Goal: Communication & Community: Answer question/provide support

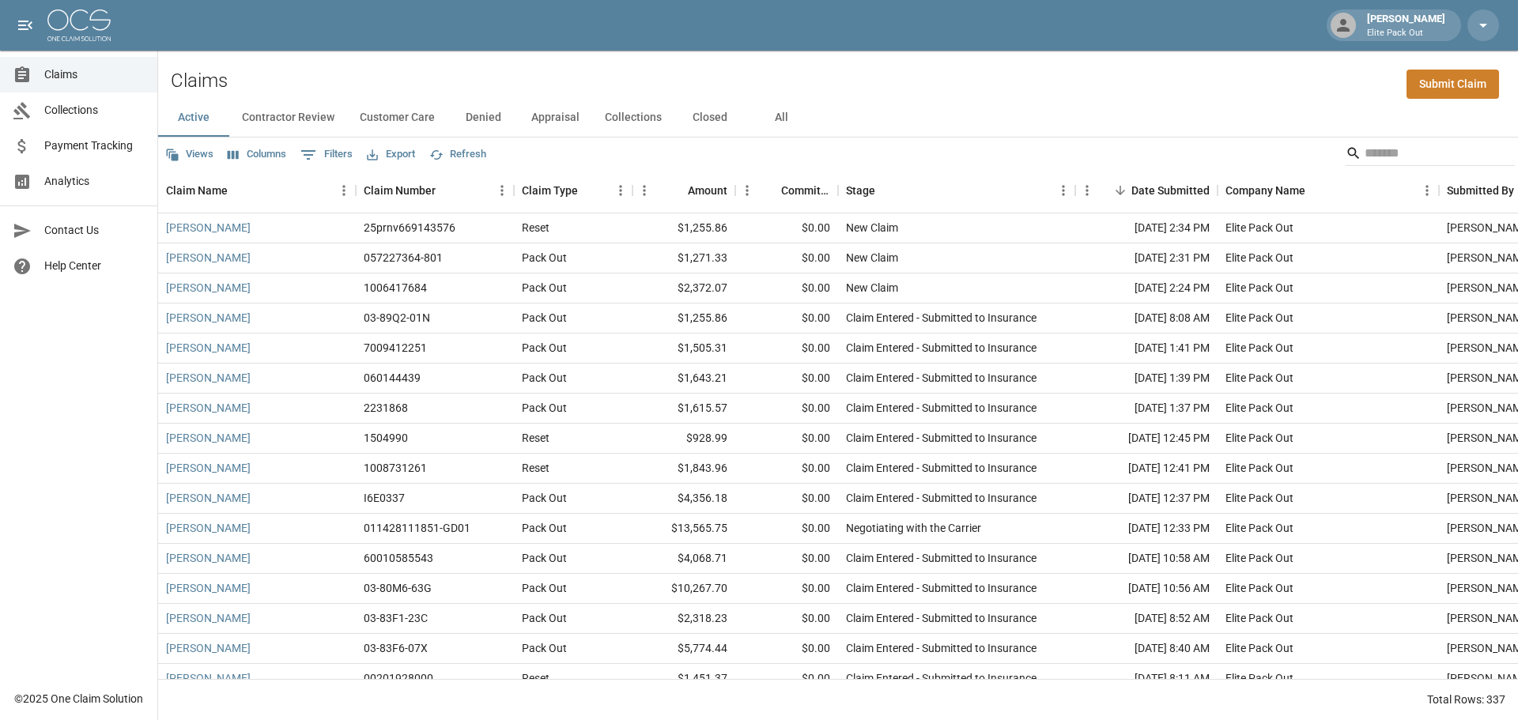
click at [774, 119] on button "All" at bounding box center [780, 118] width 71 height 38
click at [1382, 157] on input "Search" at bounding box center [1427, 153] width 126 height 25
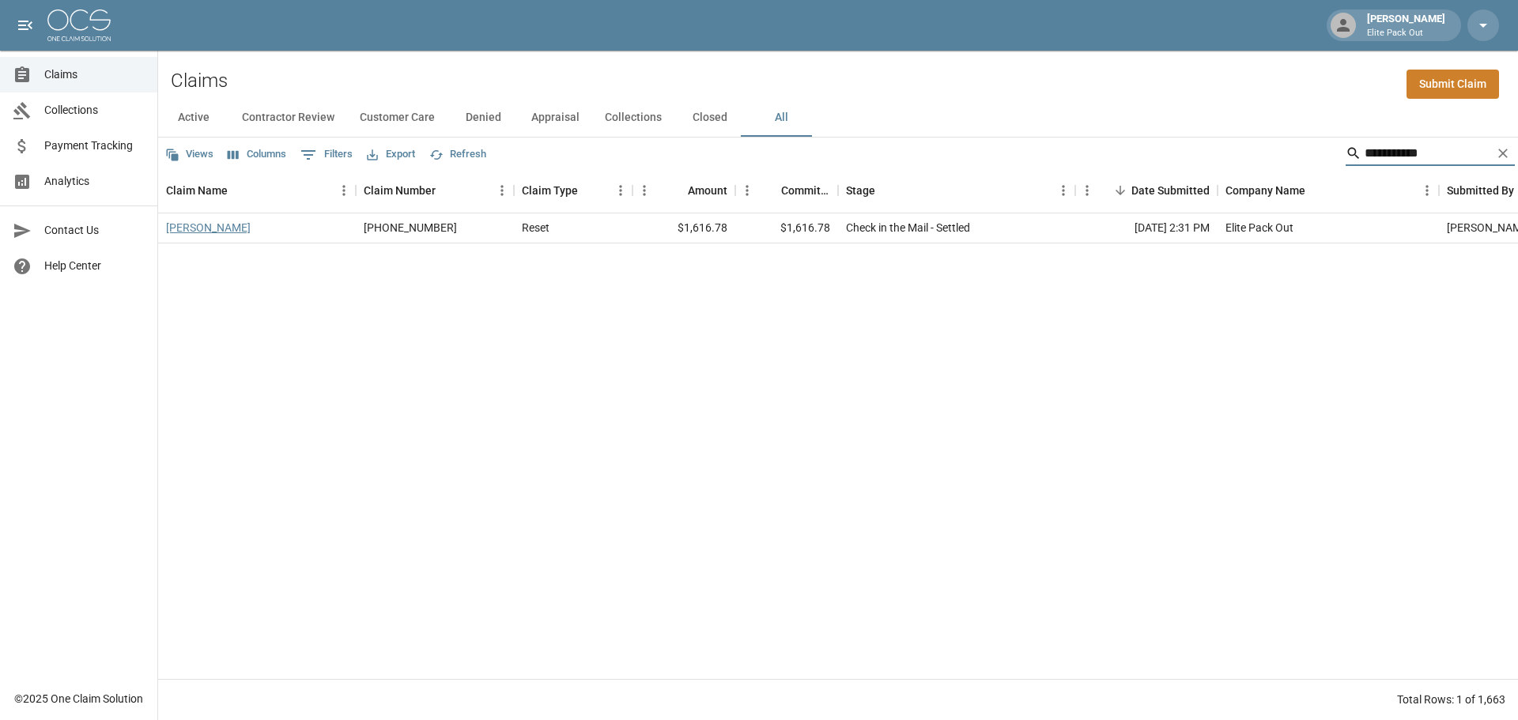
type input "**********"
click at [218, 222] on link "[PERSON_NAME]" at bounding box center [208, 228] width 85 height 16
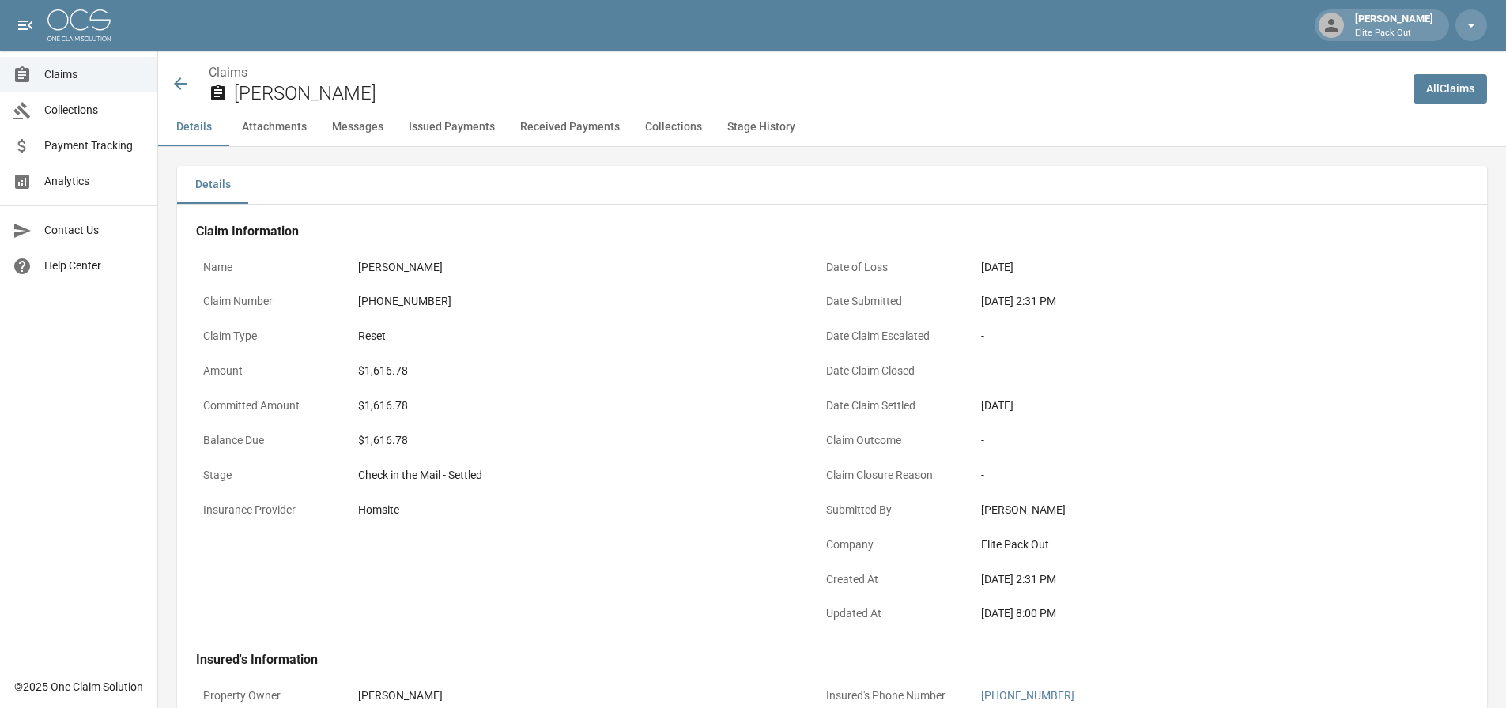
scroll to position [158, 0]
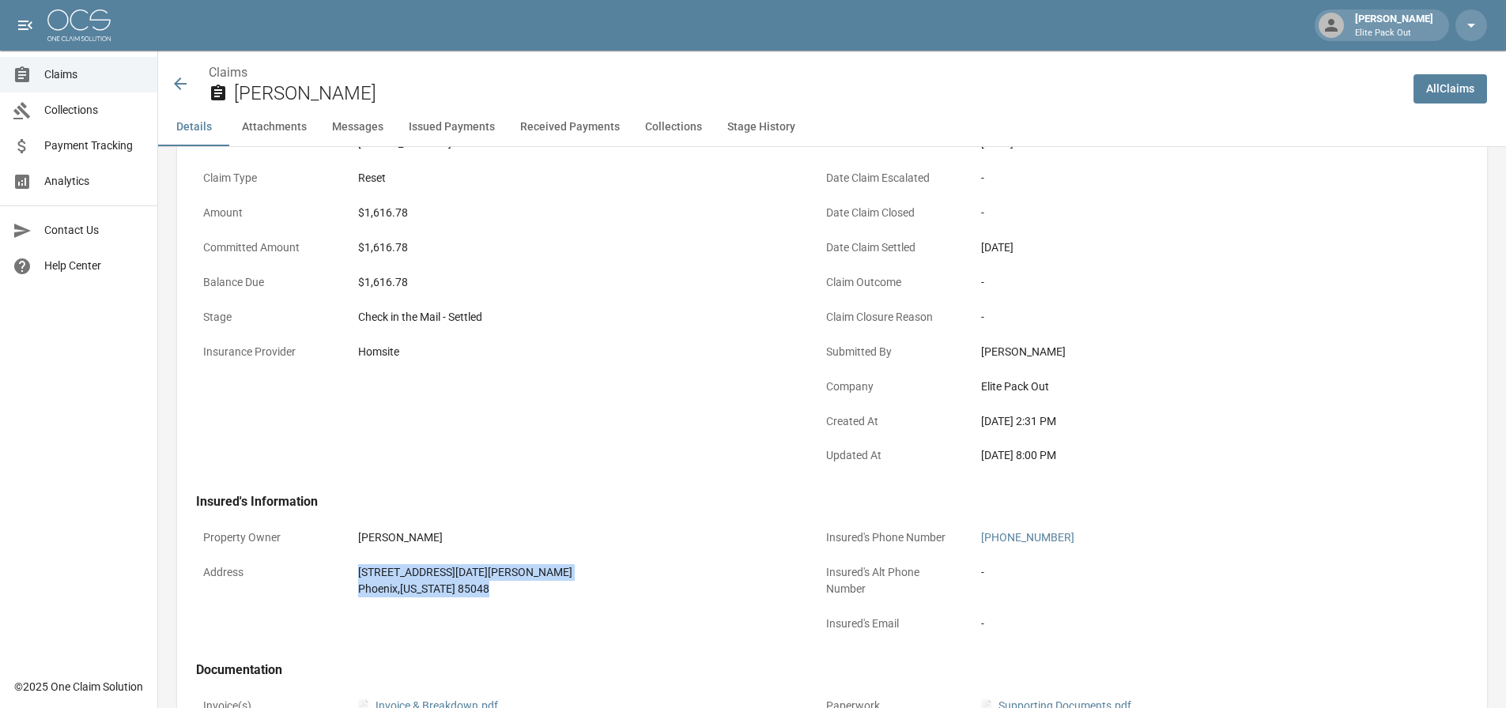
drag, startPoint x: 481, startPoint y: 599, endPoint x: 285, endPoint y: 556, distance: 199.8
click at [285, 557] on div "Address [STREET_ADDRESS][DATE][PERSON_NAME][US_STATE]" at bounding box center [498, 580] width 604 height 47
copy div "[STREET_ADDRESS][DATE][PERSON_NAME][US_STATE]"
click at [391, 217] on div "$1,616.78" at bounding box center [575, 213] width 435 height 17
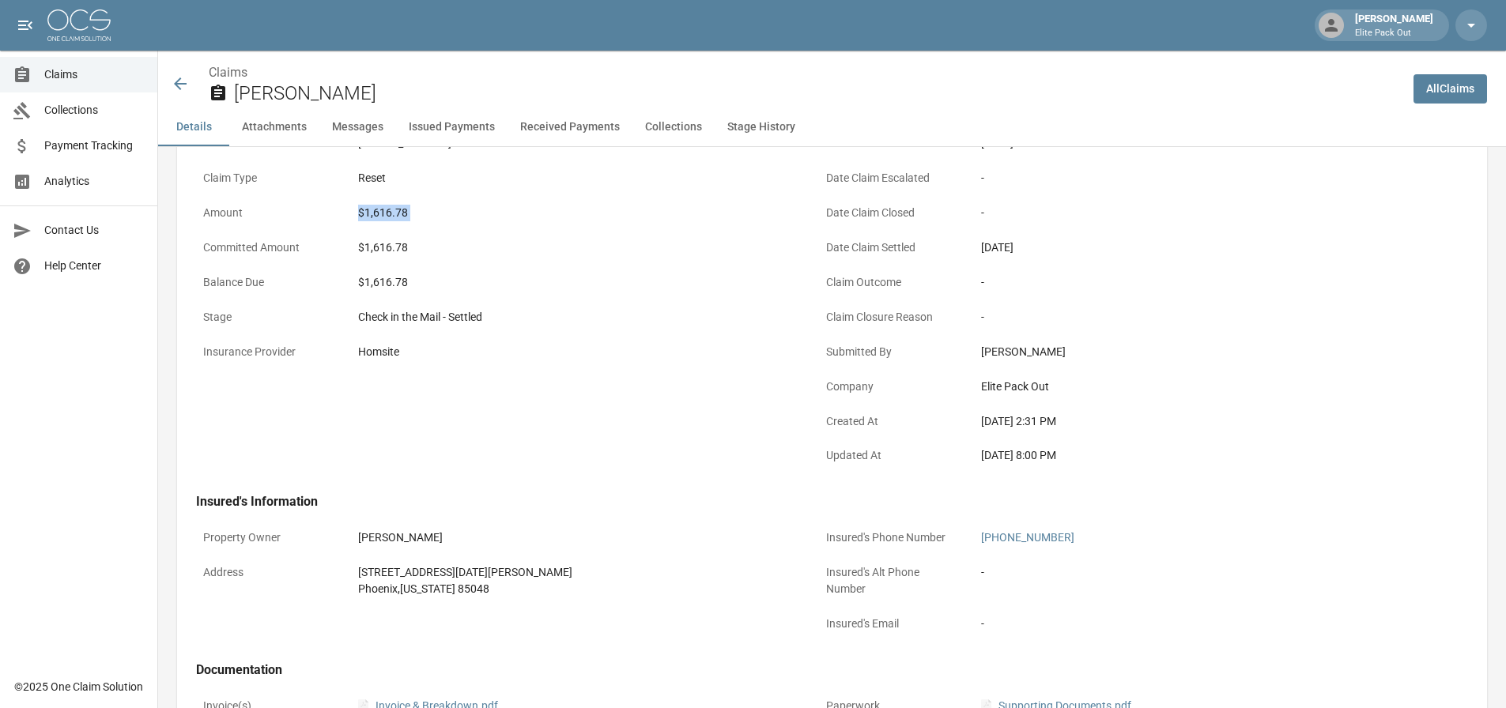
click at [391, 217] on div "$1,616.78" at bounding box center [575, 213] width 435 height 17
copy div "$1,616.78"
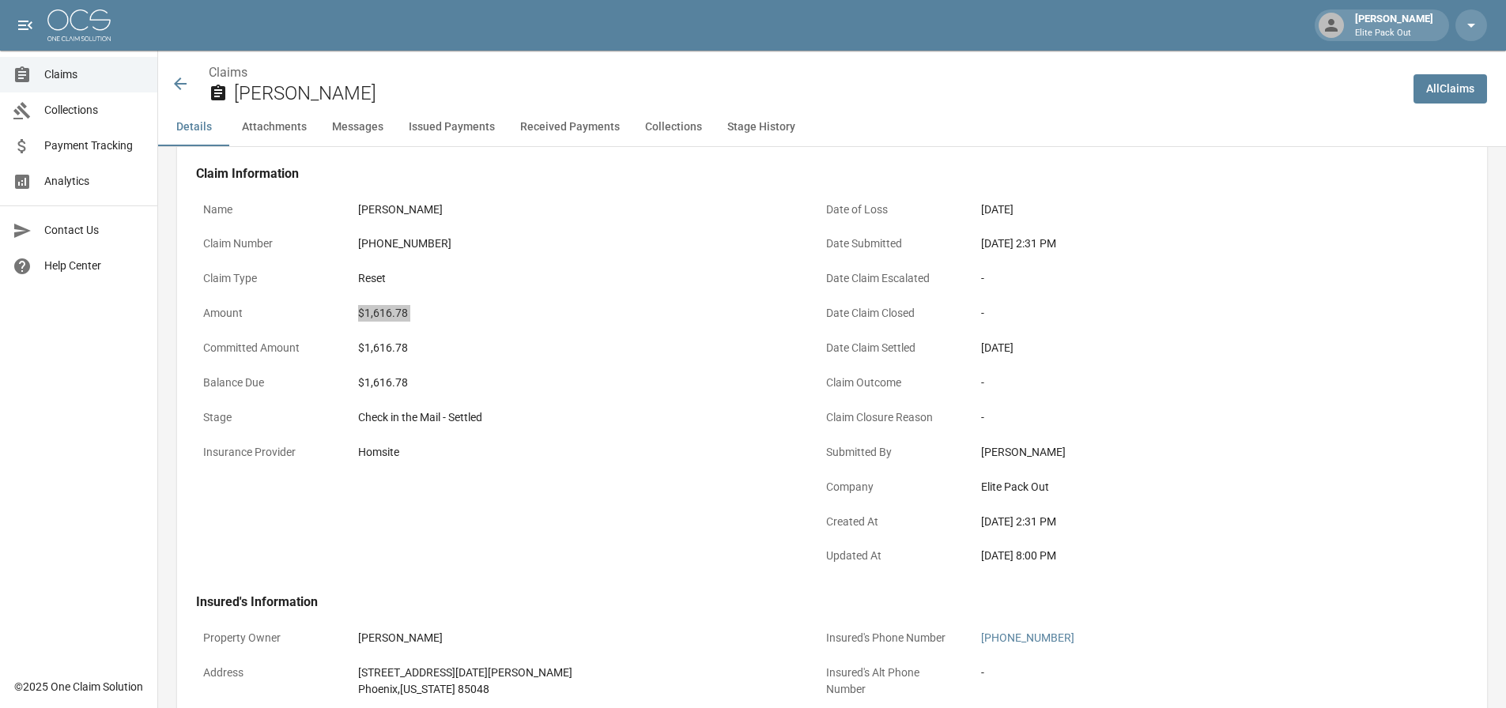
scroll to position [0, 0]
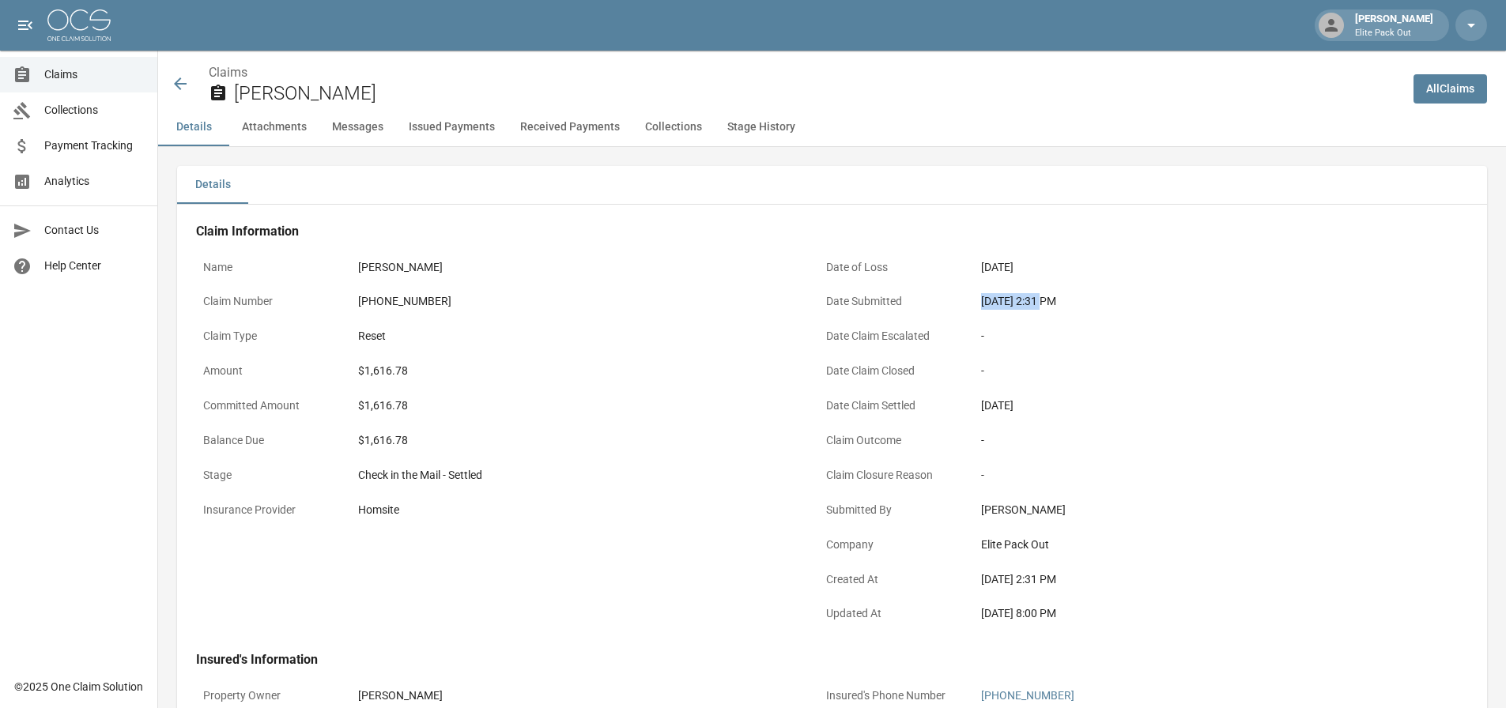
drag, startPoint x: 975, startPoint y: 310, endPoint x: 1043, endPoint y: 304, distance: 68.3
click at [1043, 304] on div "[DATE] 2:31 PM" at bounding box center [1198, 301] width 449 height 31
copy div "[DATE]"
click at [178, 89] on icon at bounding box center [180, 83] width 19 height 19
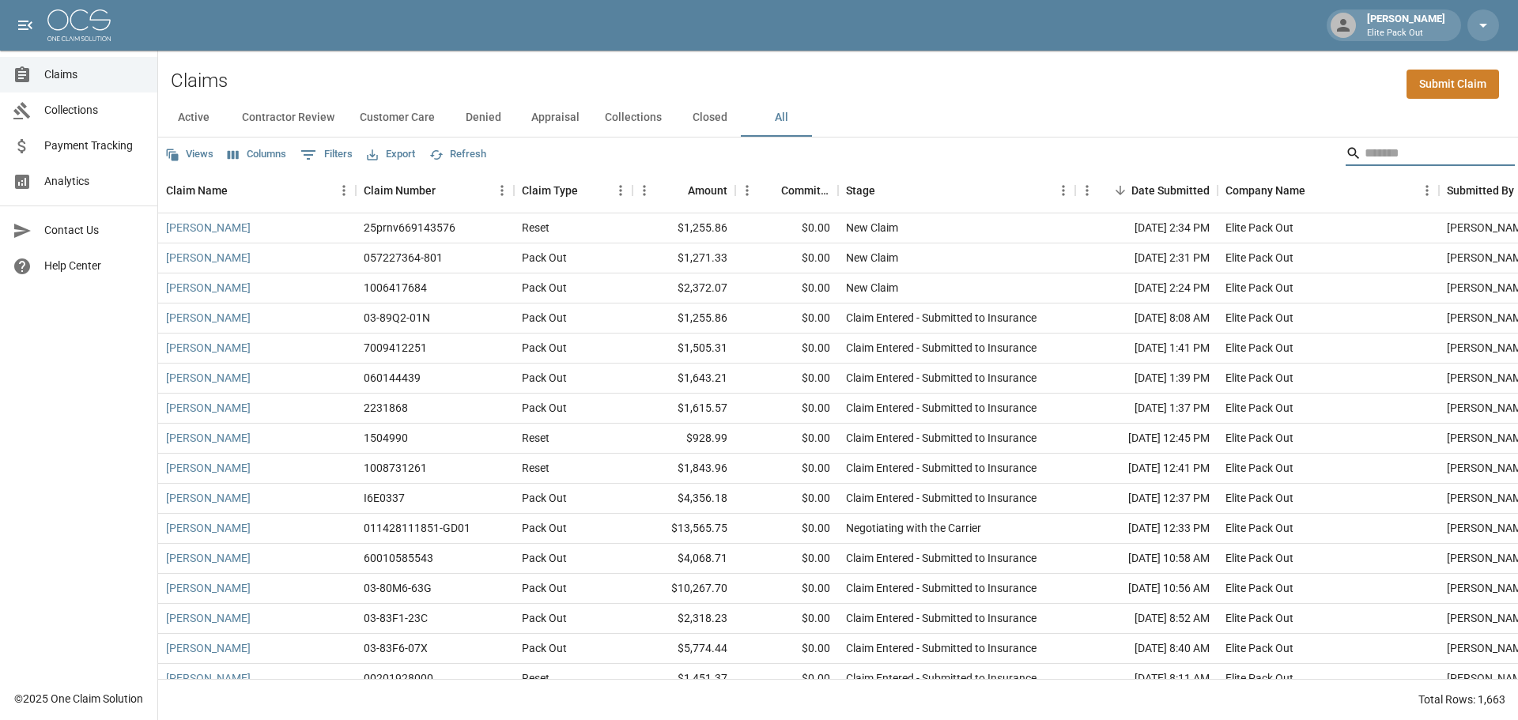
click at [1381, 156] on input "Search" at bounding box center [1427, 153] width 126 height 25
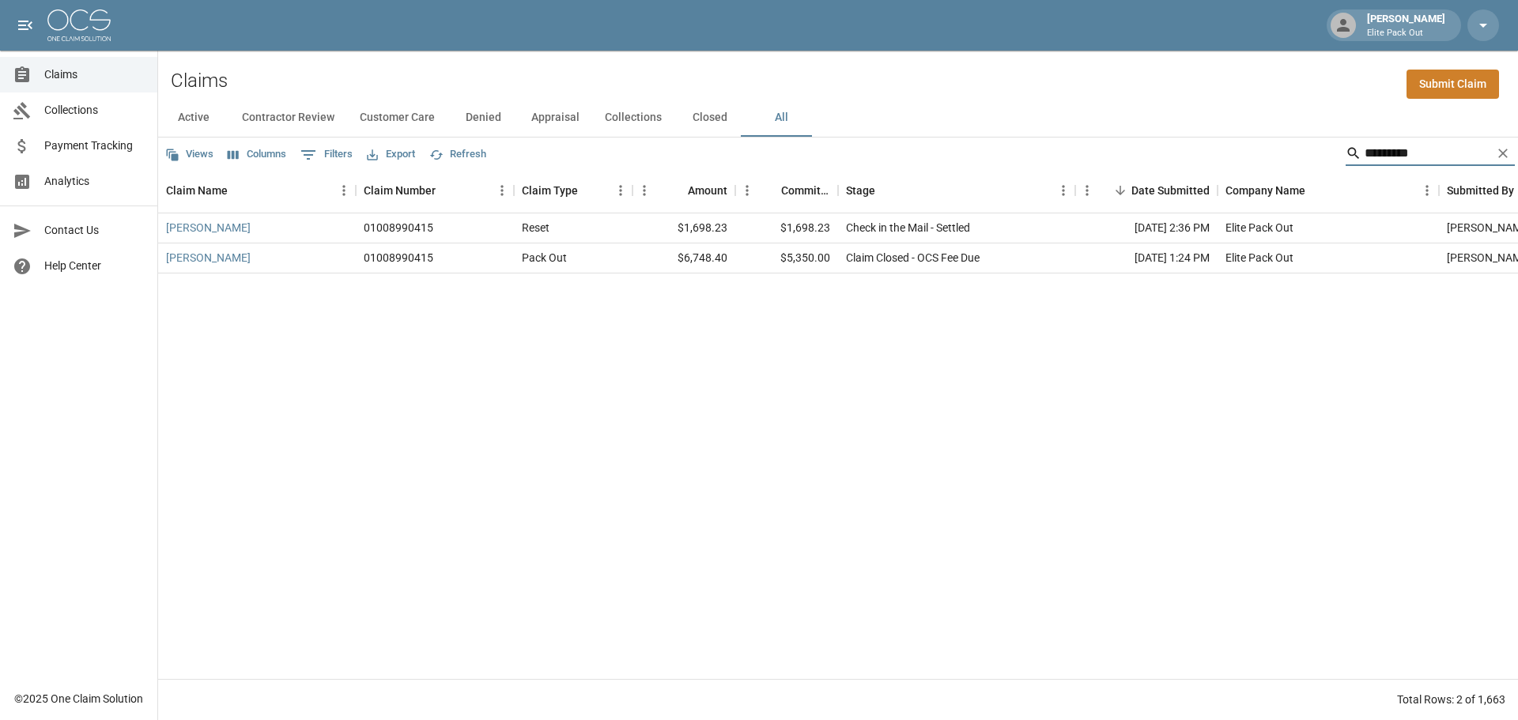
type input "*********"
click at [173, 257] on link "[PERSON_NAME]" at bounding box center [208, 258] width 85 height 16
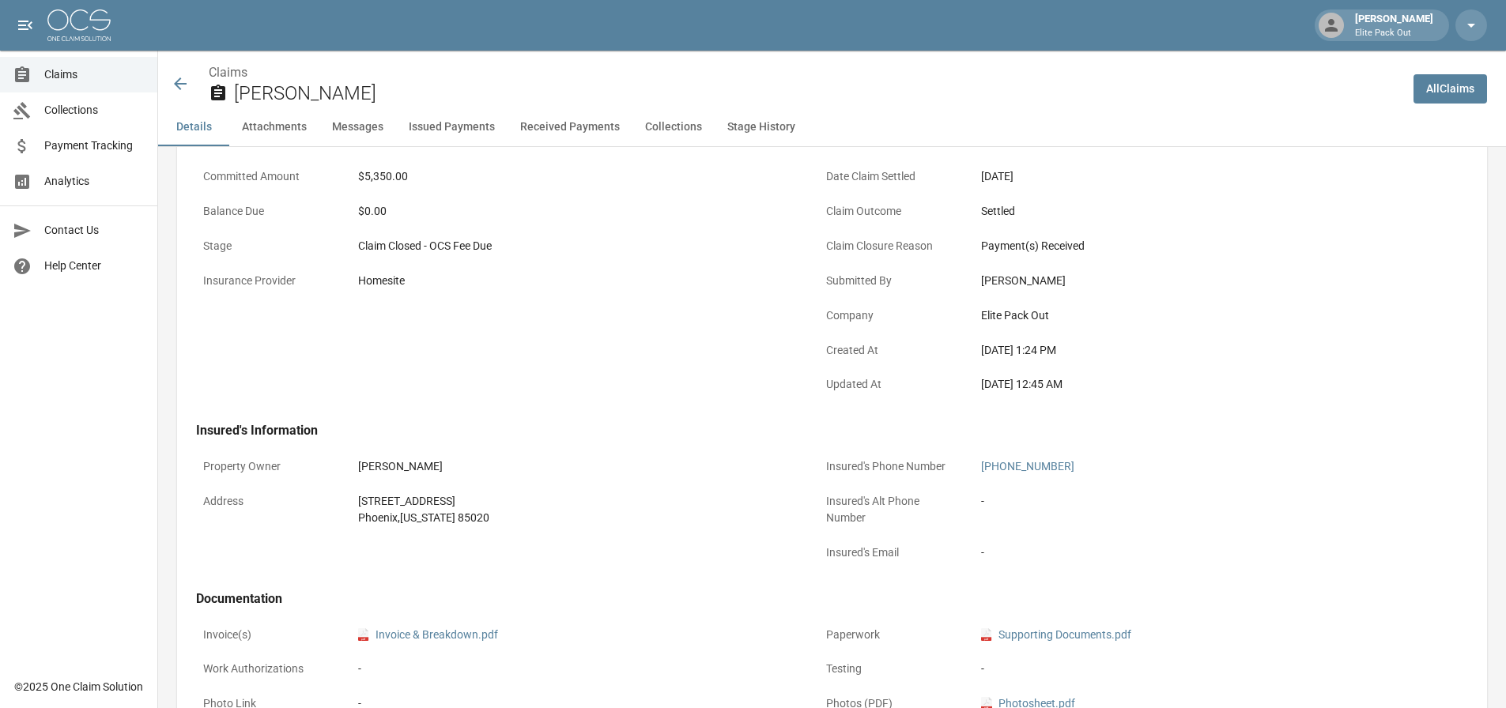
scroll to position [316, 0]
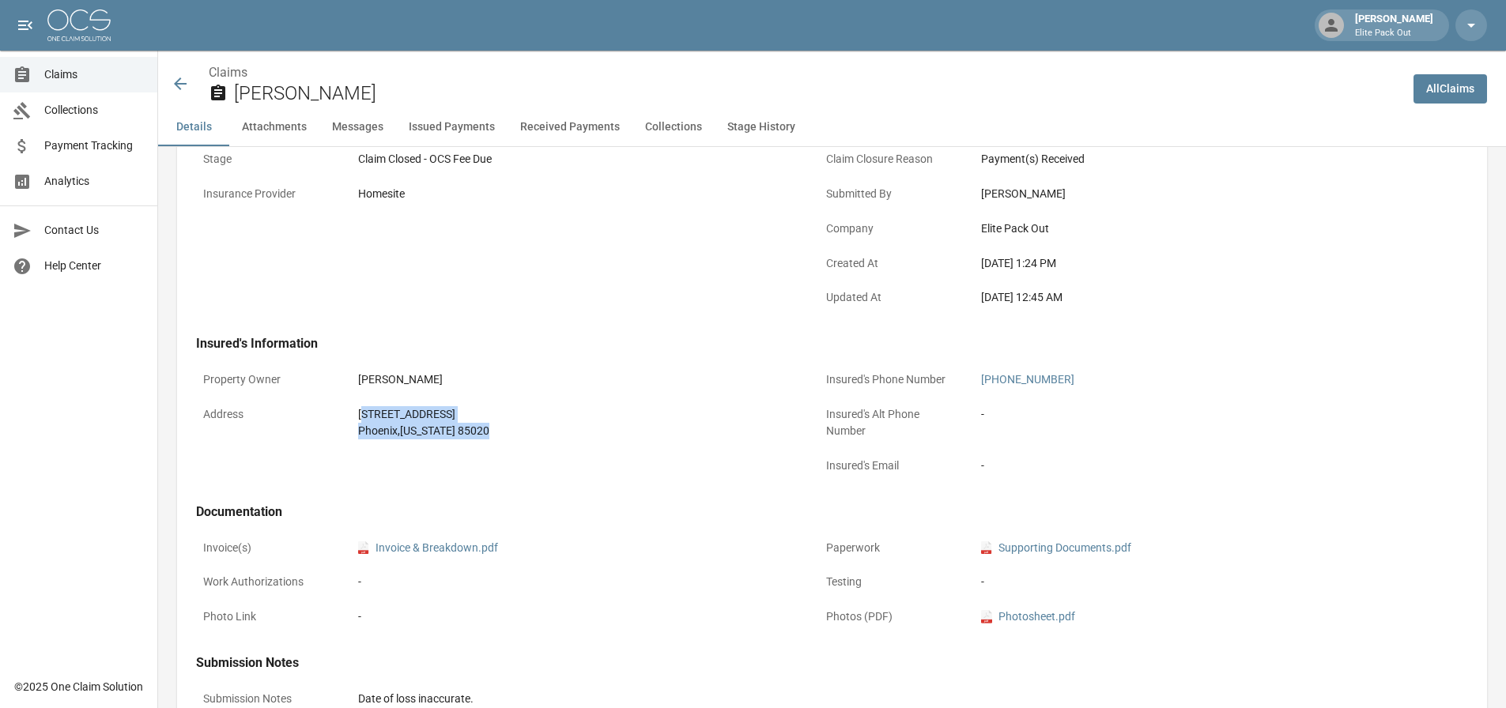
drag, startPoint x: 361, startPoint y: 408, endPoint x: 510, endPoint y: 446, distance: 153.4
click at [510, 446] on div "[STREET_ADDRESS][US_STATE]" at bounding box center [575, 422] width 449 height 47
click at [490, 436] on div "[GEOGRAPHIC_DATA] , [US_STATE] 85020" at bounding box center [575, 431] width 435 height 17
drag, startPoint x: 356, startPoint y: 415, endPoint x: 481, endPoint y: 437, distance: 126.8
click at [481, 437] on div "[STREET_ADDRESS][US_STATE]" at bounding box center [575, 422] width 449 height 47
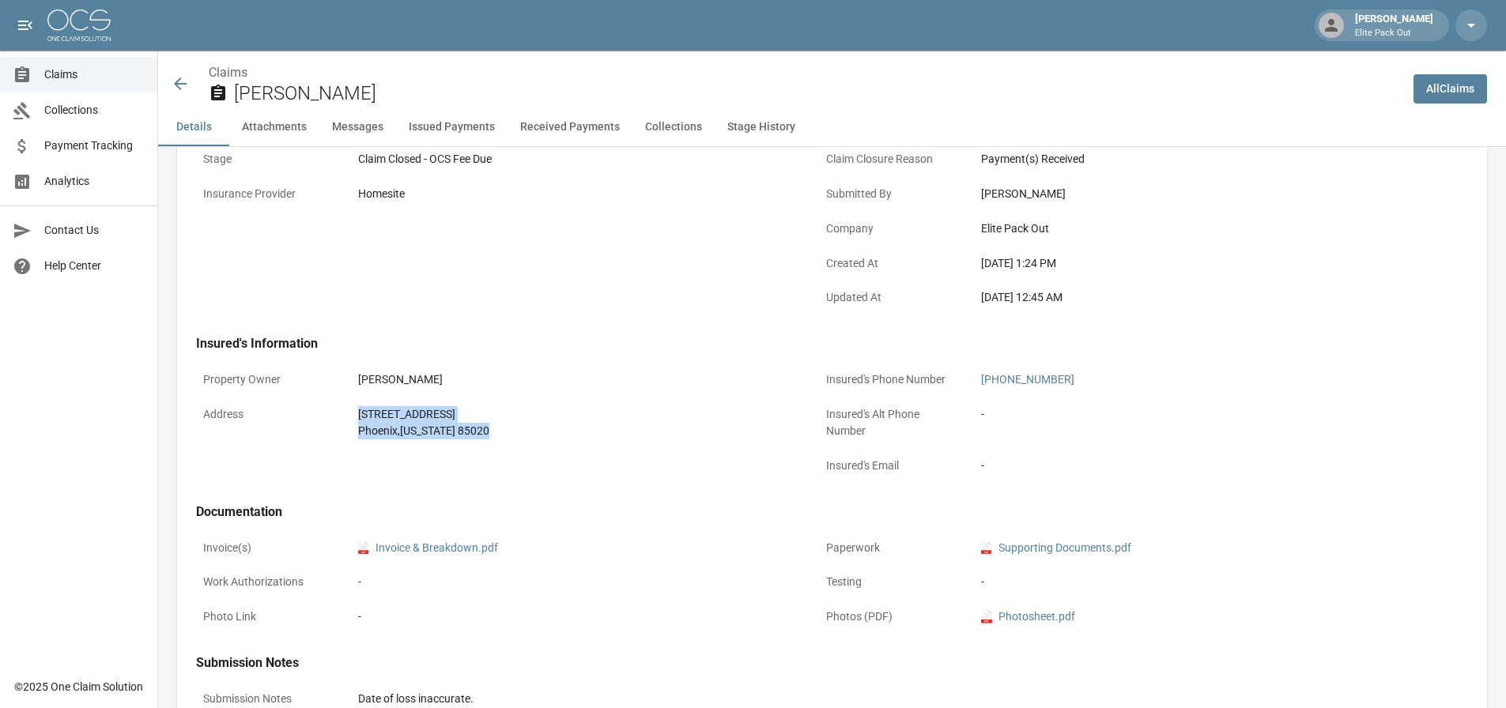
copy div "[STREET_ADDRESS][US_STATE]"
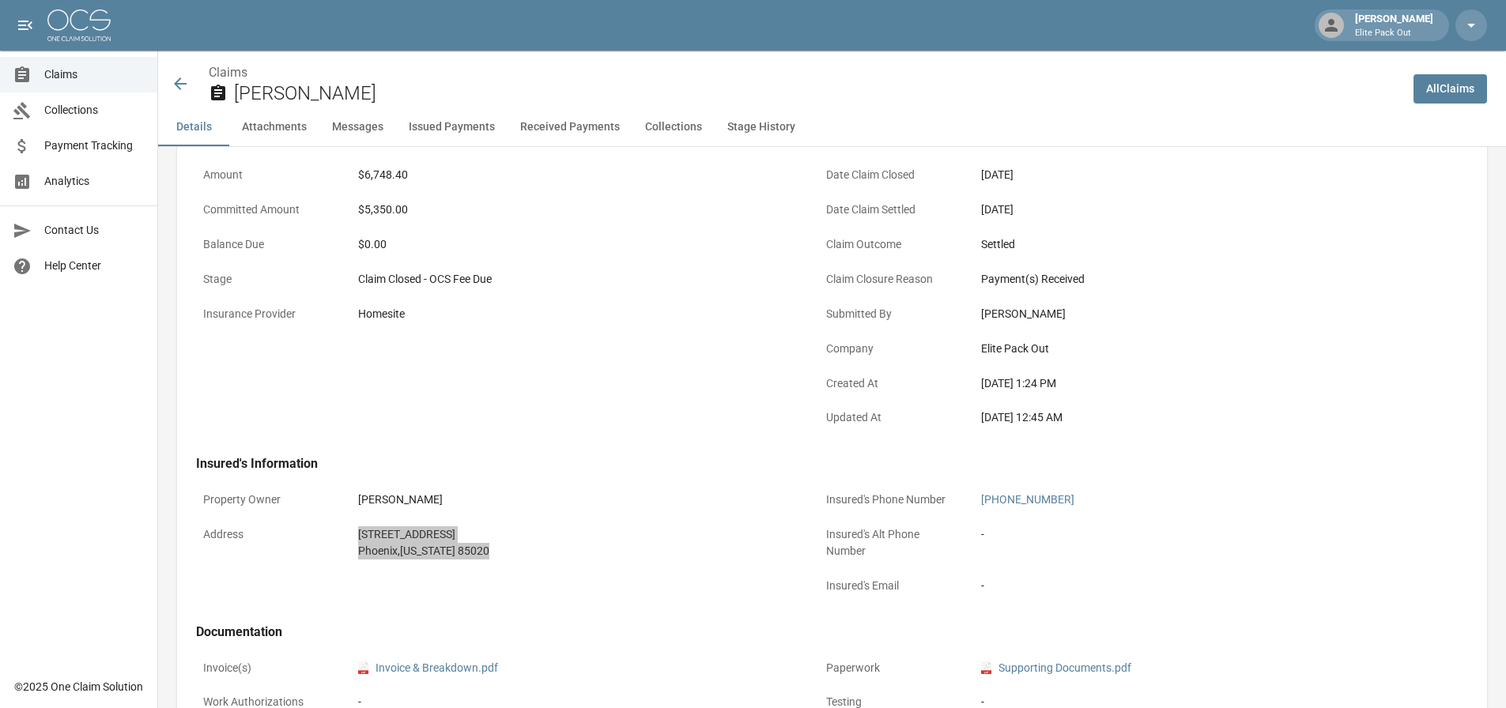
scroll to position [158, 0]
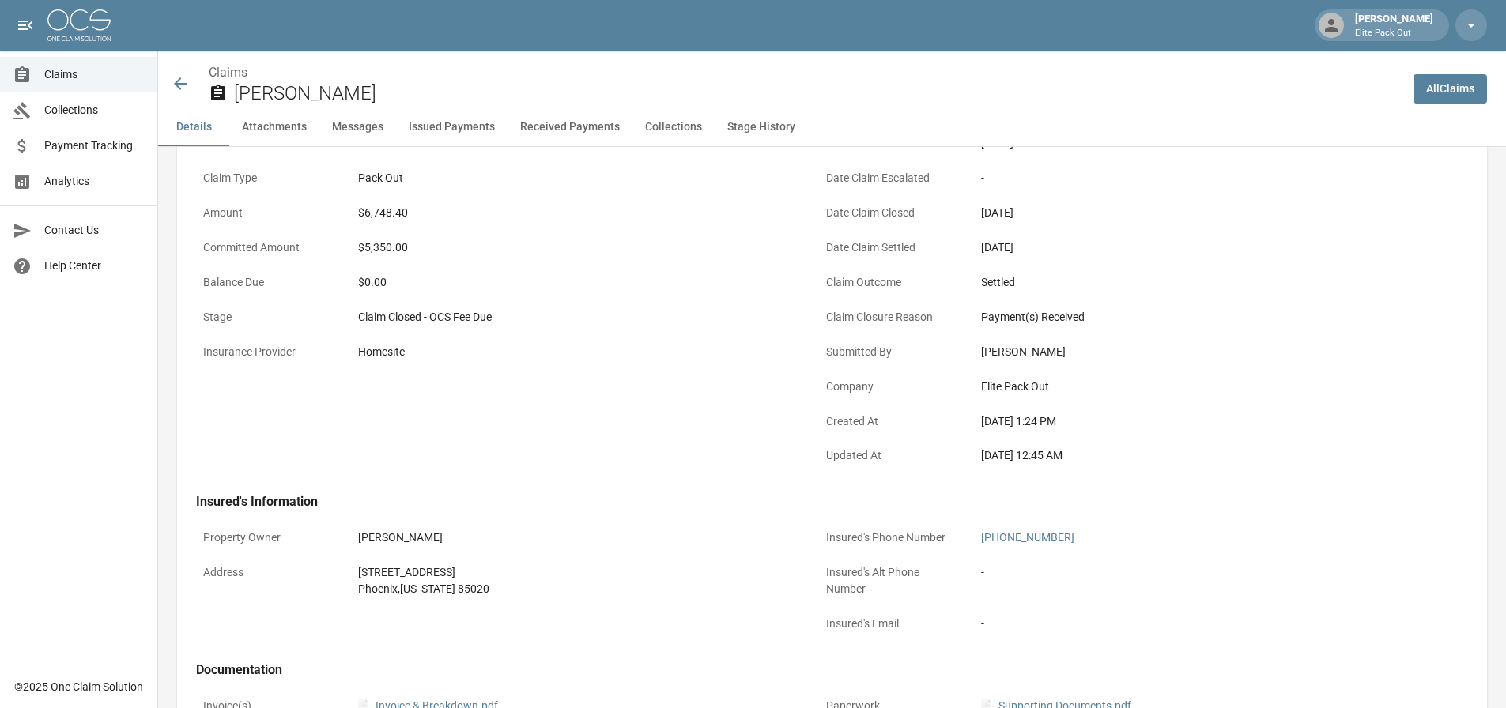
click at [393, 207] on div "$6,748.40" at bounding box center [575, 213] width 435 height 17
copy div "6,748.40"
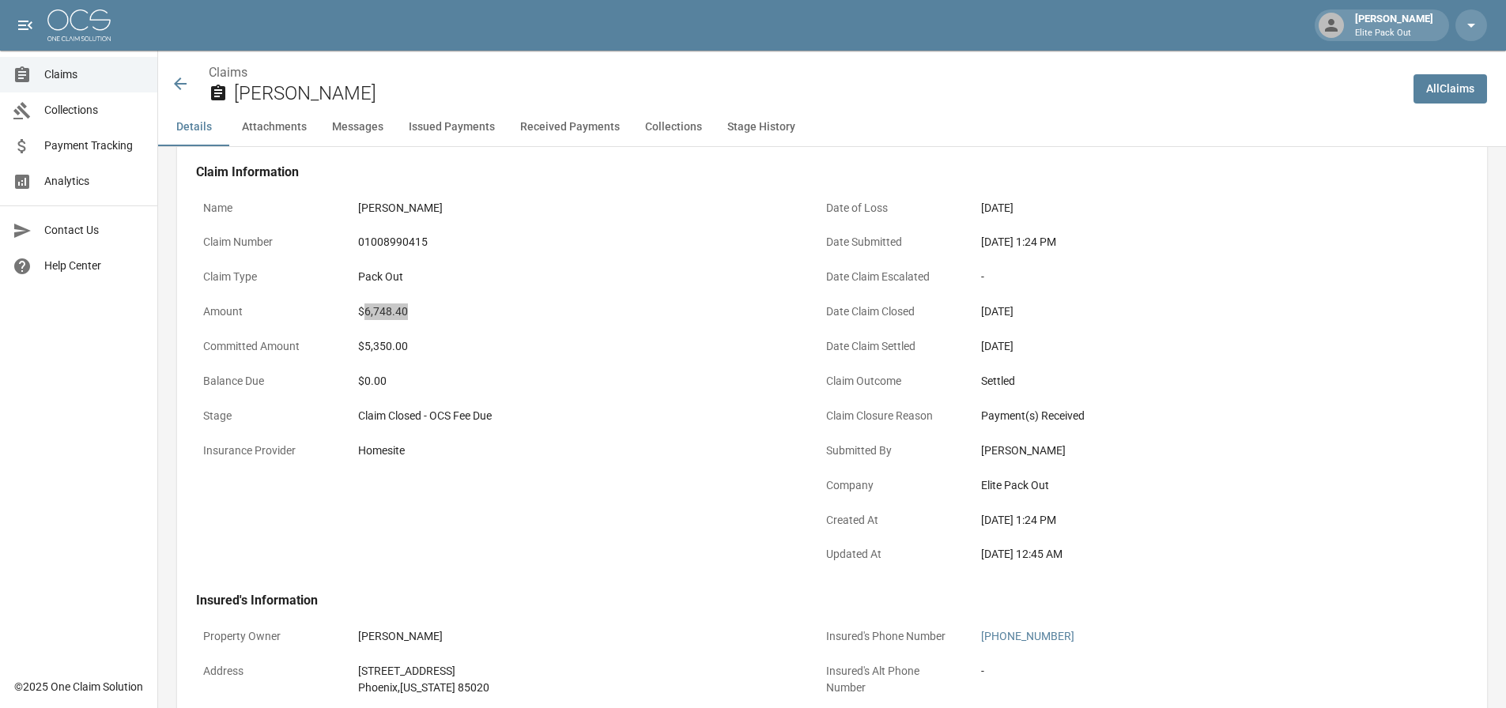
scroll to position [0, 0]
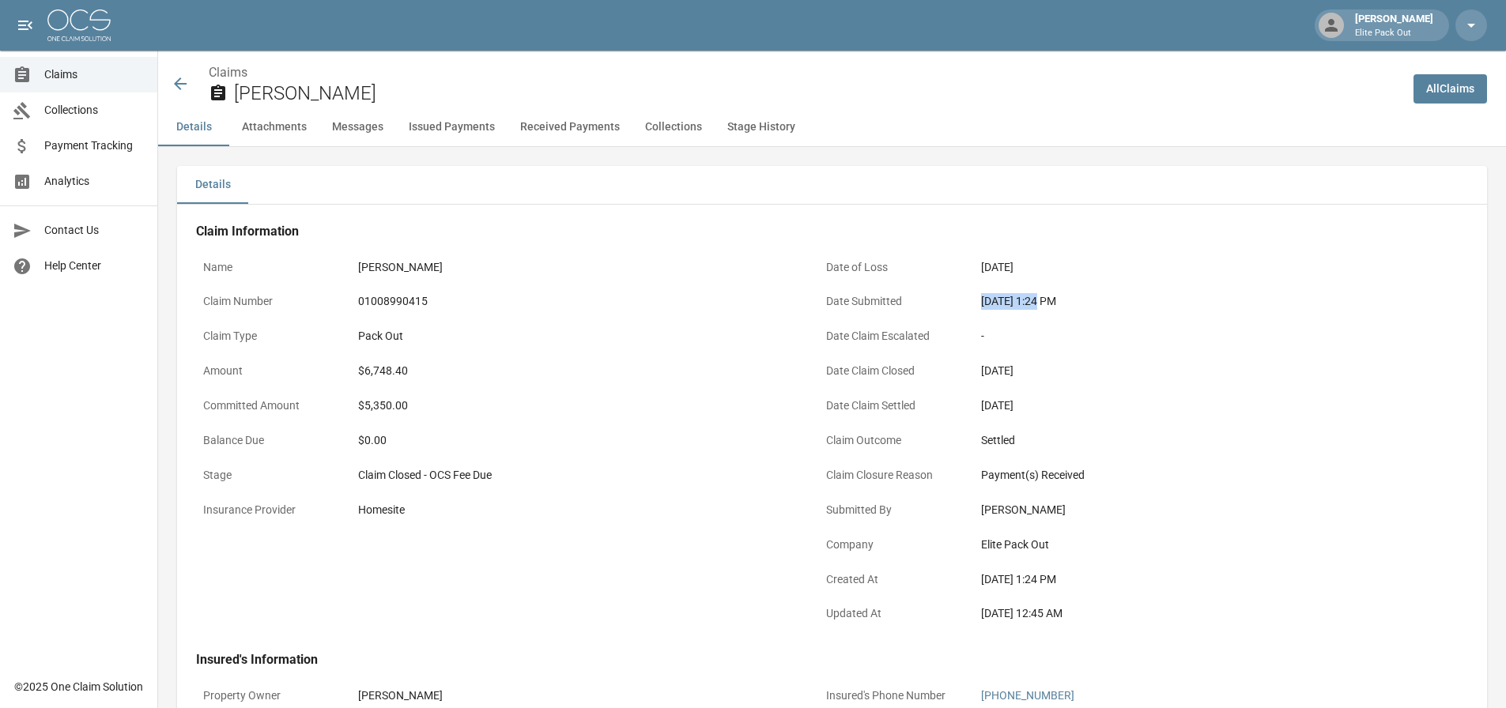
drag, startPoint x: 981, startPoint y: 297, endPoint x: 1037, endPoint y: 304, distance: 56.5
click at [1037, 304] on div "[DATE] 1:24 PM" at bounding box center [1198, 301] width 435 height 17
copy div "[DATE]"
click at [176, 89] on icon at bounding box center [180, 83] width 19 height 19
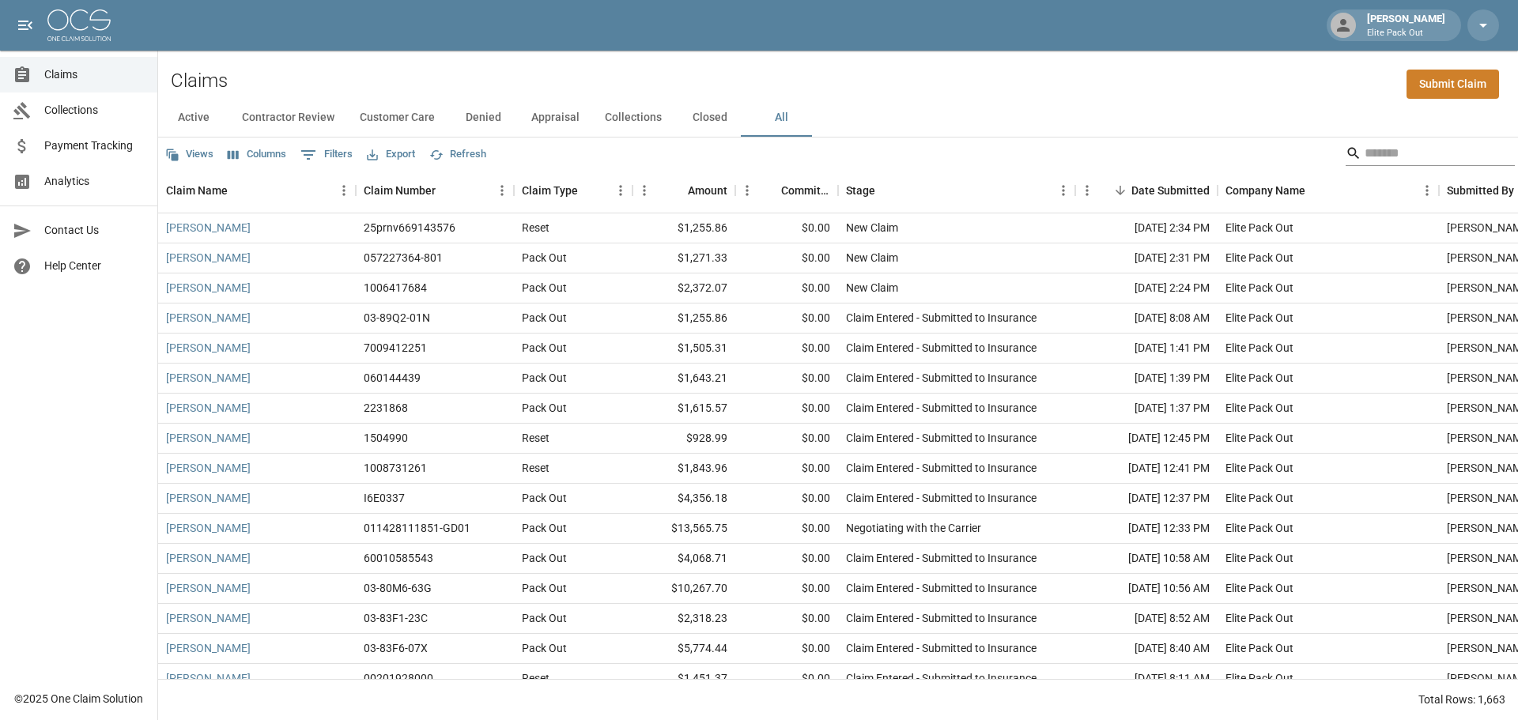
click at [1364, 153] on input "Search" at bounding box center [1427, 153] width 126 height 25
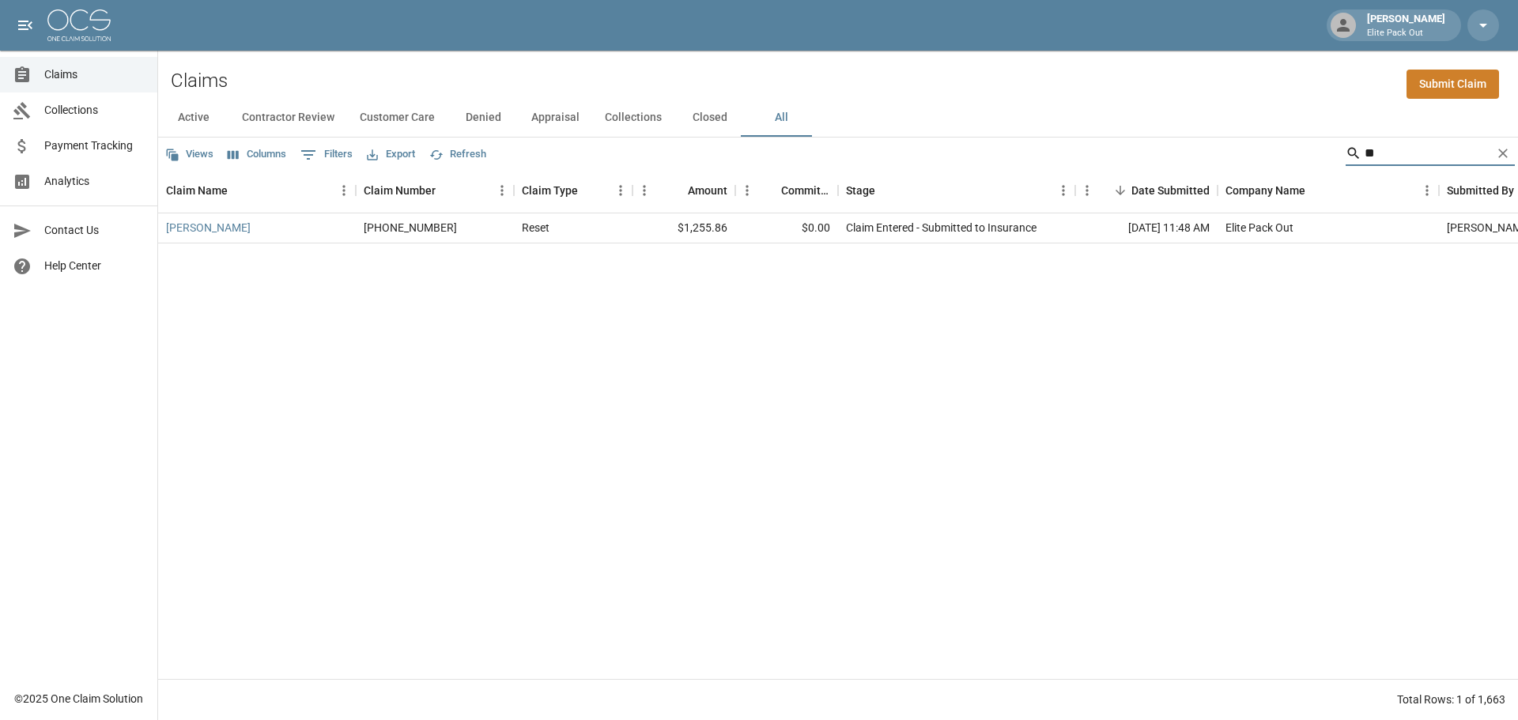
type input "*"
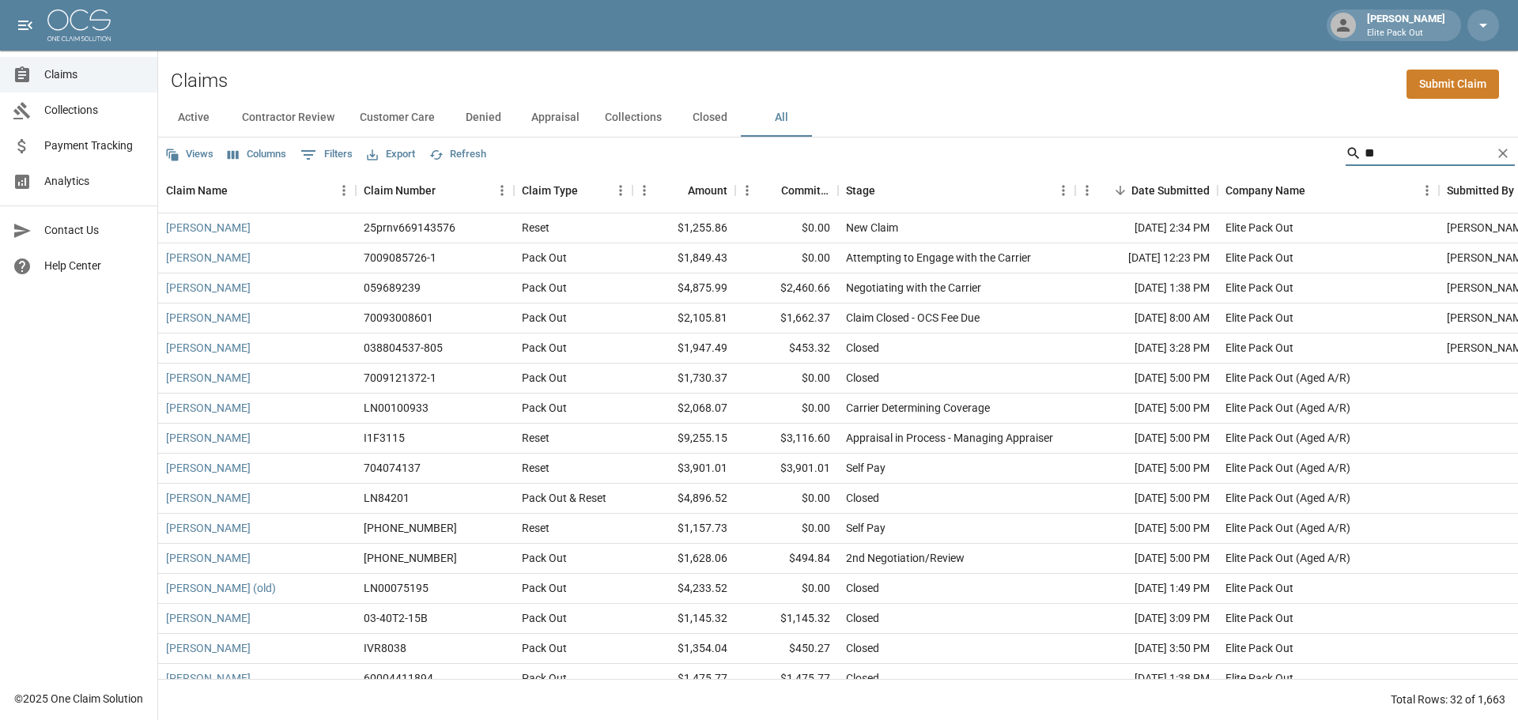
type input "*"
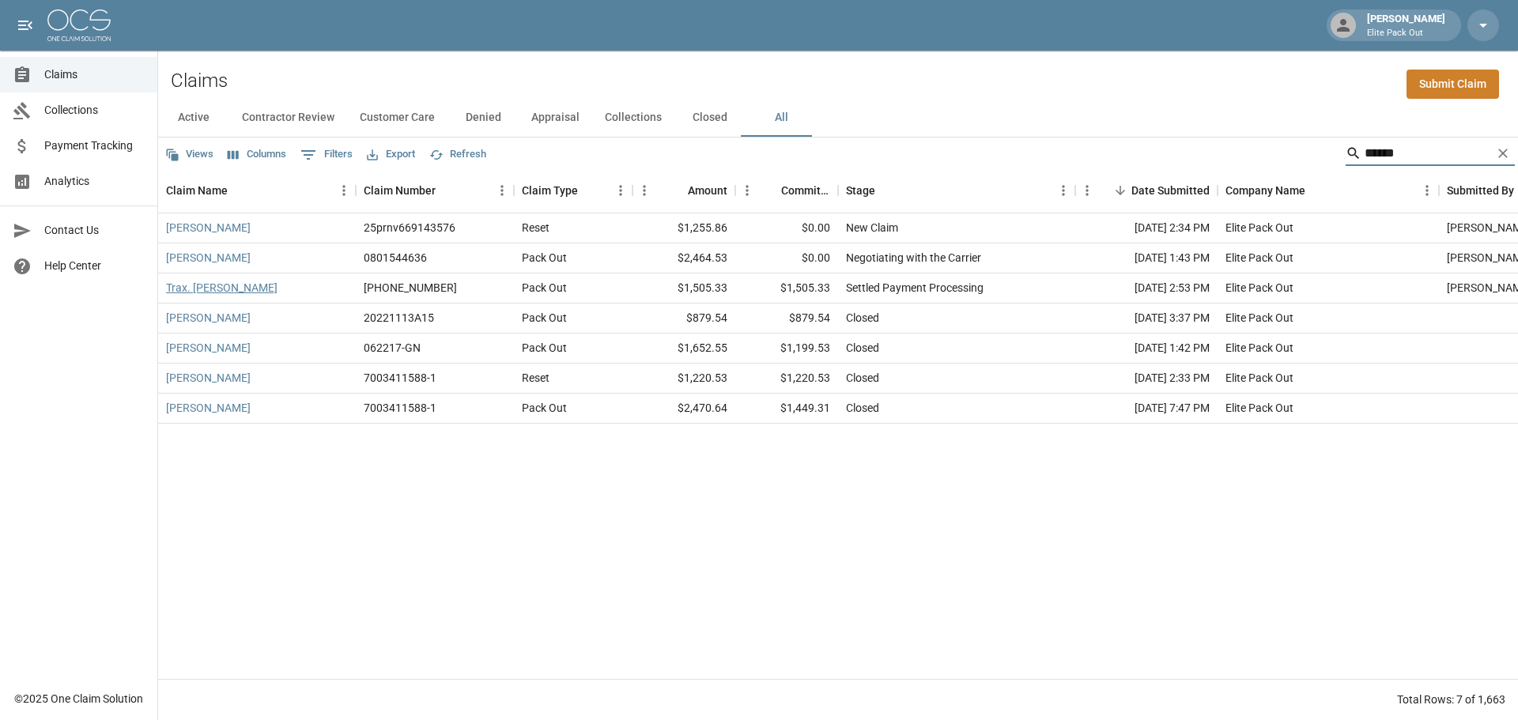
type input "******"
click at [198, 296] on link "Trax. [PERSON_NAME]" at bounding box center [221, 288] width 111 height 16
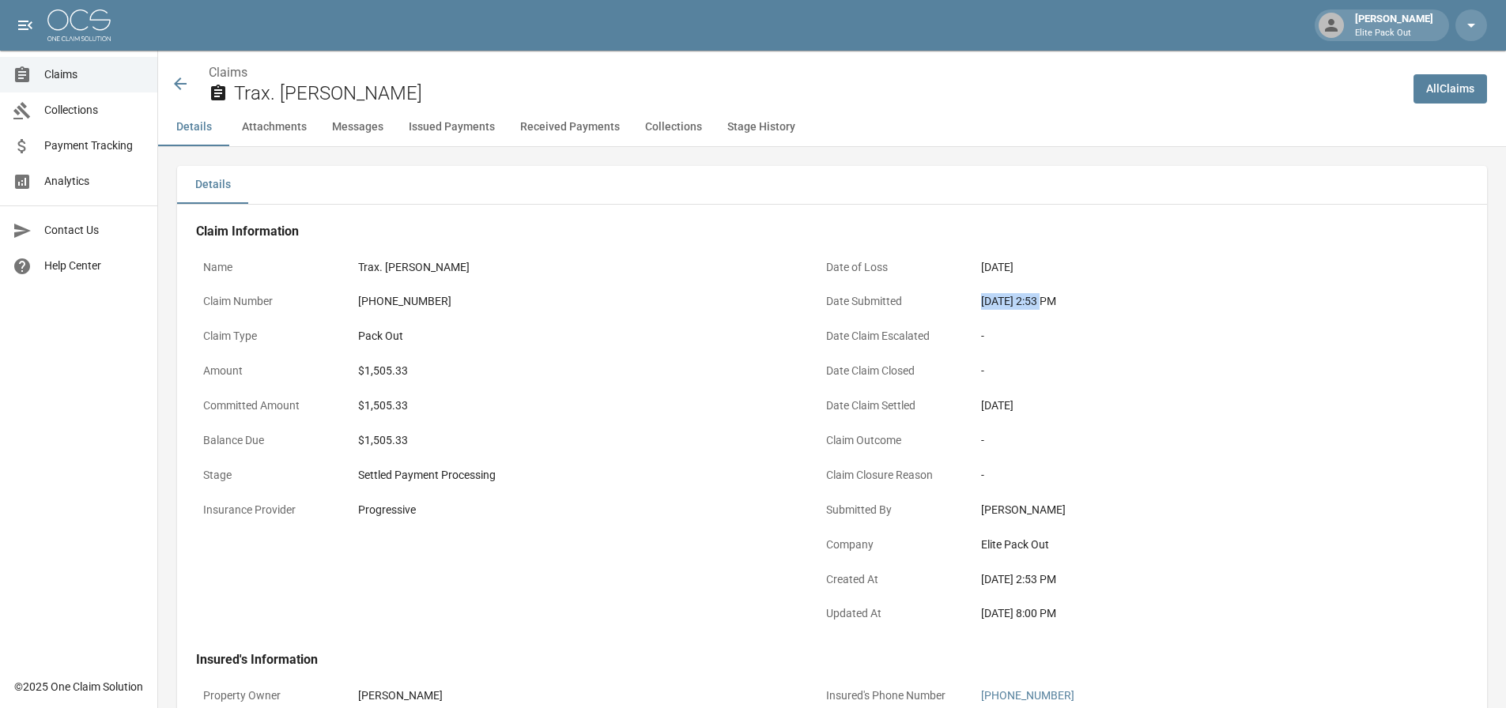
drag, startPoint x: 975, startPoint y: 299, endPoint x: 1038, endPoint y: 307, distance: 63.7
click at [1038, 307] on div "[DATE] 2:53 PM" at bounding box center [1198, 301] width 449 height 31
copy div "[DATE]"
click at [383, 374] on div "$1,505.33" at bounding box center [575, 371] width 435 height 17
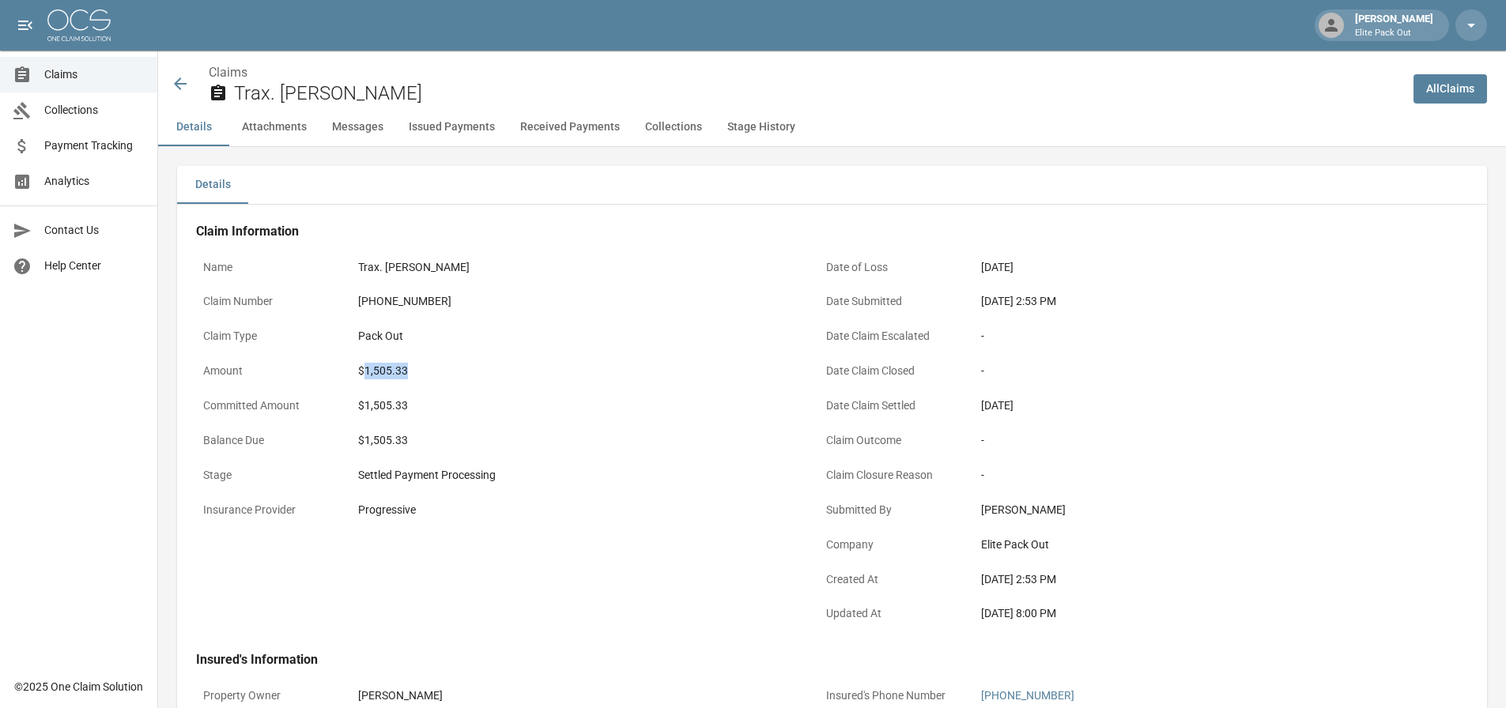
copy div "1,505.33"
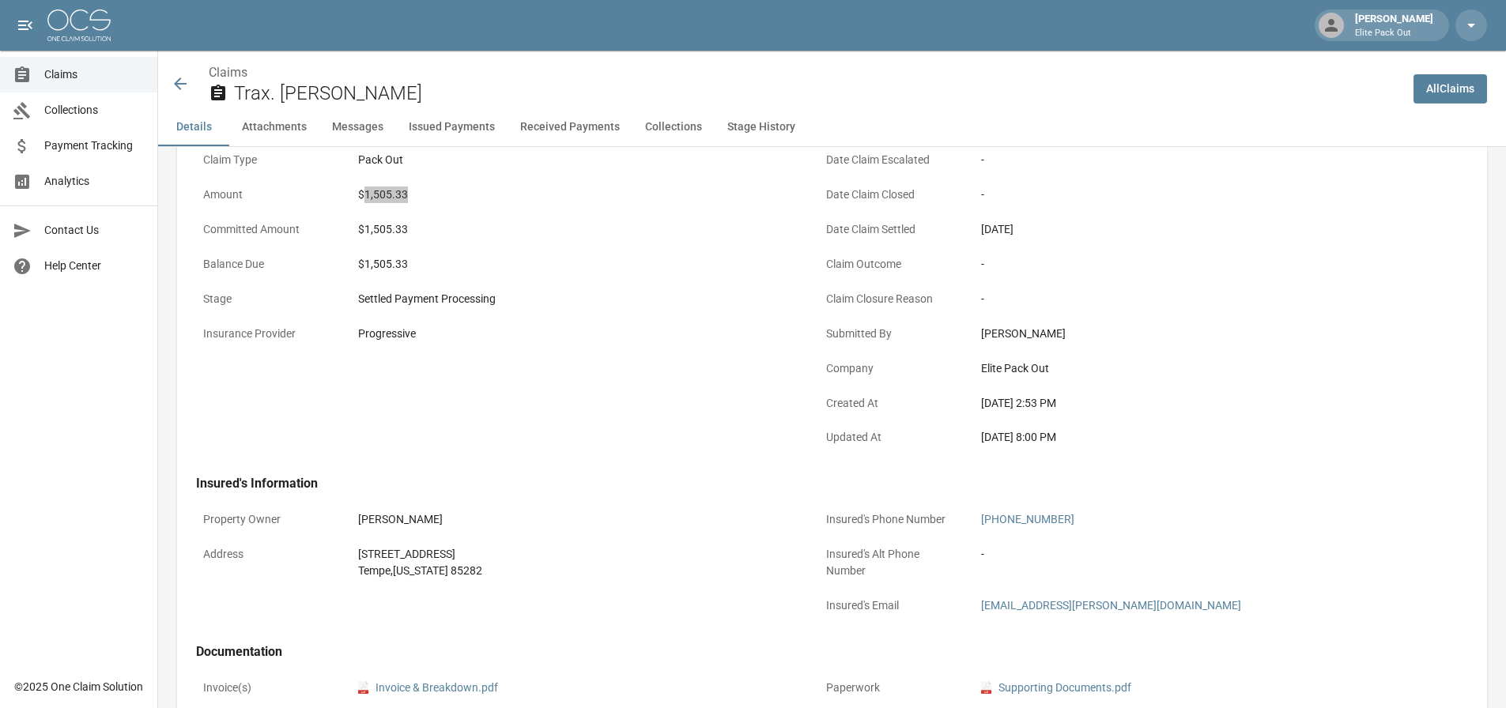
scroll to position [316, 0]
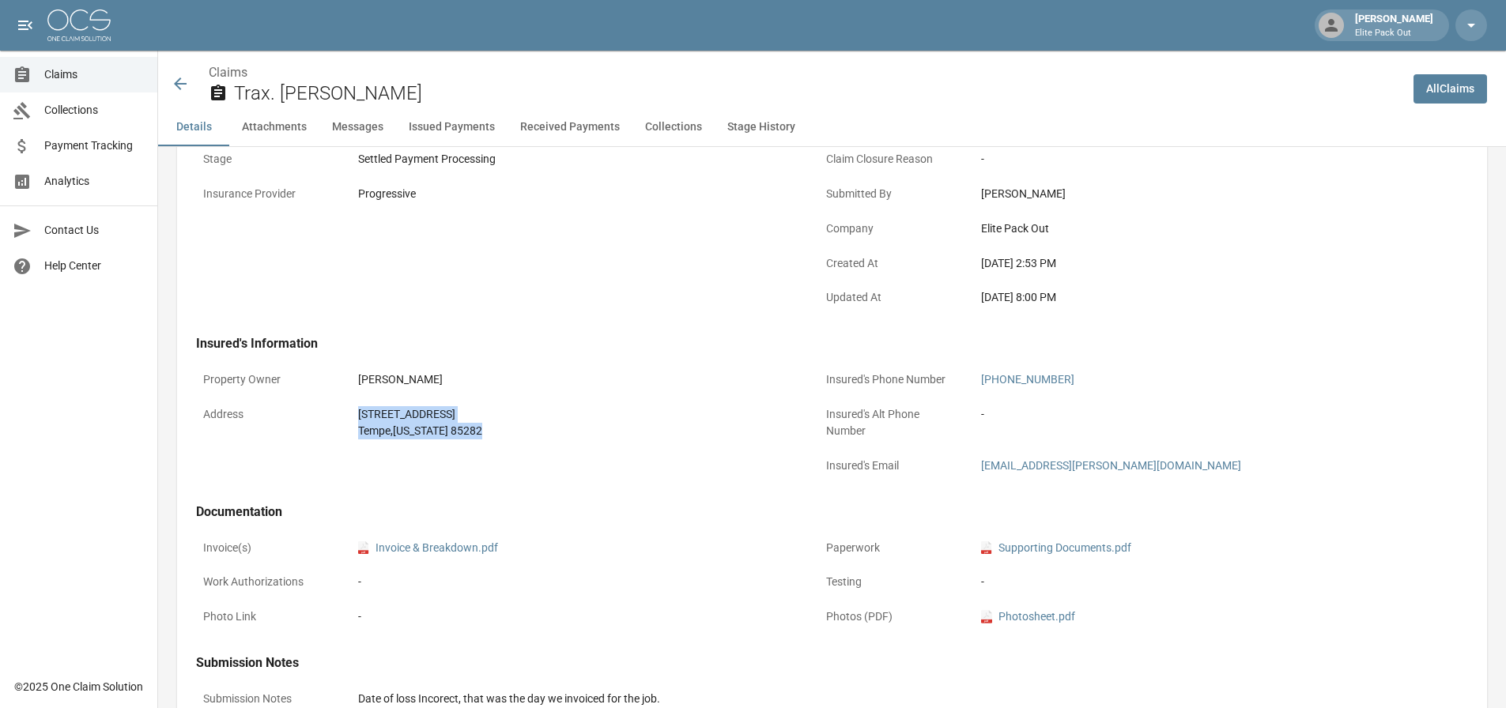
drag, startPoint x: 316, startPoint y: 421, endPoint x: 479, endPoint y: 439, distance: 163.7
click at [479, 439] on div "Address [STREET_ADDRESS][US_STATE]" at bounding box center [498, 422] width 604 height 47
copy div "[STREET_ADDRESS][US_STATE]"
click at [183, 79] on icon at bounding box center [180, 83] width 19 height 19
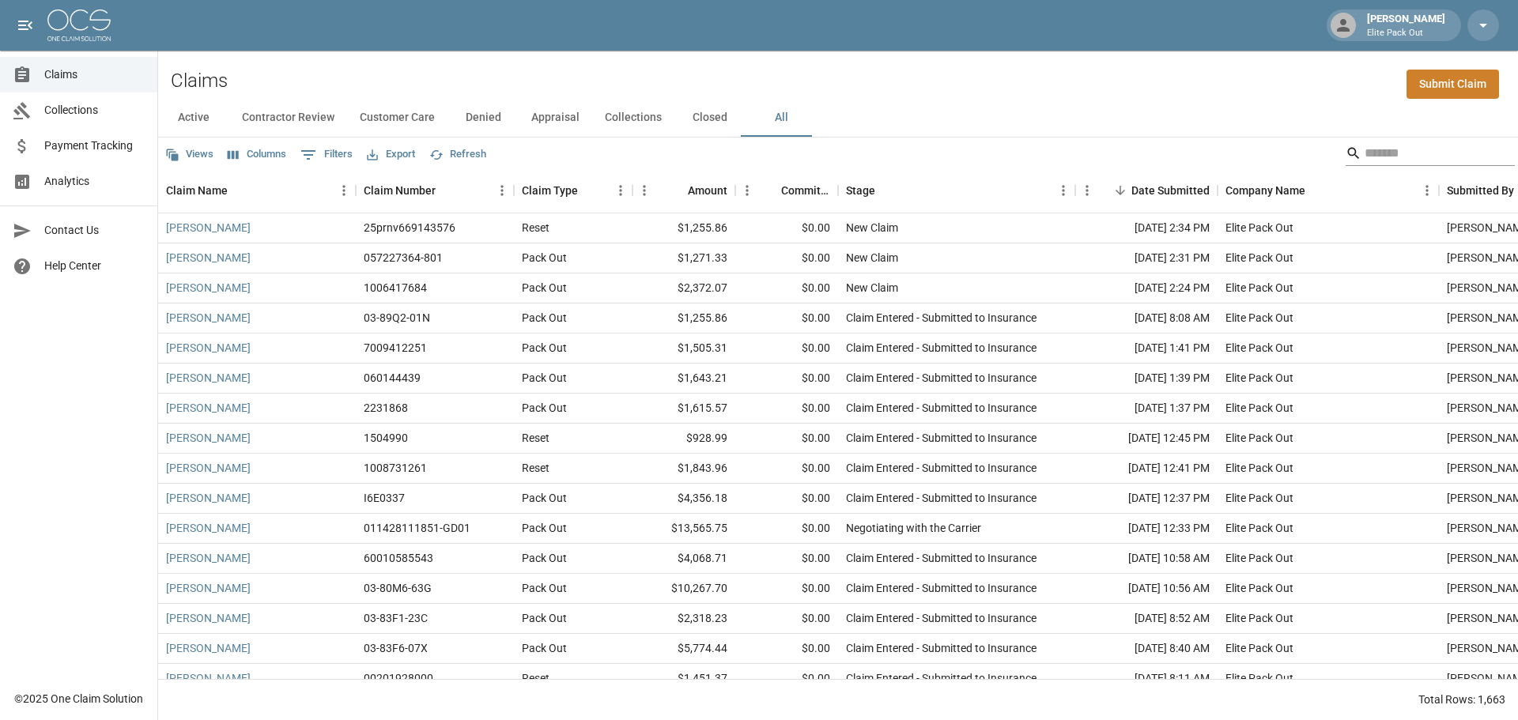
click at [1382, 146] on input "Search" at bounding box center [1427, 153] width 126 height 25
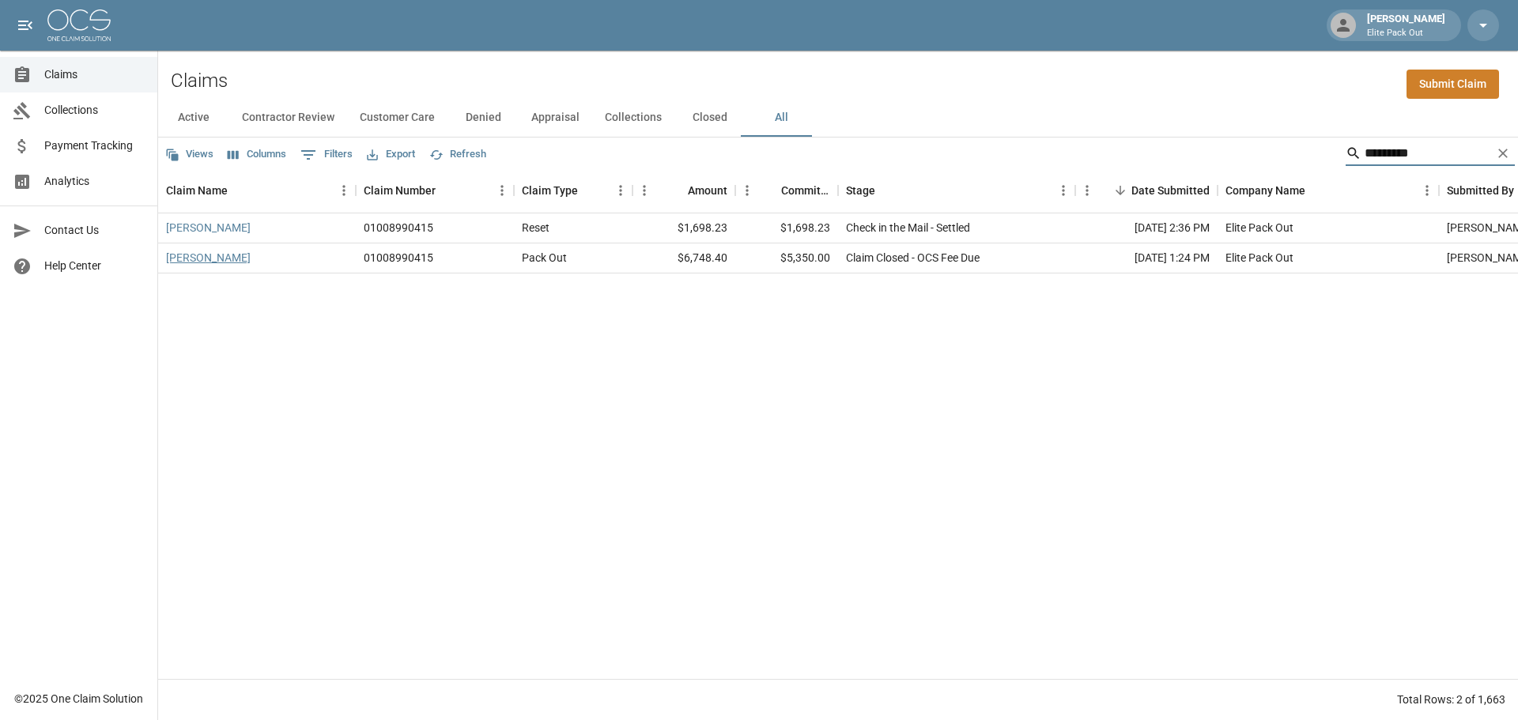
type input "*********"
click at [218, 259] on link "[PERSON_NAME]" at bounding box center [208, 258] width 85 height 16
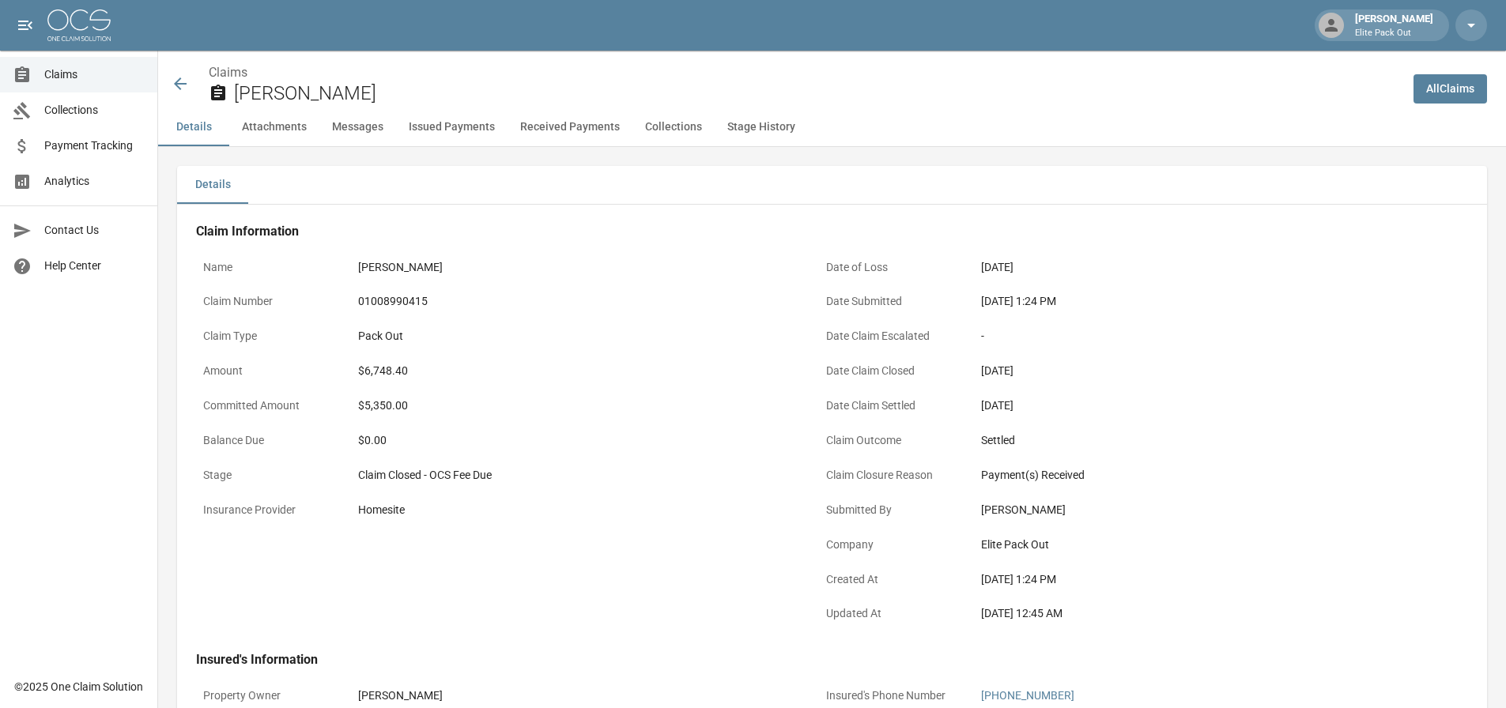
click at [187, 84] on icon at bounding box center [180, 83] width 13 height 13
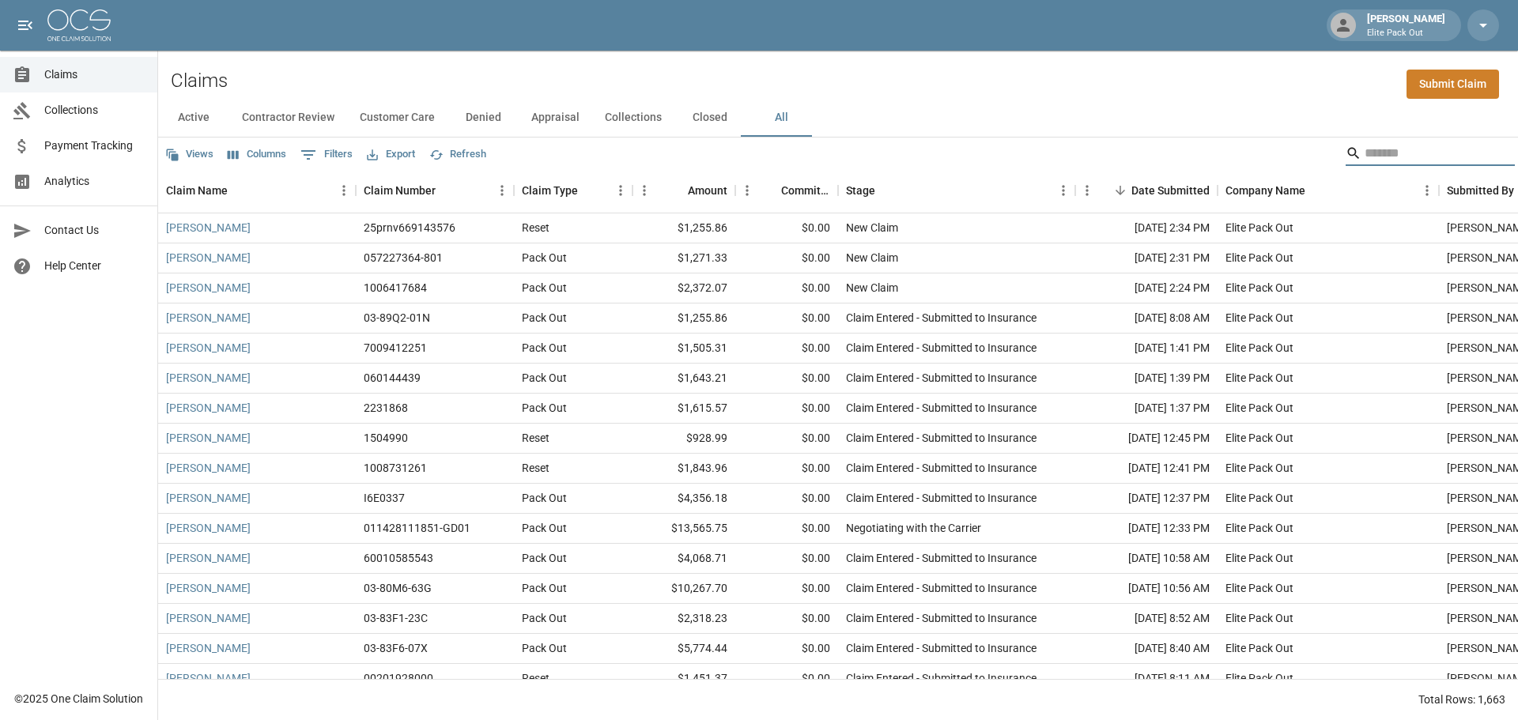
click at [1364, 148] on input "Search" at bounding box center [1427, 153] width 126 height 25
type input "*"
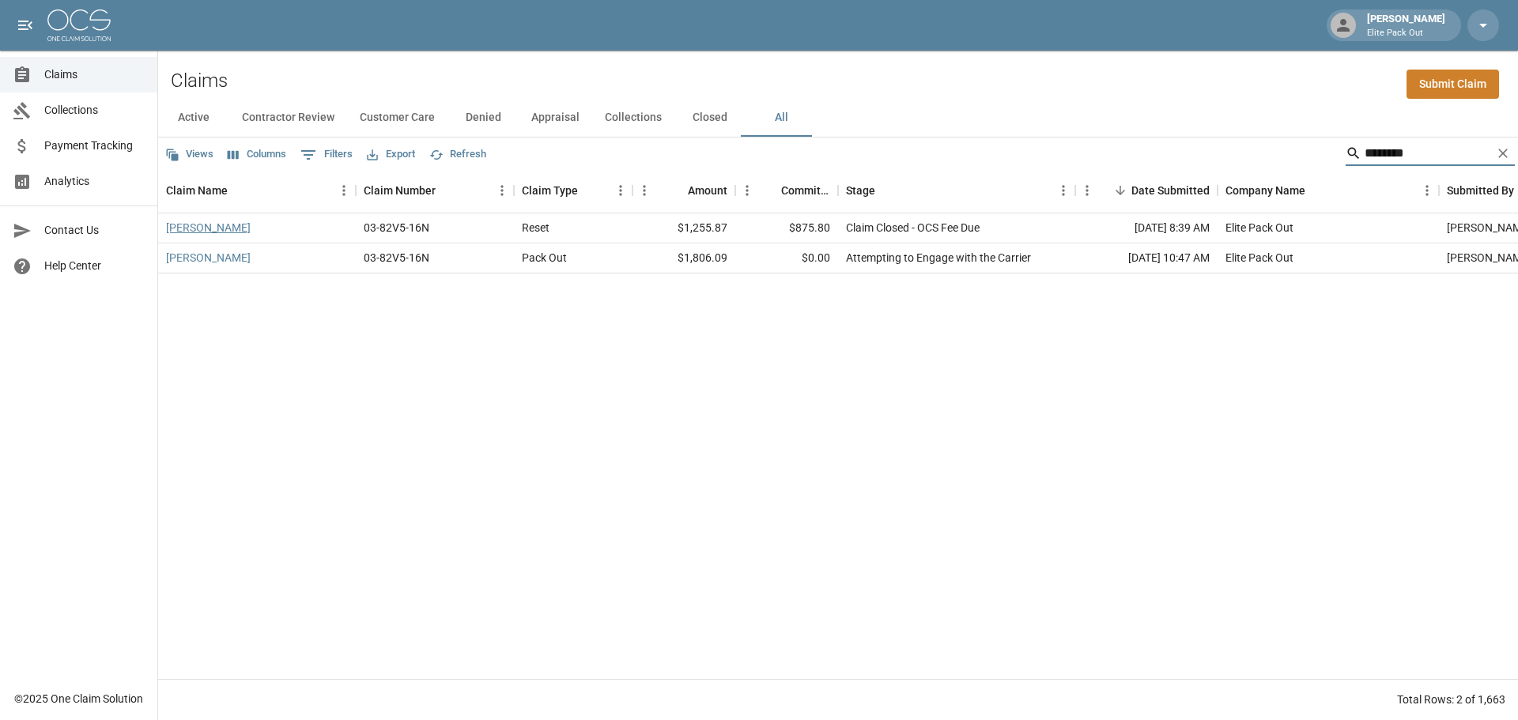
type input "********"
click at [225, 227] on link "[PERSON_NAME]" at bounding box center [208, 228] width 85 height 16
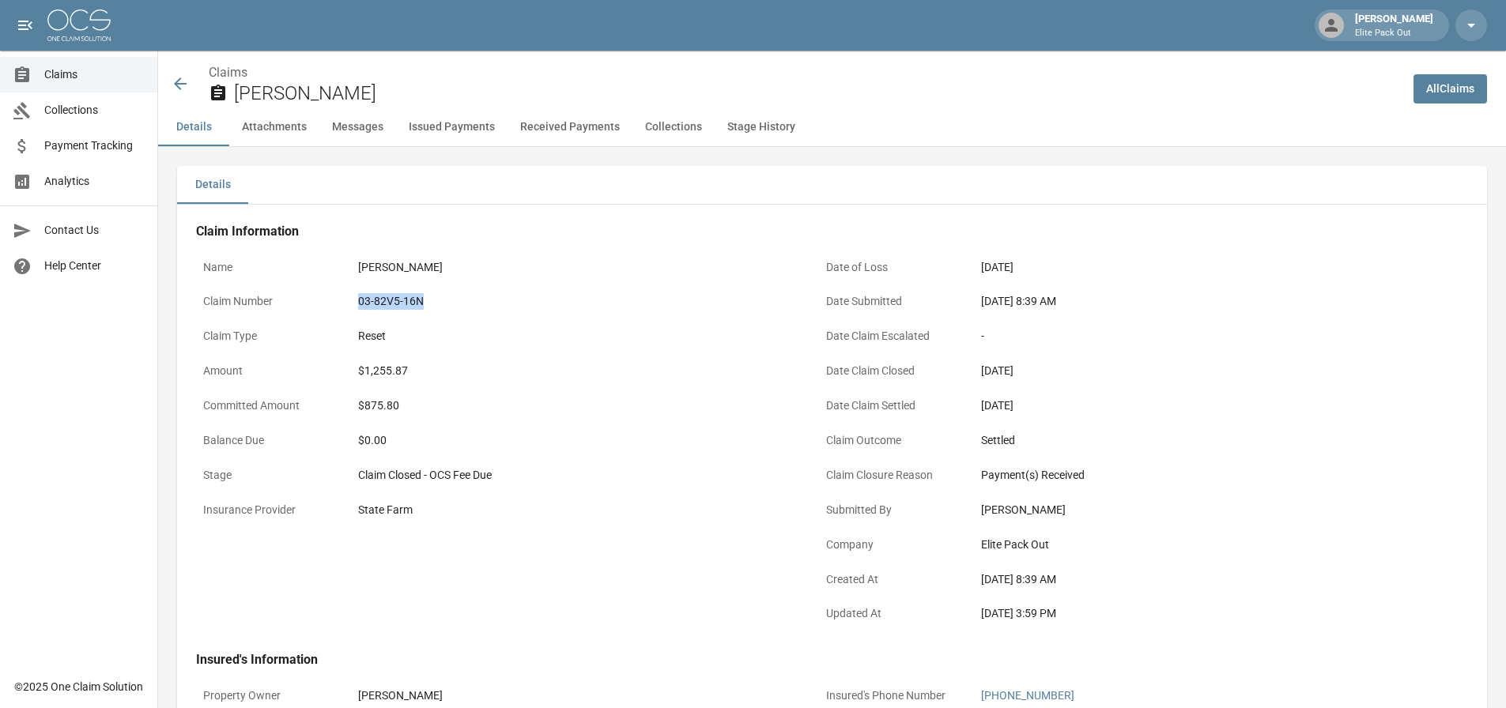
drag, startPoint x: 358, startPoint y: 297, endPoint x: 439, endPoint y: 301, distance: 80.7
click at [439, 301] on div "03-82V5-16N" at bounding box center [575, 301] width 435 height 17
copy div "03-82V5-16N"
click at [386, 371] on div "$1,255.87" at bounding box center [575, 371] width 435 height 17
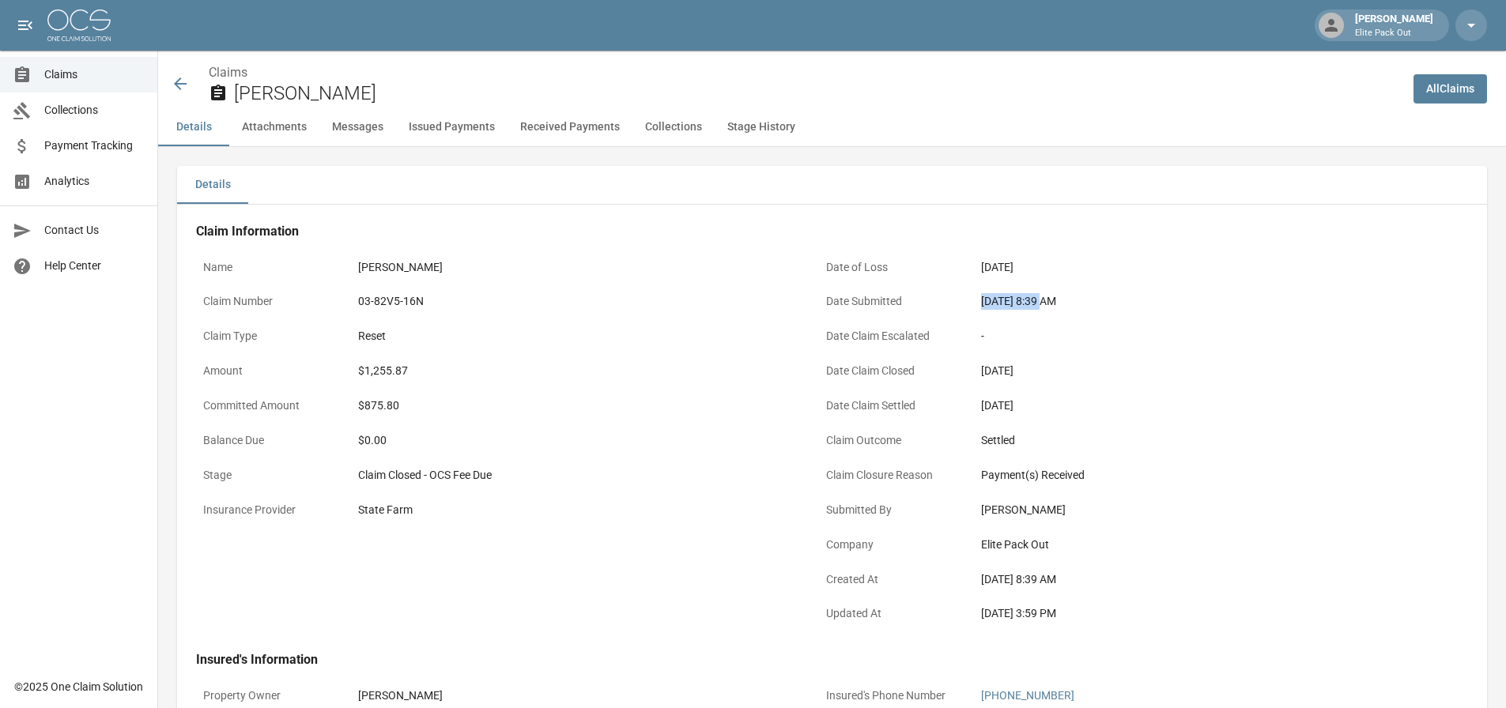
drag, startPoint x: 976, startPoint y: 300, endPoint x: 1041, endPoint y: 300, distance: 64.8
click at [1041, 300] on div "[DATE] 8:39 AM" at bounding box center [1198, 301] width 449 height 31
click at [438, 481] on div "Claim Closed - OCS Fee Due" at bounding box center [575, 475] width 435 height 17
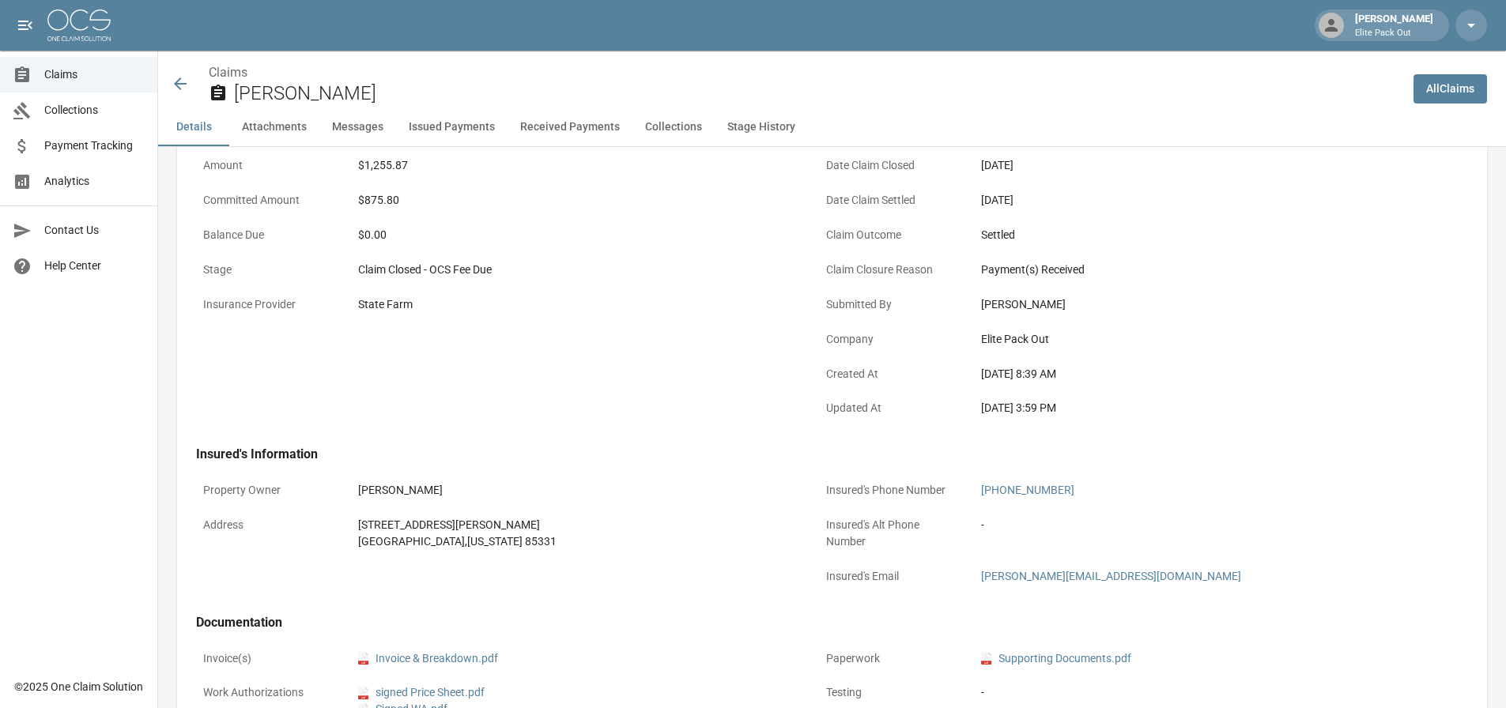
scroll to position [316, 0]
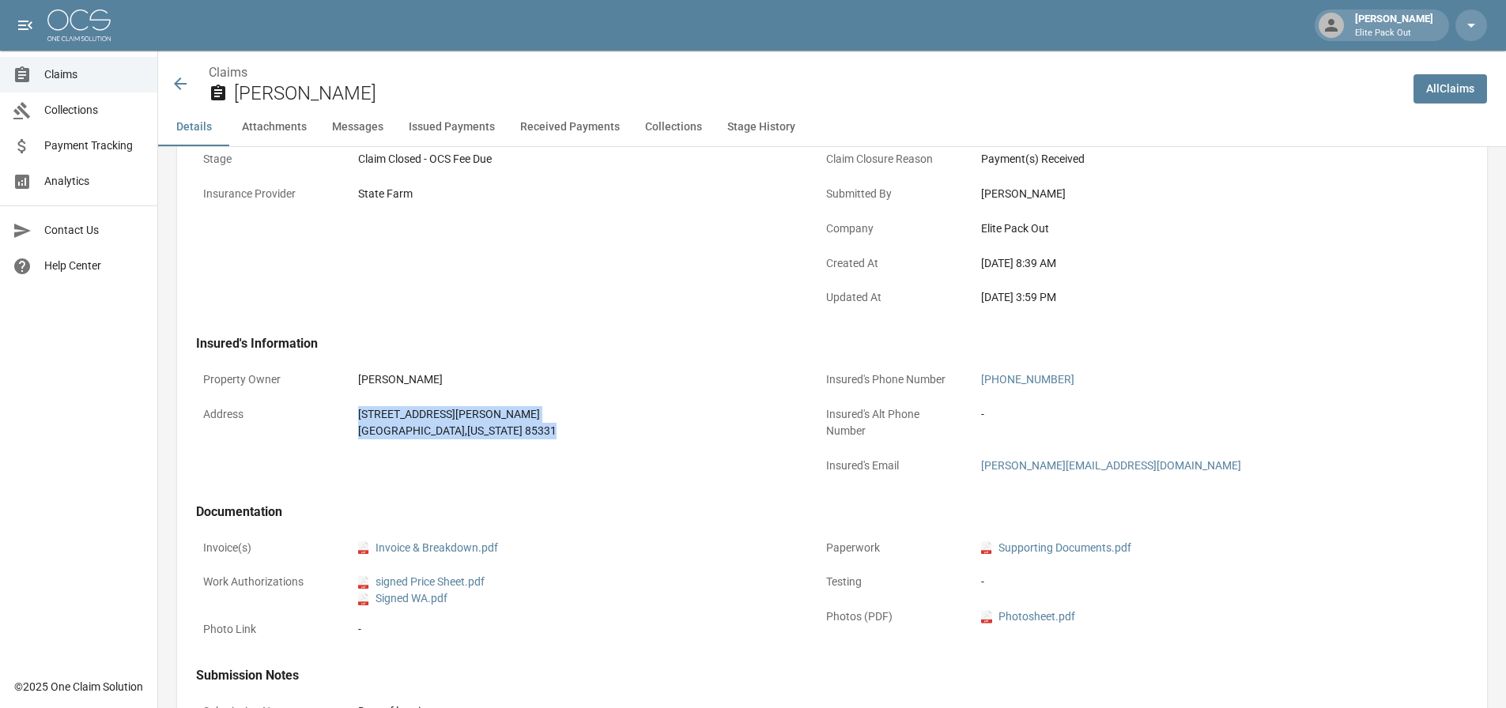
drag, startPoint x: 354, startPoint y: 414, endPoint x: 514, endPoint y: 429, distance: 160.4
click at [514, 429] on div "[STREET_ADDRESS][PERSON_NAME][US_STATE]" at bounding box center [575, 422] width 449 height 47
click at [184, 83] on icon at bounding box center [180, 83] width 19 height 19
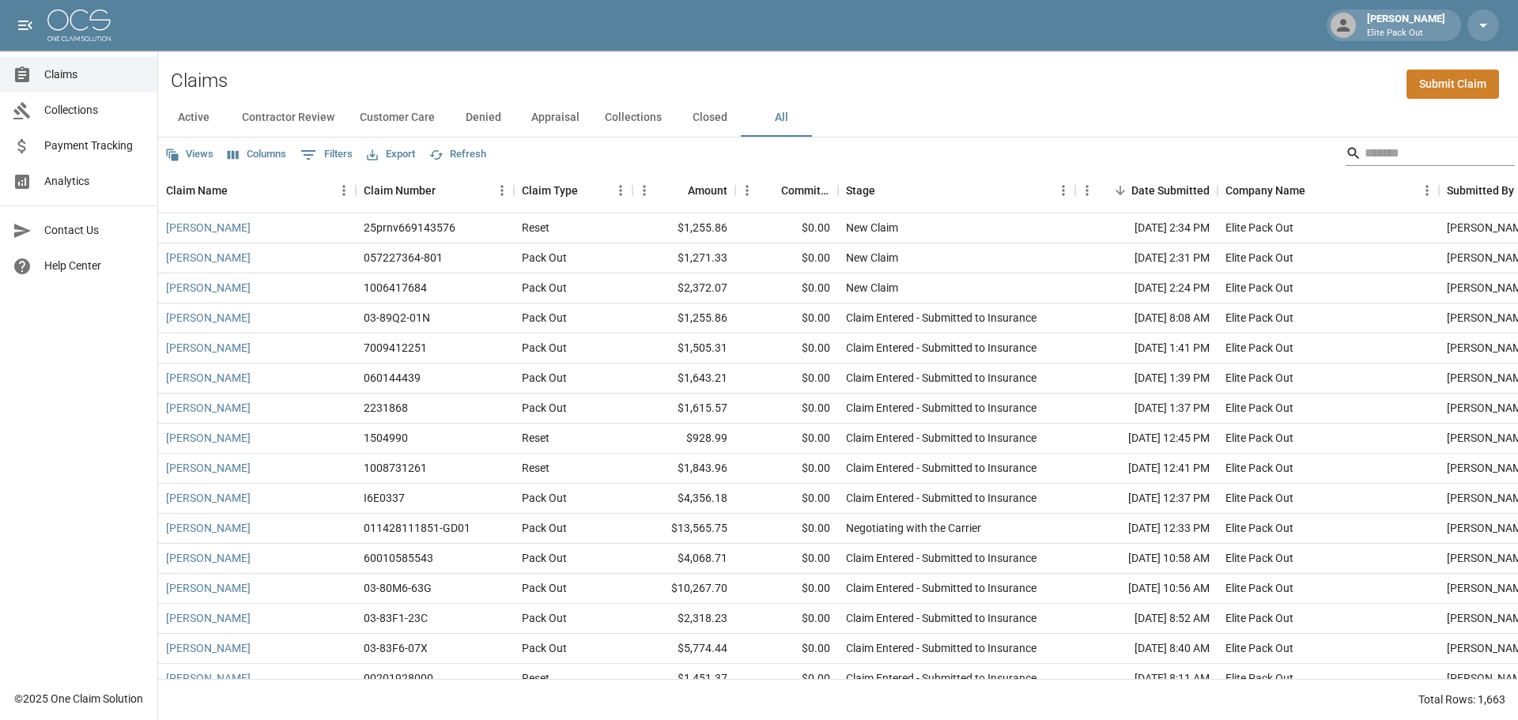
click at [1366, 153] on input "Search" at bounding box center [1427, 153] width 126 height 25
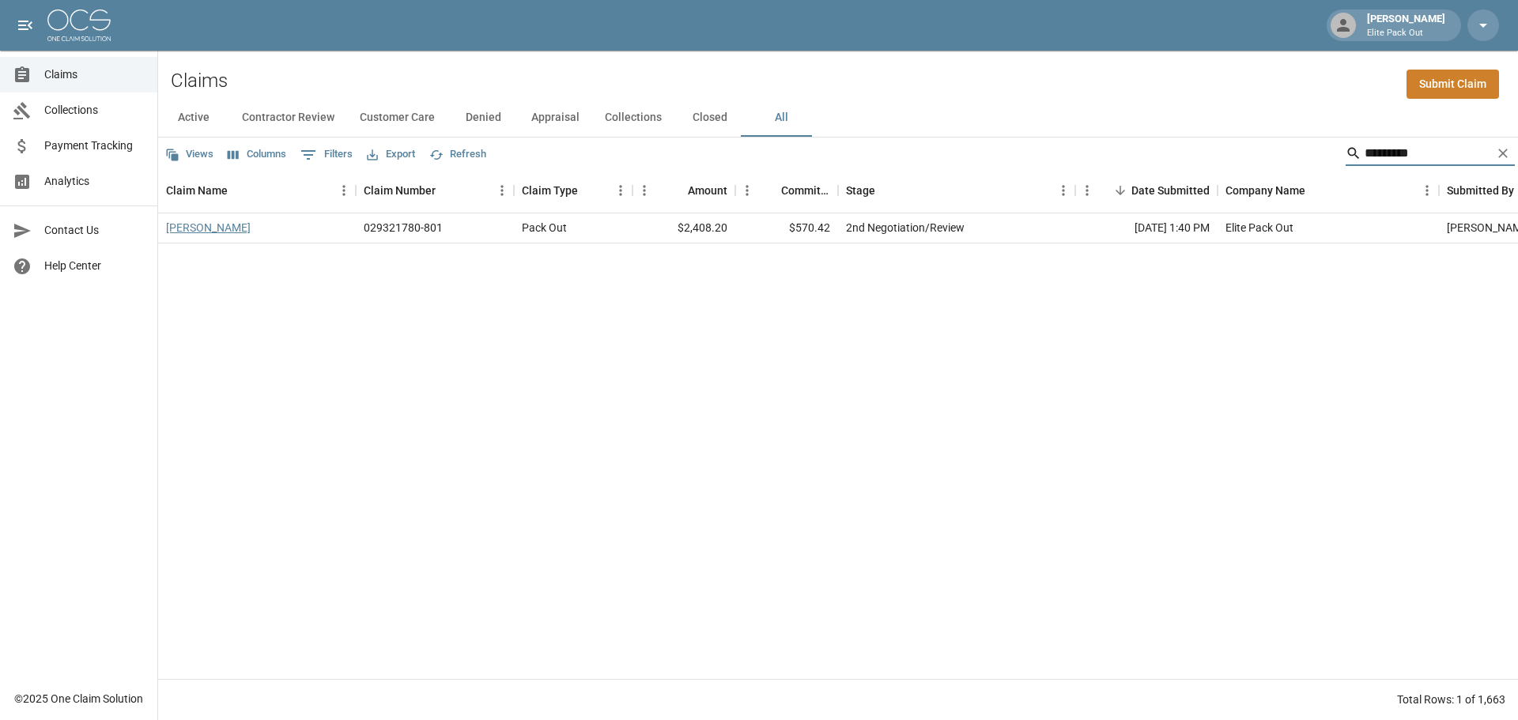
type input "*********"
click at [189, 224] on link "[PERSON_NAME]" at bounding box center [208, 228] width 85 height 16
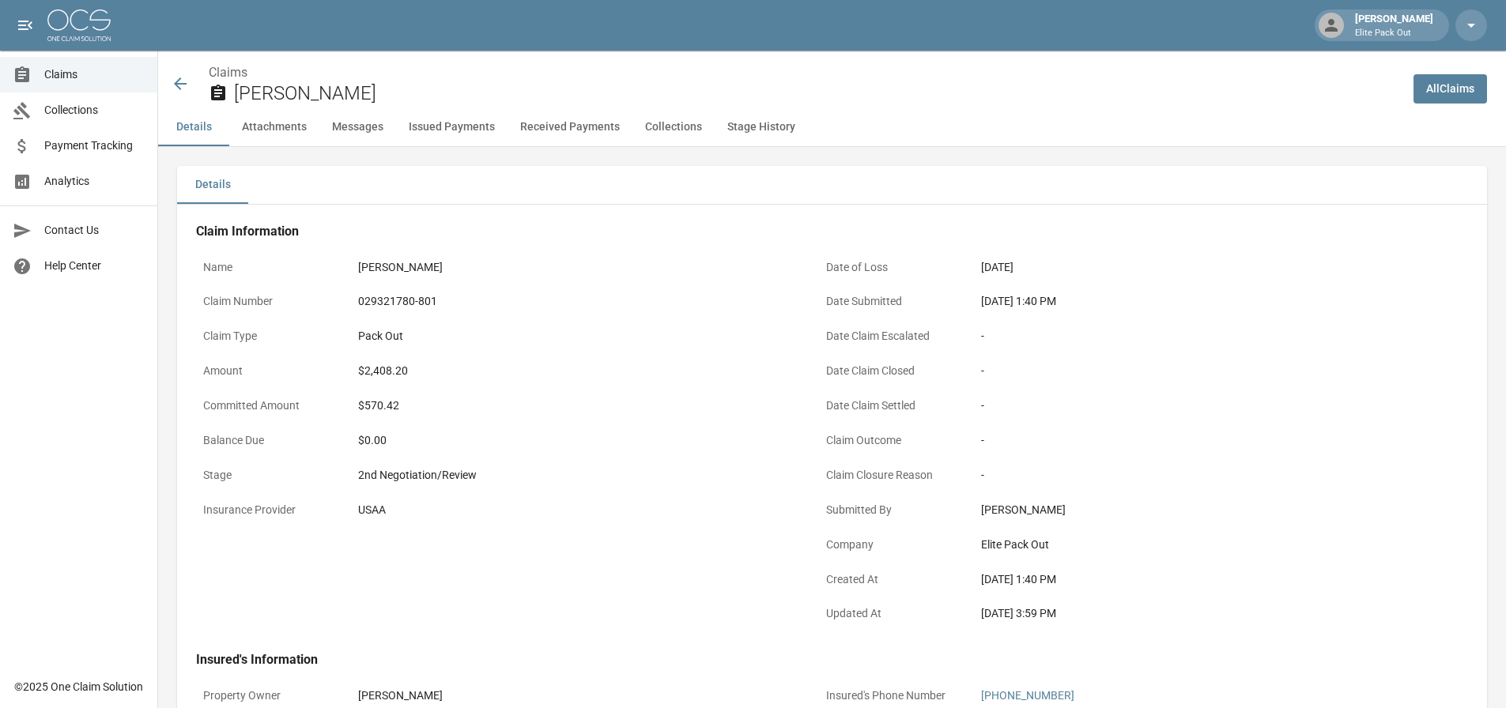
click at [379, 298] on div "029321780-801" at bounding box center [575, 301] width 435 height 17
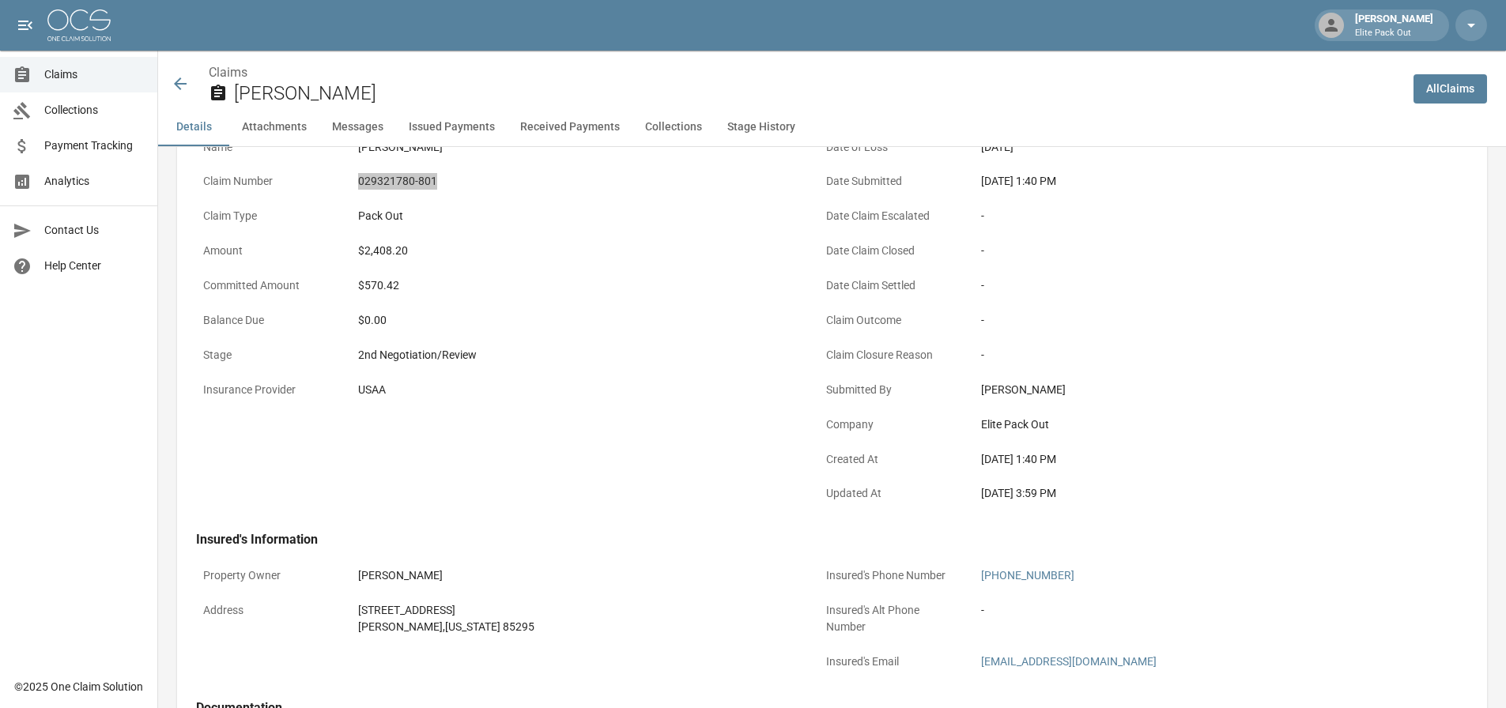
scroll to position [158, 0]
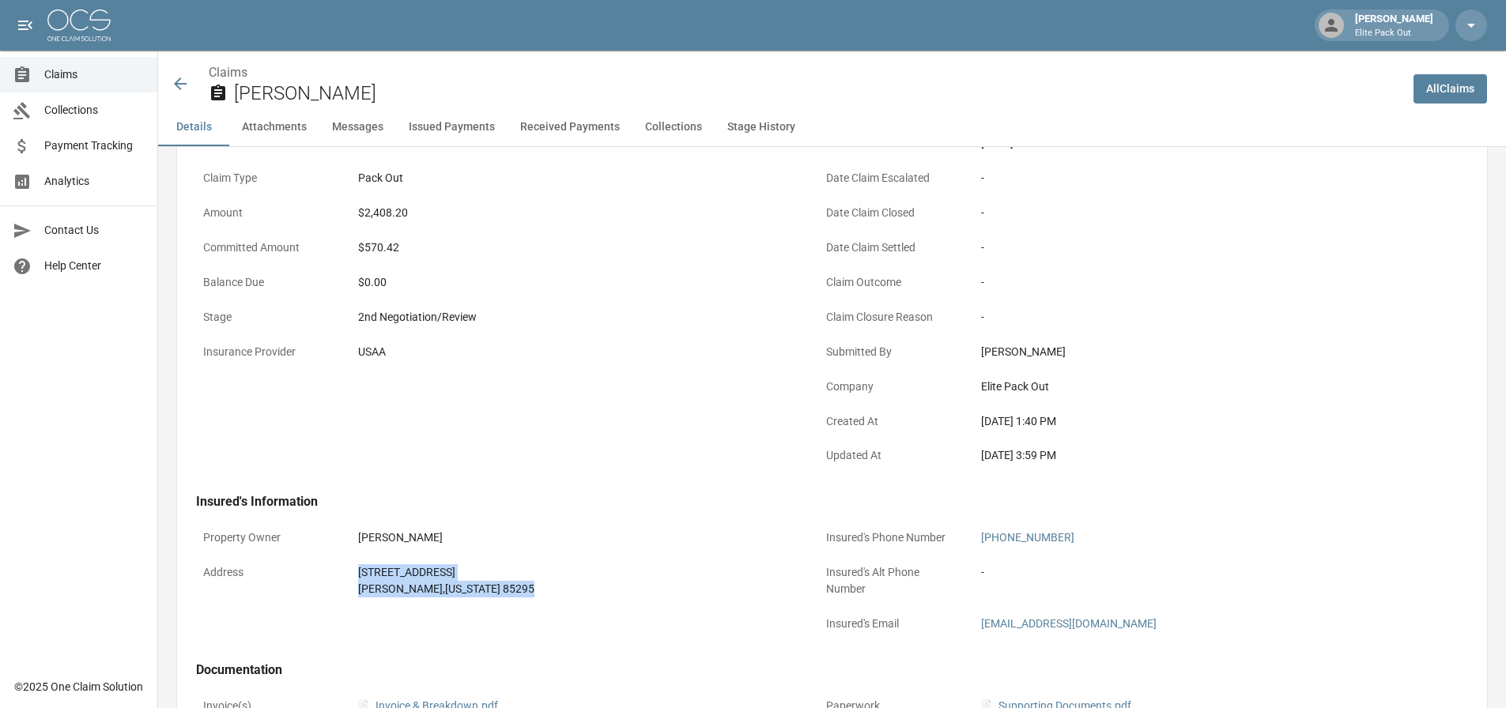
drag, startPoint x: 345, startPoint y: 567, endPoint x: 482, endPoint y: 586, distance: 138.9
click at [482, 586] on div "Address [STREET_ADDRESS][US_STATE]" at bounding box center [498, 580] width 604 height 47
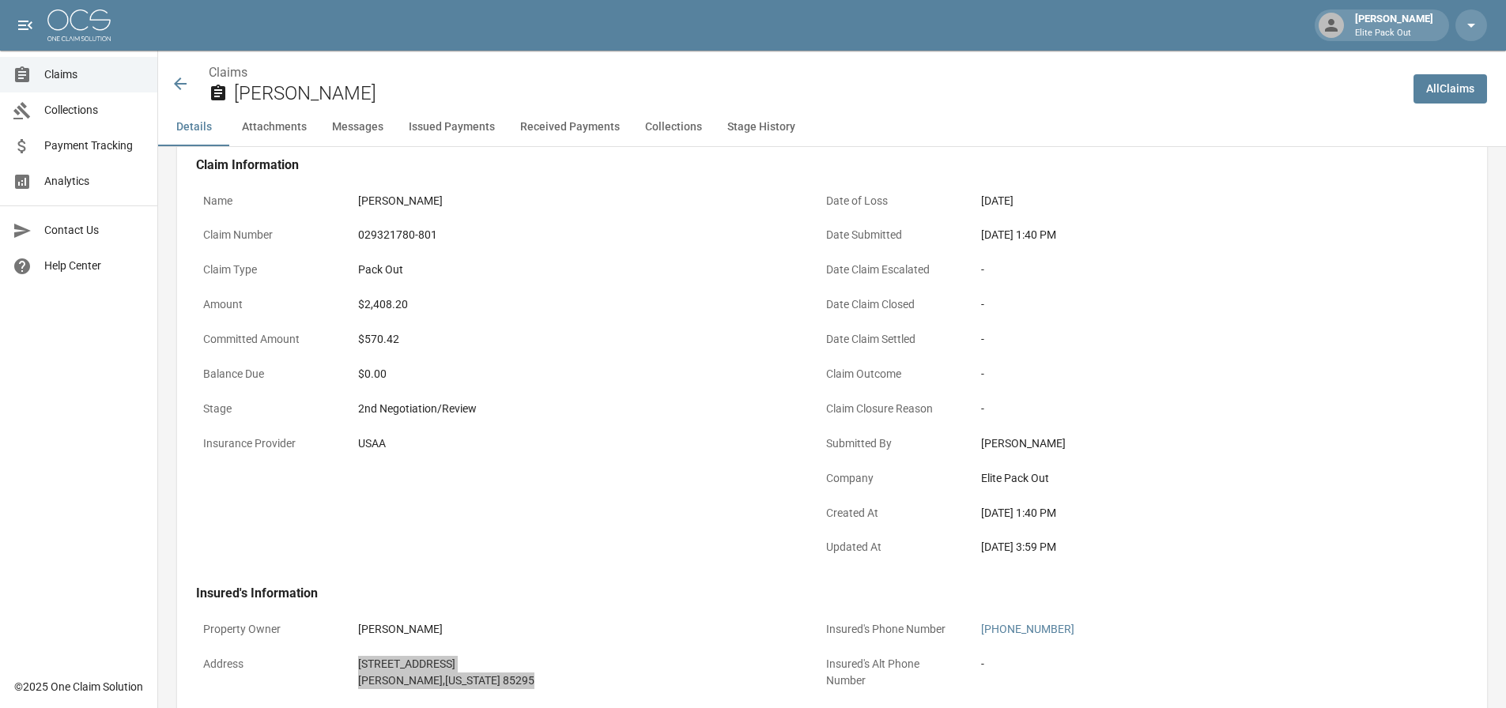
scroll to position [0, 0]
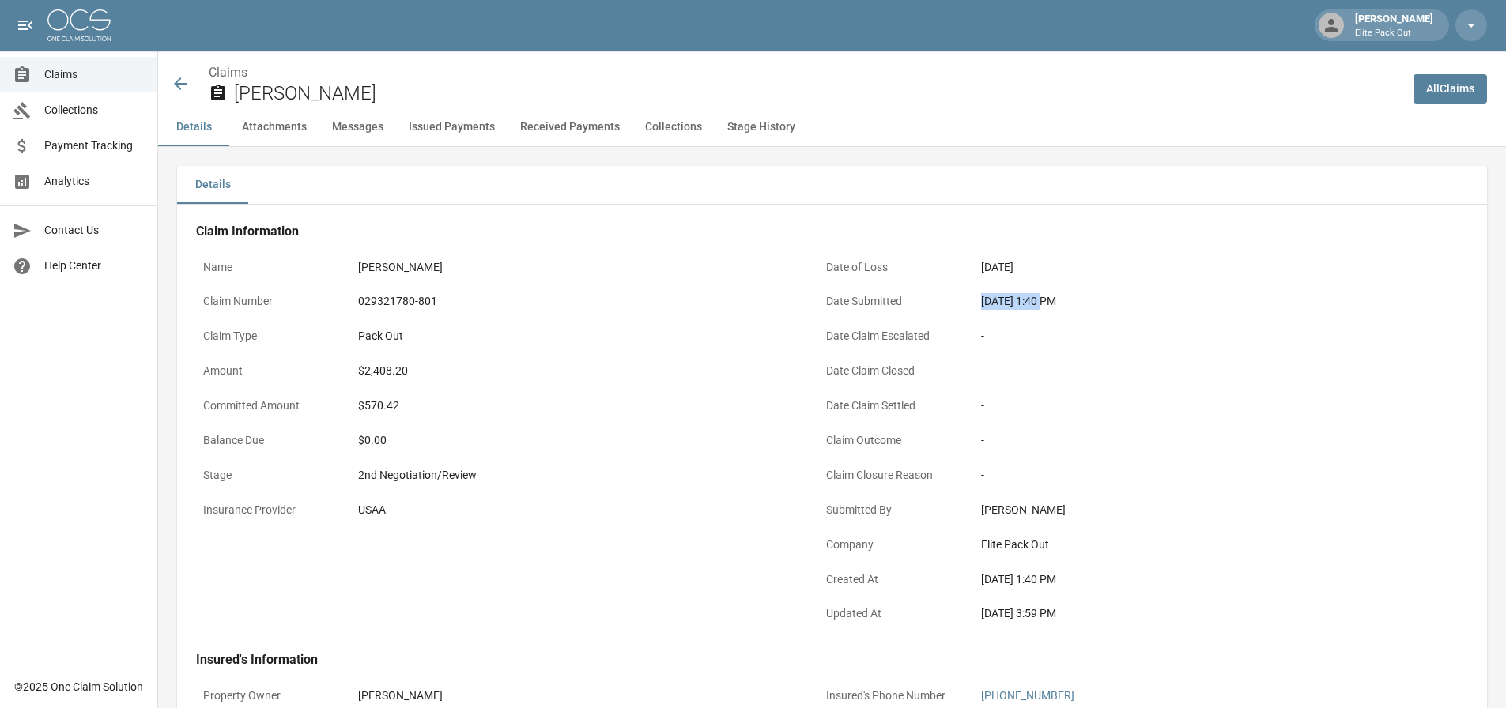
drag, startPoint x: 991, startPoint y: 296, endPoint x: 1040, endPoint y: 295, distance: 49.0
click at [1040, 295] on div "[DATE] 1:40 PM" at bounding box center [1198, 301] width 449 height 31
click at [387, 372] on div "$2,408.20" at bounding box center [575, 371] width 435 height 17
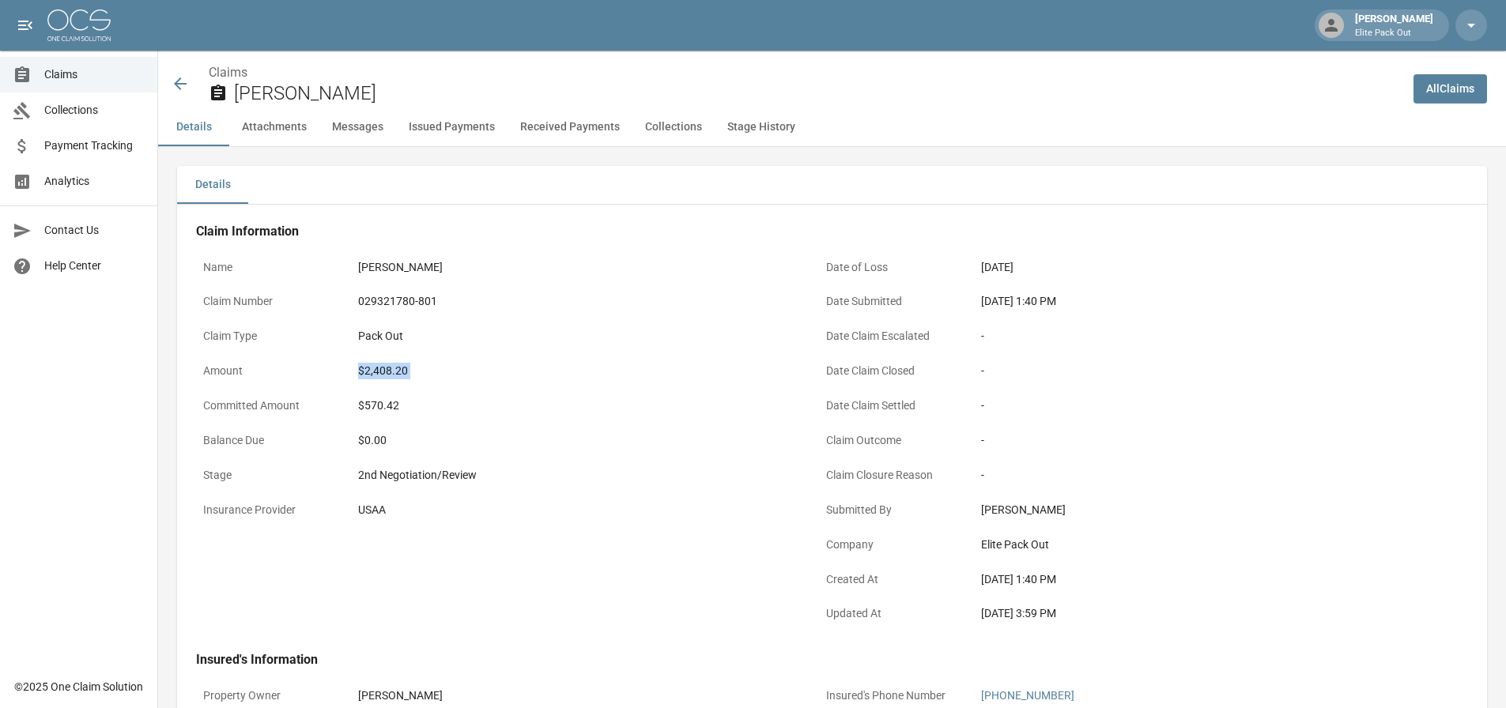
click at [183, 76] on icon at bounding box center [180, 83] width 19 height 19
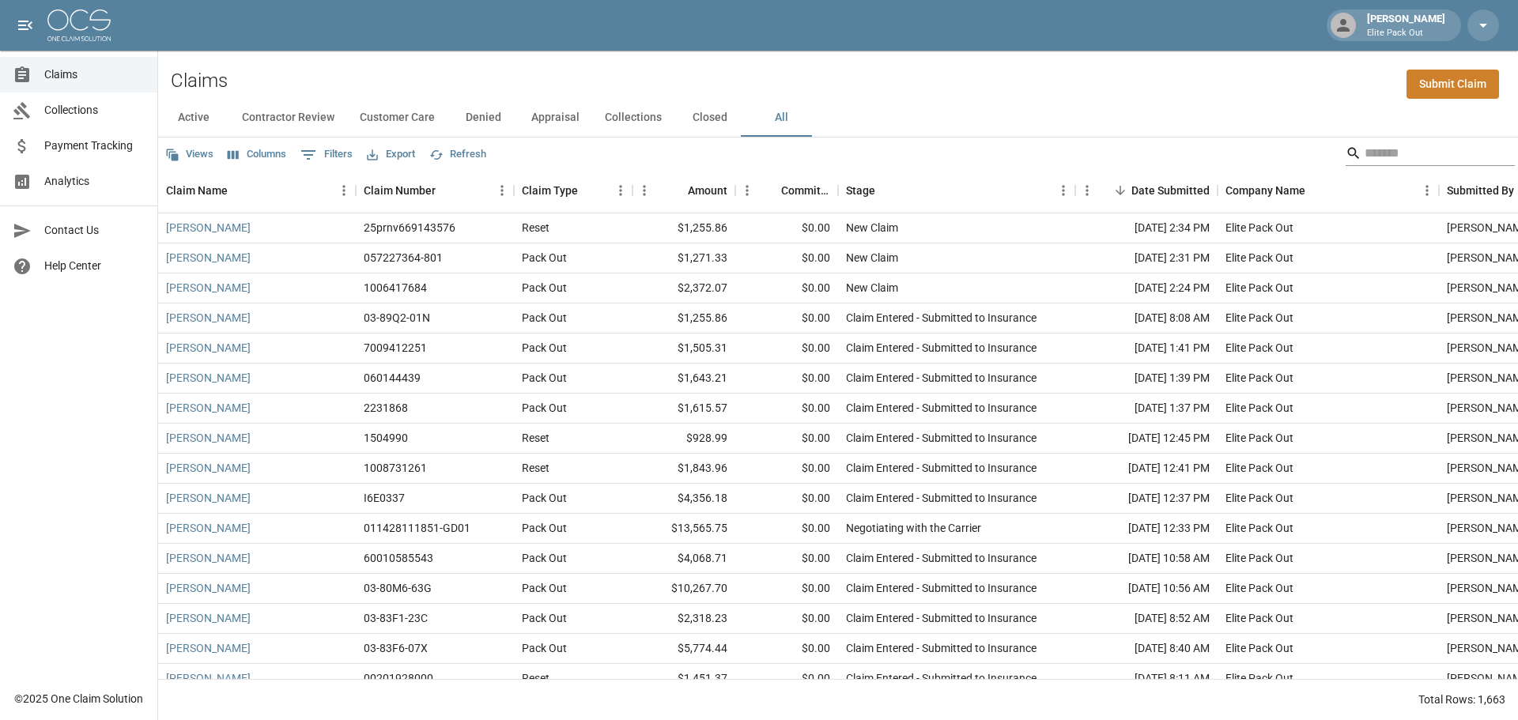
click at [1373, 154] on input "Search" at bounding box center [1427, 153] width 126 height 25
type input "*"
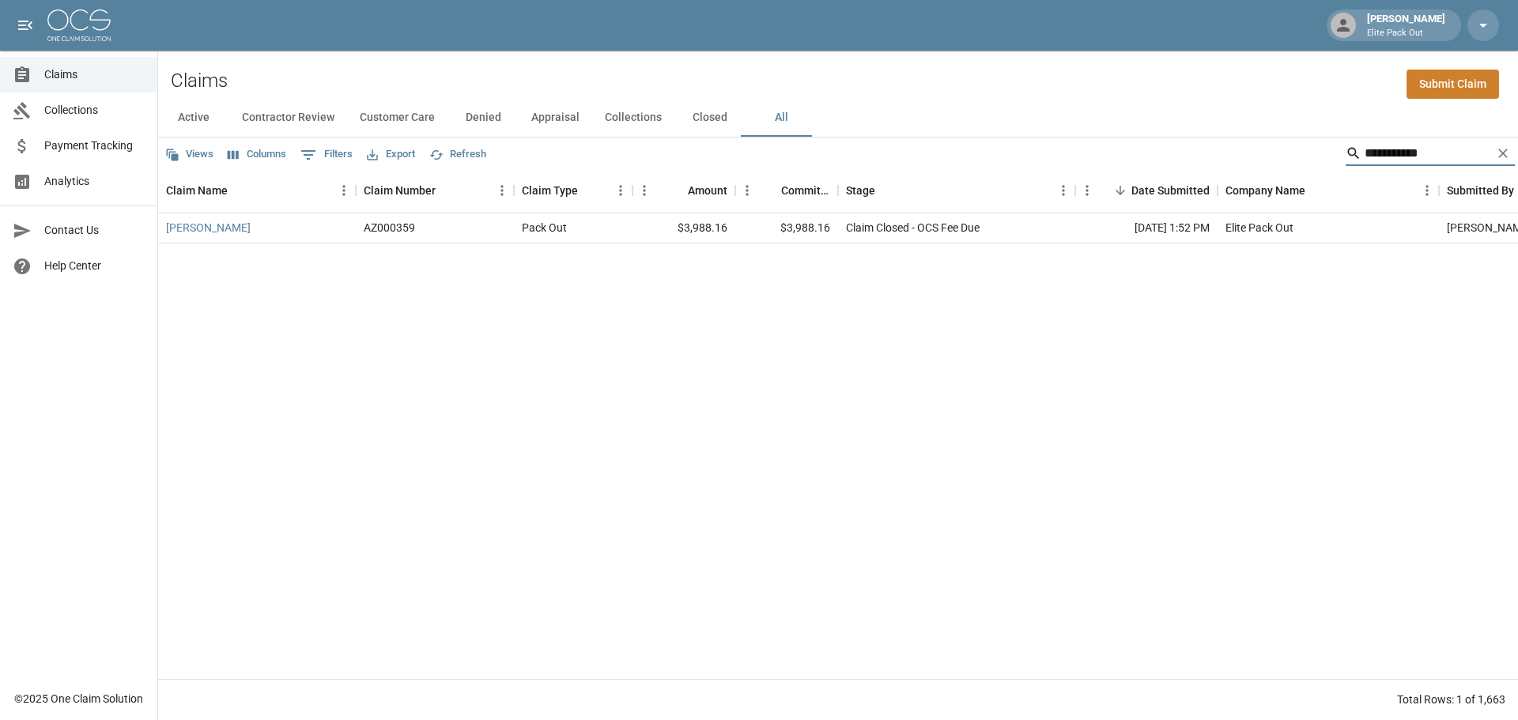
type input "**********"
click at [221, 236] on div "[PERSON_NAME]" at bounding box center [257, 228] width 198 height 30
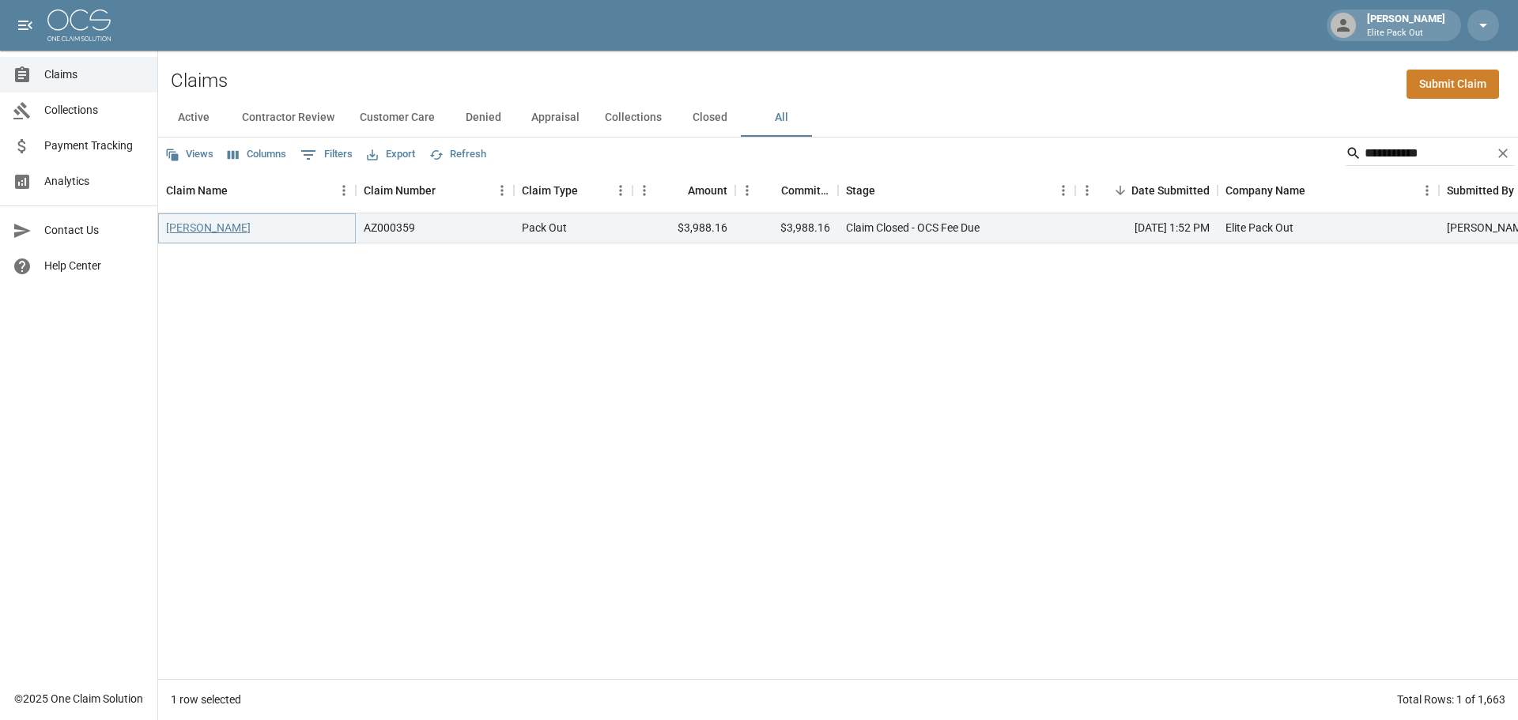
click at [231, 228] on link "[PERSON_NAME]" at bounding box center [208, 228] width 85 height 16
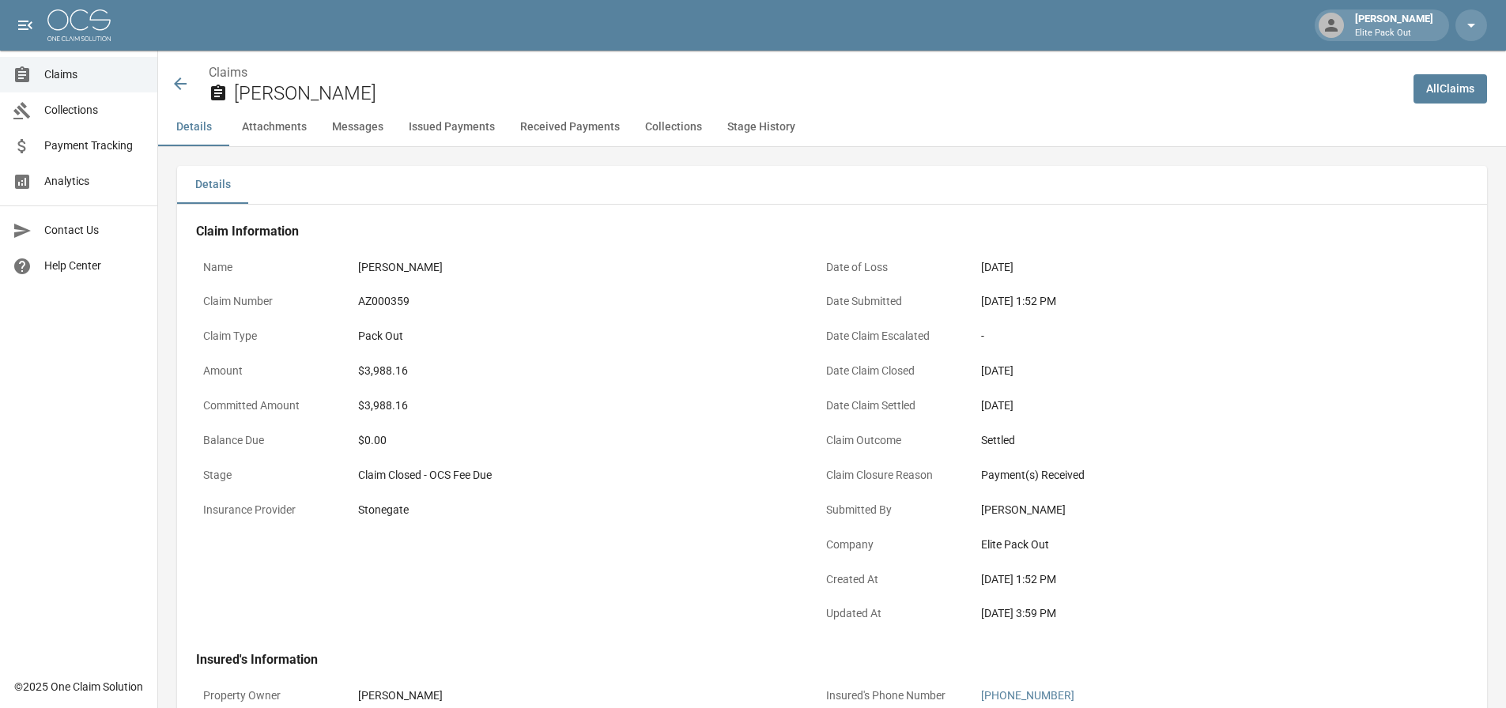
click at [368, 300] on div "AZ000359" at bounding box center [575, 301] width 435 height 17
click at [381, 366] on div "$3,988.16" at bounding box center [575, 371] width 435 height 17
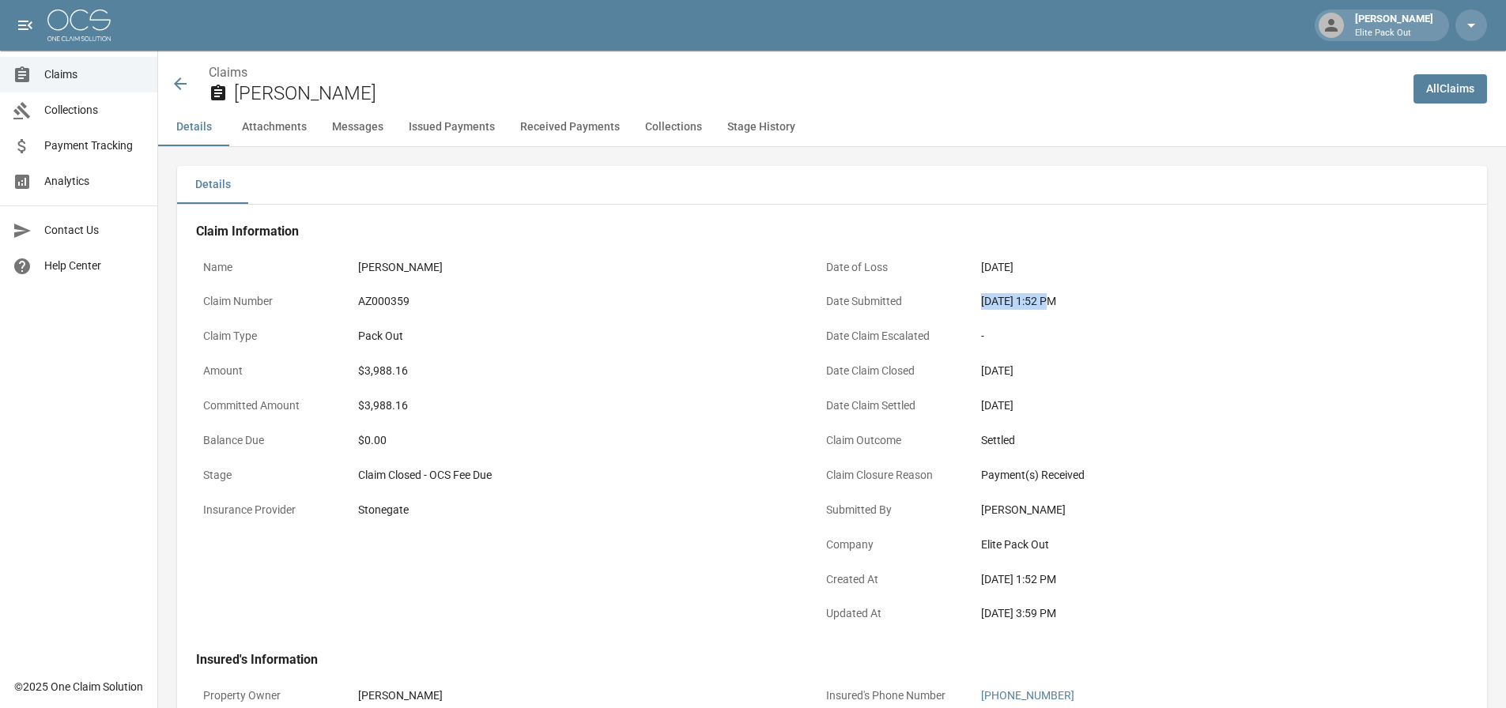
drag, startPoint x: 972, startPoint y: 301, endPoint x: 1047, endPoint y: 305, distance: 75.2
click at [1047, 305] on div "Date Submitted [DATE] 1:52 PM" at bounding box center [1121, 303] width 604 height 35
click at [426, 485] on div "Claim Closed - OCS Fee Due" at bounding box center [575, 475] width 449 height 31
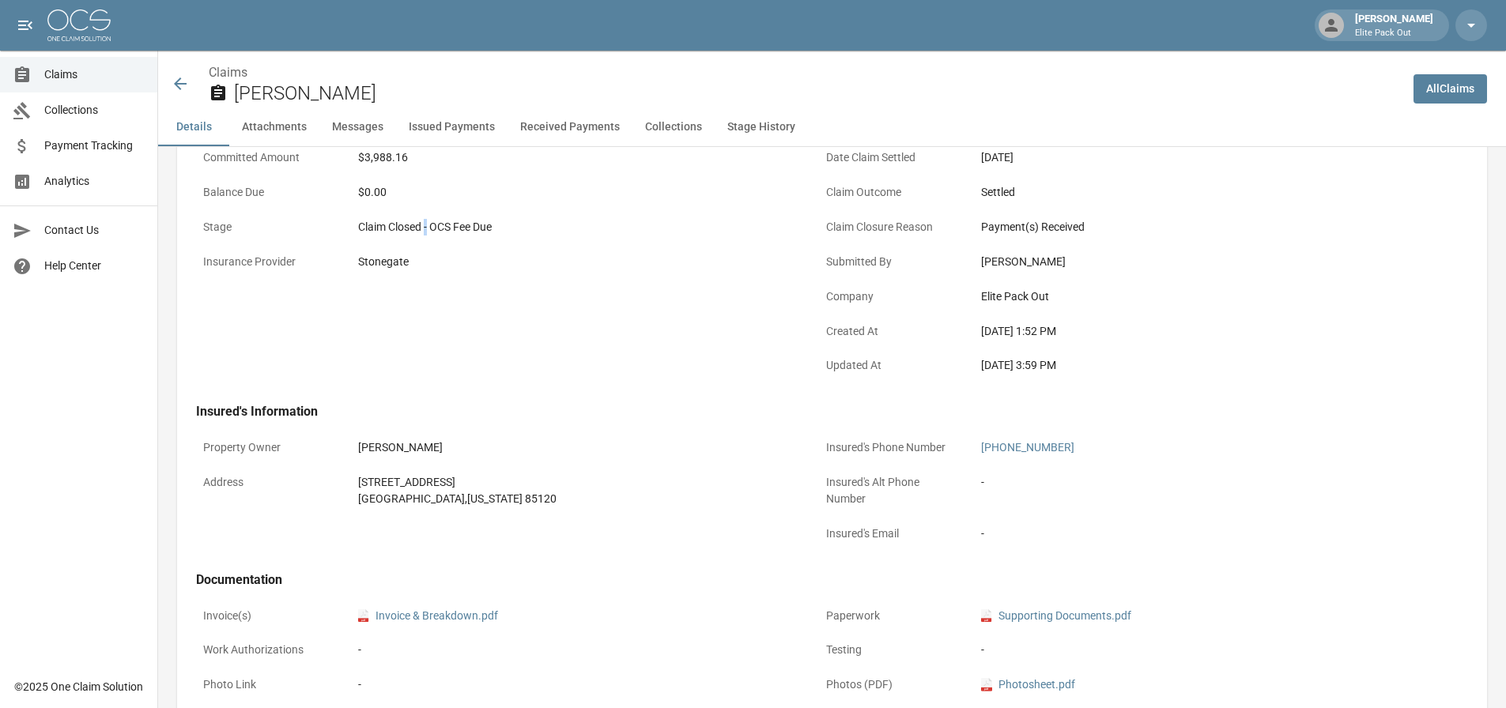
scroll to position [158, 0]
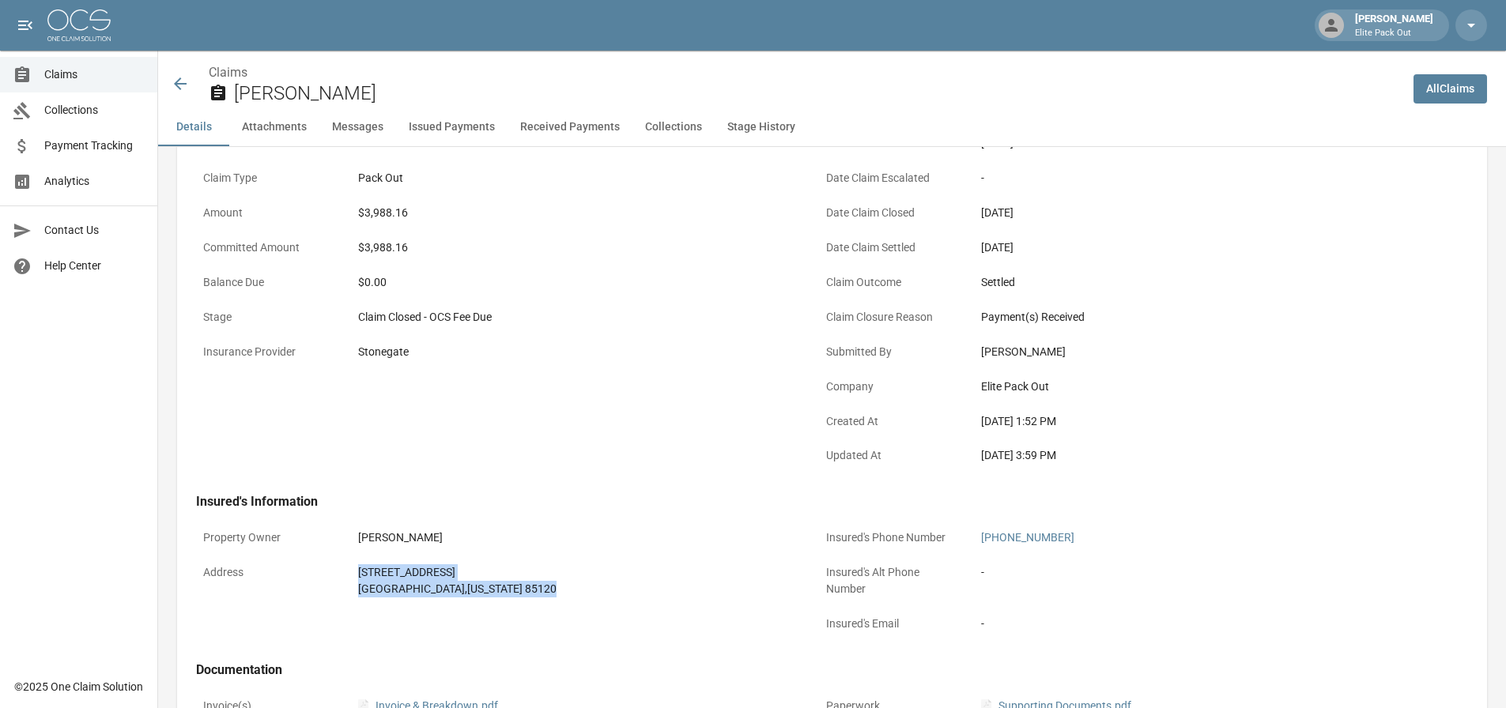
drag, startPoint x: 349, startPoint y: 568, endPoint x: 521, endPoint y: 598, distance: 174.1
click at [521, 598] on div "Address [STREET_ADDRESS][US_STATE]" at bounding box center [498, 580] width 604 height 47
click at [175, 76] on icon at bounding box center [180, 83] width 19 height 19
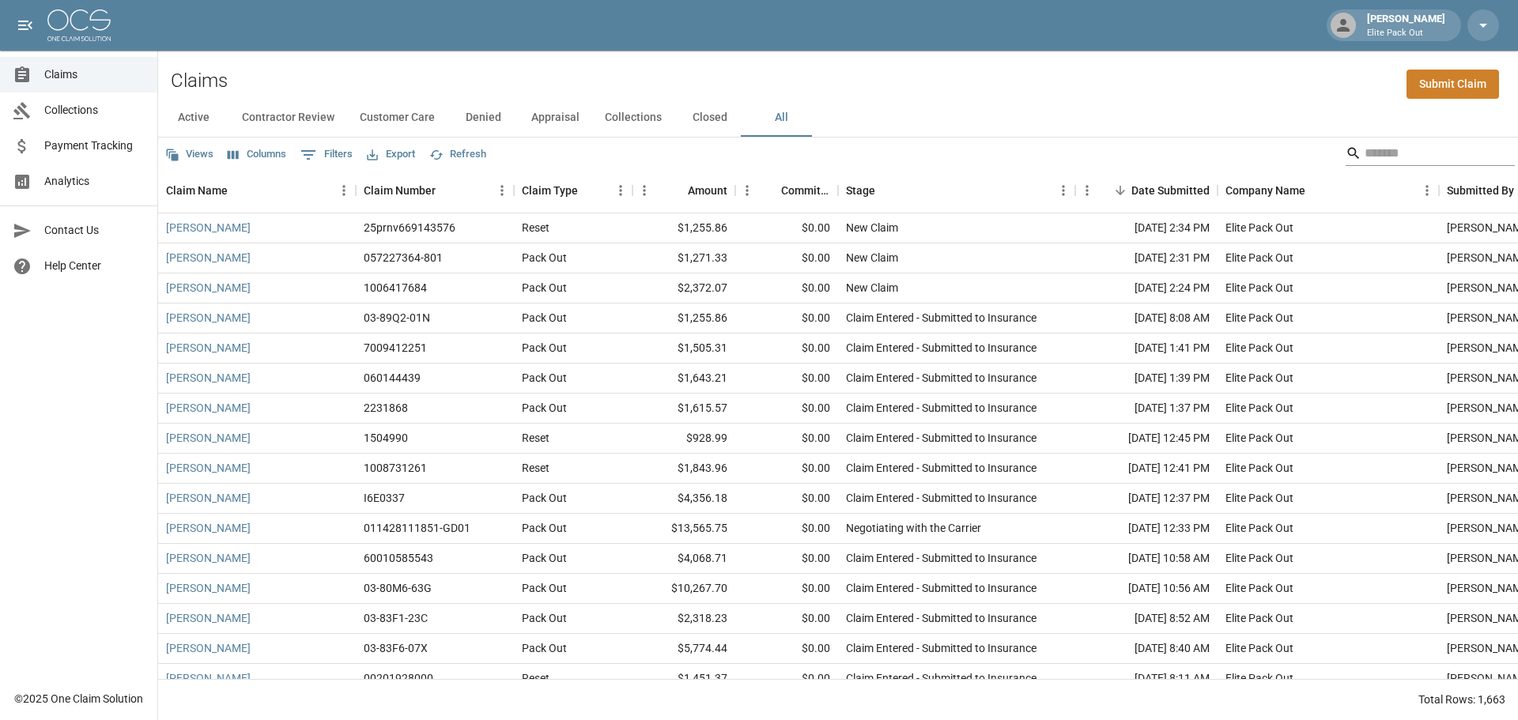
click at [1379, 147] on input "Search" at bounding box center [1427, 153] width 126 height 25
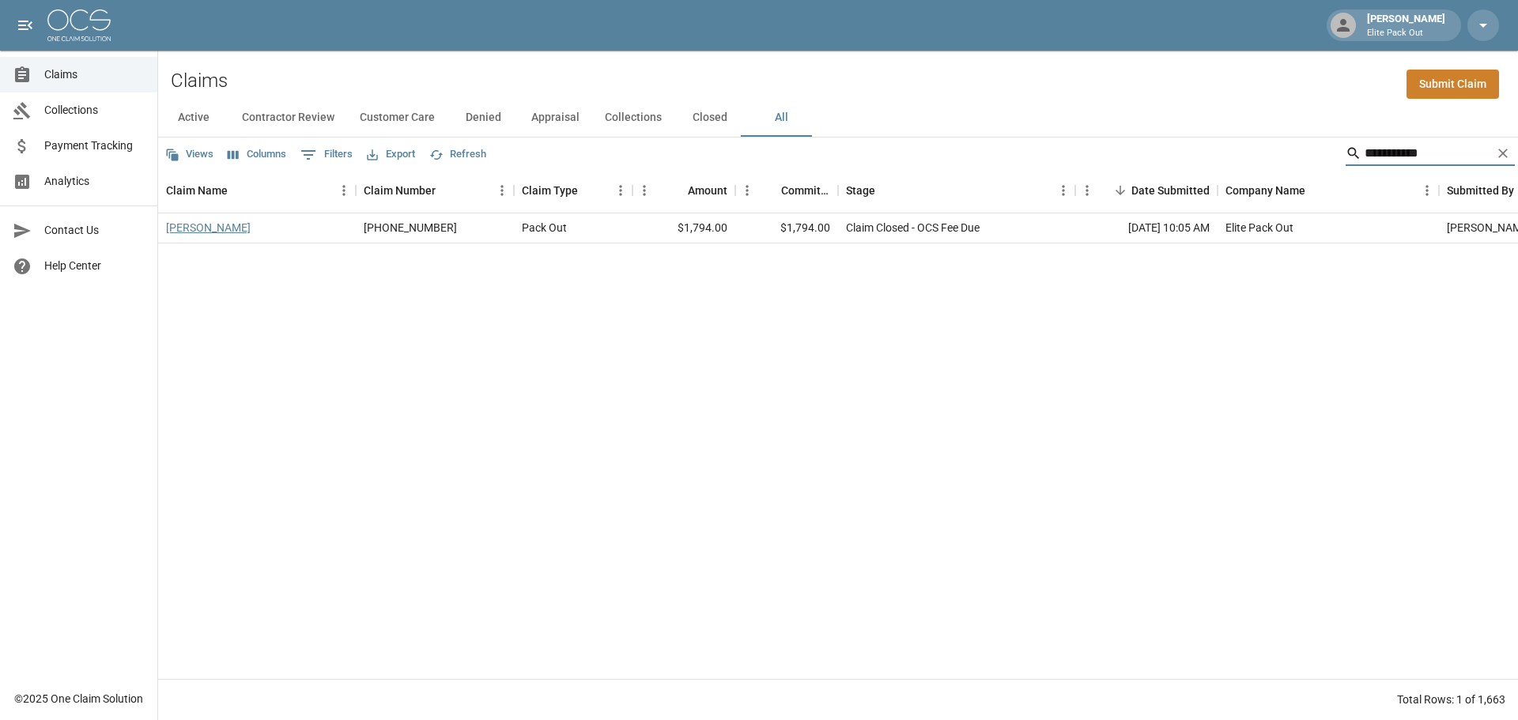
type input "**********"
click at [206, 230] on link "[PERSON_NAME]" at bounding box center [208, 228] width 85 height 16
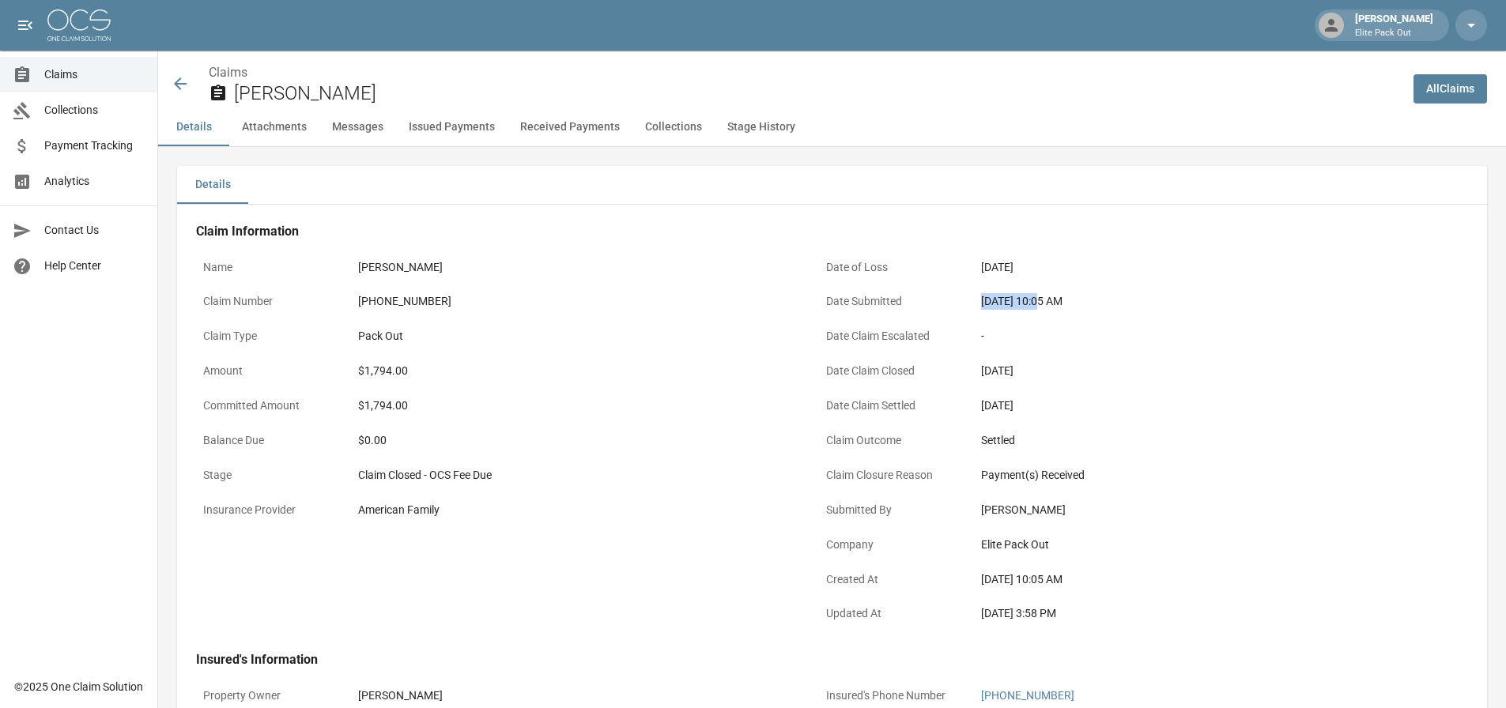
drag, startPoint x: 978, startPoint y: 304, endPoint x: 1035, endPoint y: 302, distance: 57.7
click at [1035, 302] on div "[DATE] 10:05 AM" at bounding box center [1198, 301] width 449 height 31
click at [380, 373] on div "$1,794.00" at bounding box center [575, 371] width 435 height 17
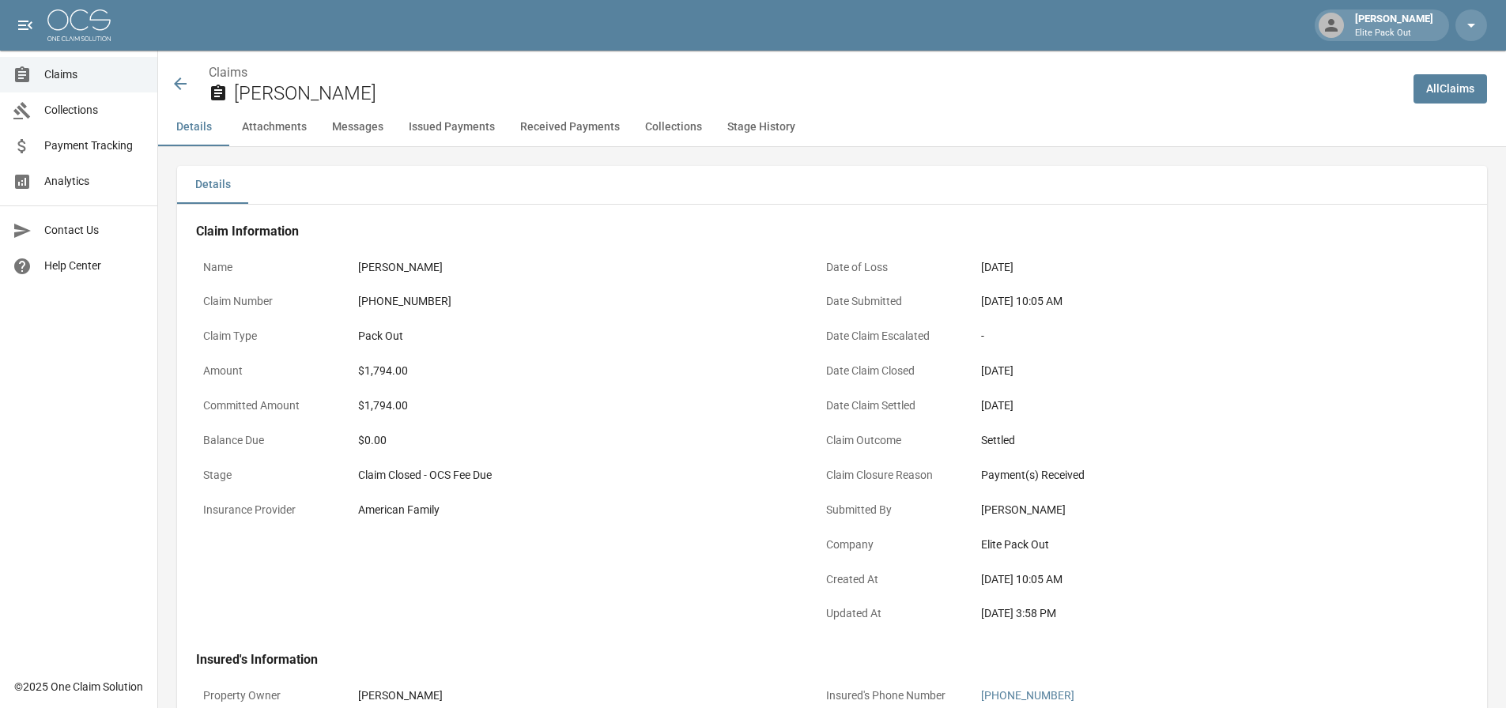
click at [415, 299] on div "[PHONE_NUMBER]" at bounding box center [575, 301] width 435 height 17
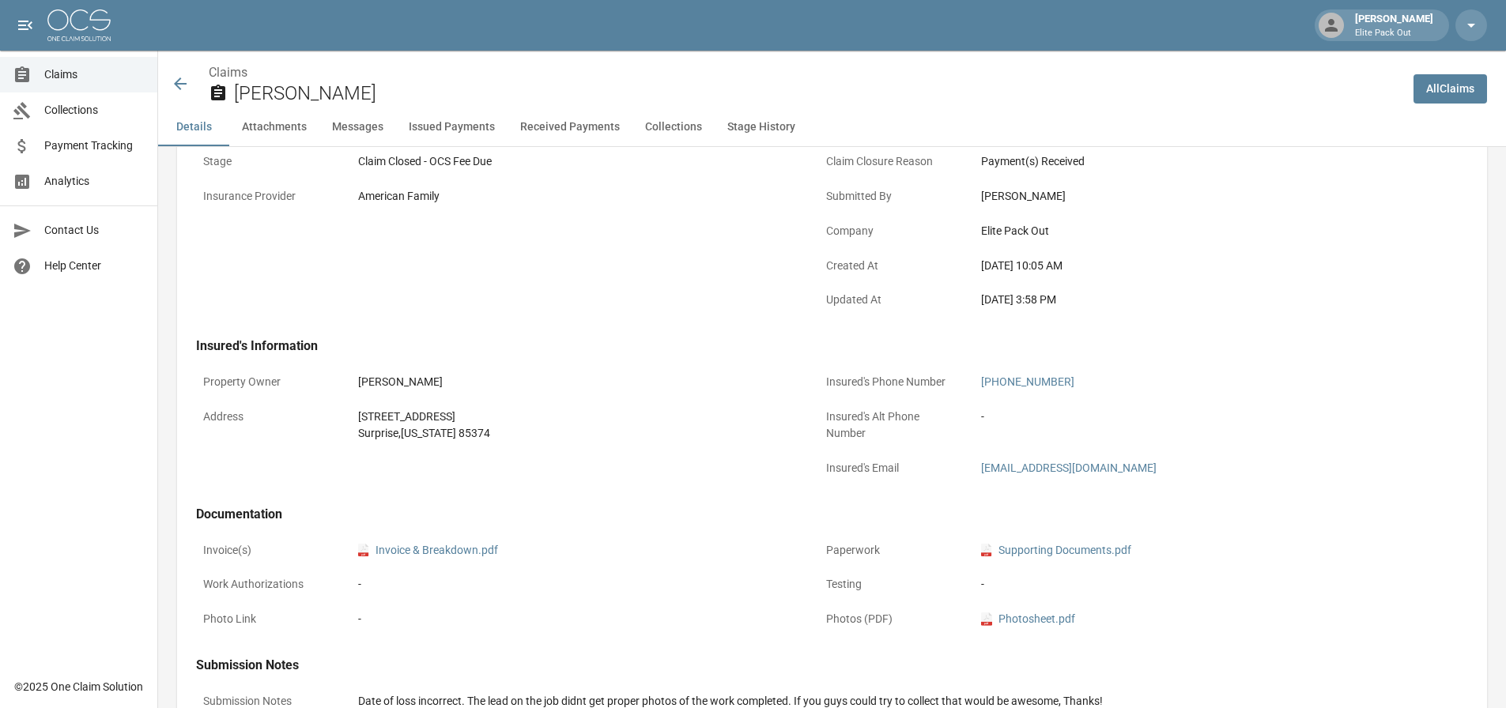
scroll to position [316, 0]
drag, startPoint x: 350, startPoint y: 418, endPoint x: 511, endPoint y: 442, distance: 162.2
click at [511, 442] on div "Address [STREET_ADDRESS][US_STATE]" at bounding box center [498, 422] width 604 height 47
click at [175, 74] on icon at bounding box center [180, 83] width 19 height 19
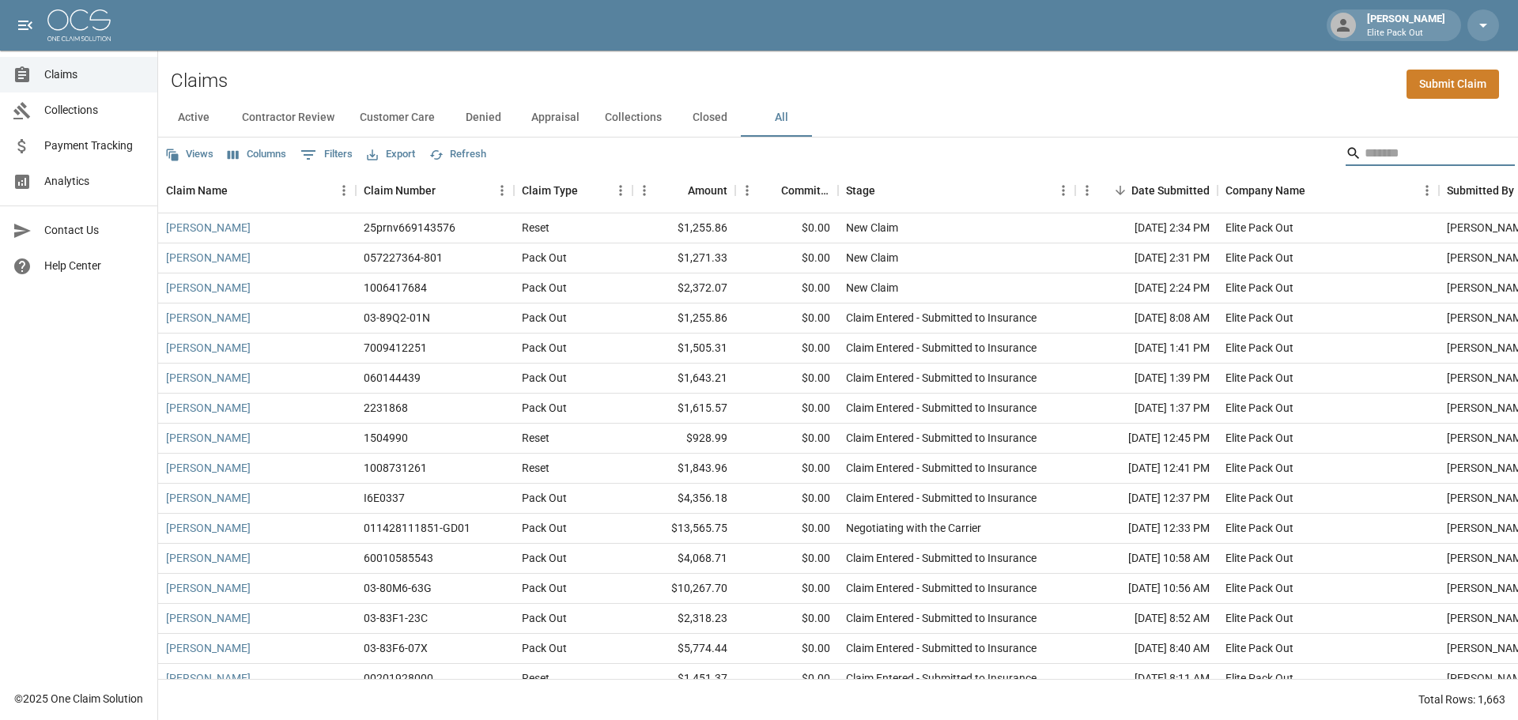
click at [1364, 151] on input "Search" at bounding box center [1427, 153] width 126 height 25
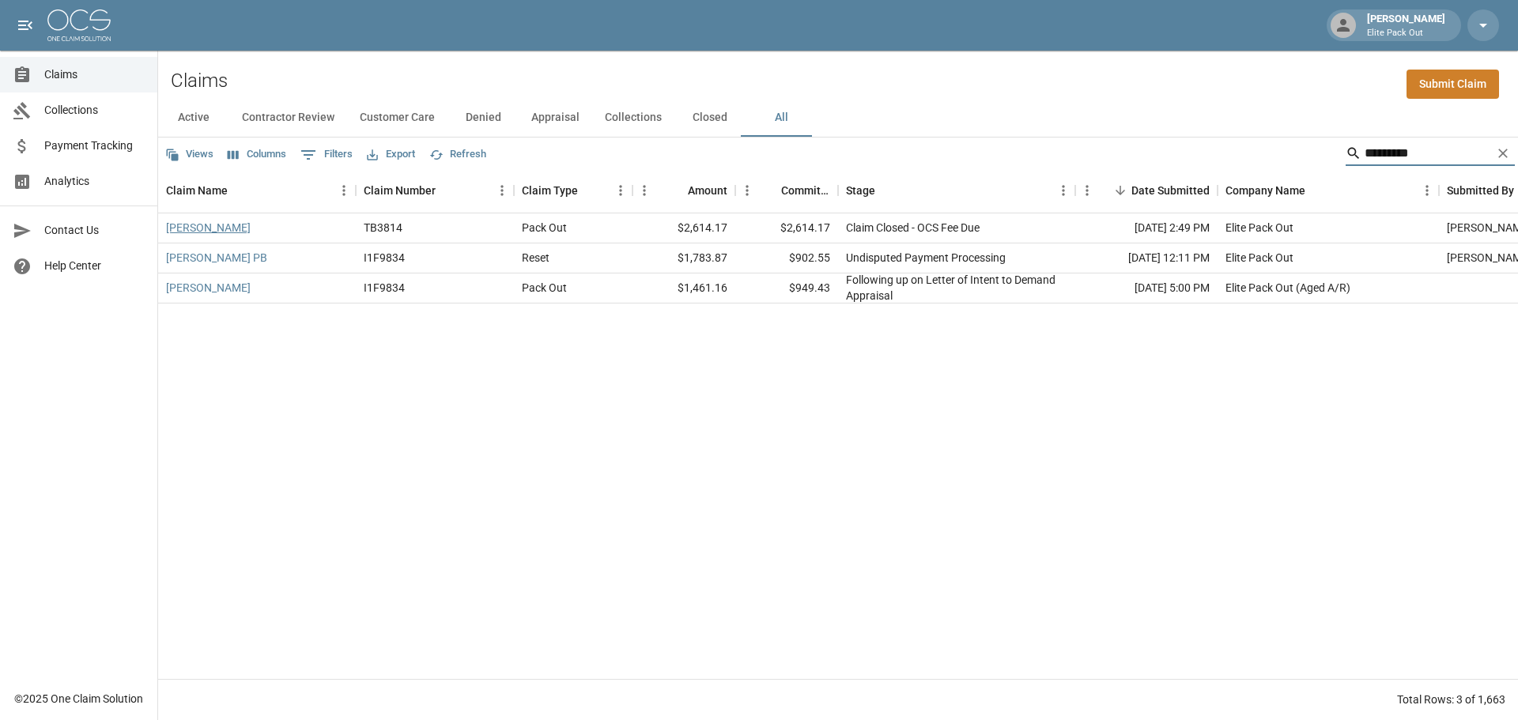
type input "*********"
click at [198, 228] on link "[PERSON_NAME]" at bounding box center [208, 228] width 85 height 16
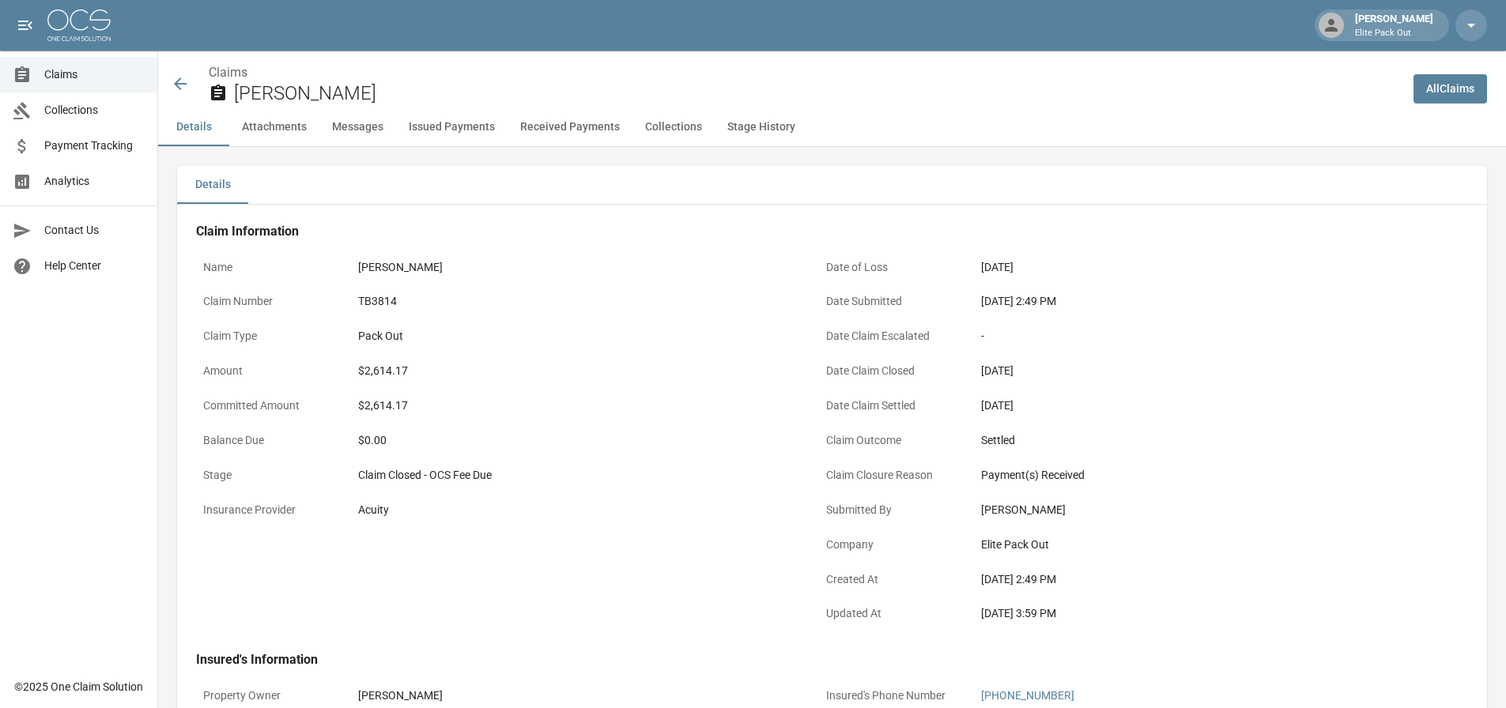
click at [388, 374] on div "$2,614.17" at bounding box center [575, 371] width 435 height 17
click at [381, 301] on div "TB3814" at bounding box center [575, 301] width 435 height 17
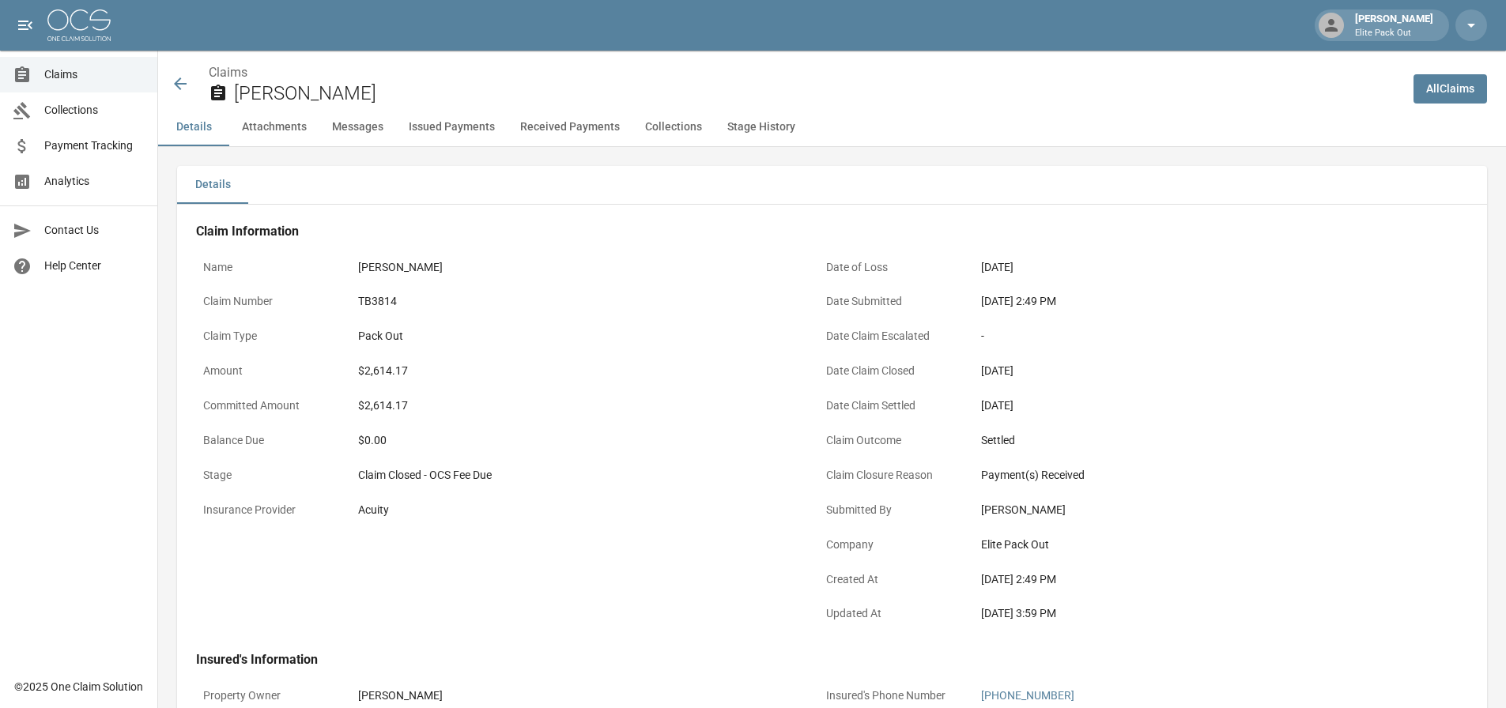
click at [406, 507] on div "Acuity" at bounding box center [575, 510] width 435 height 17
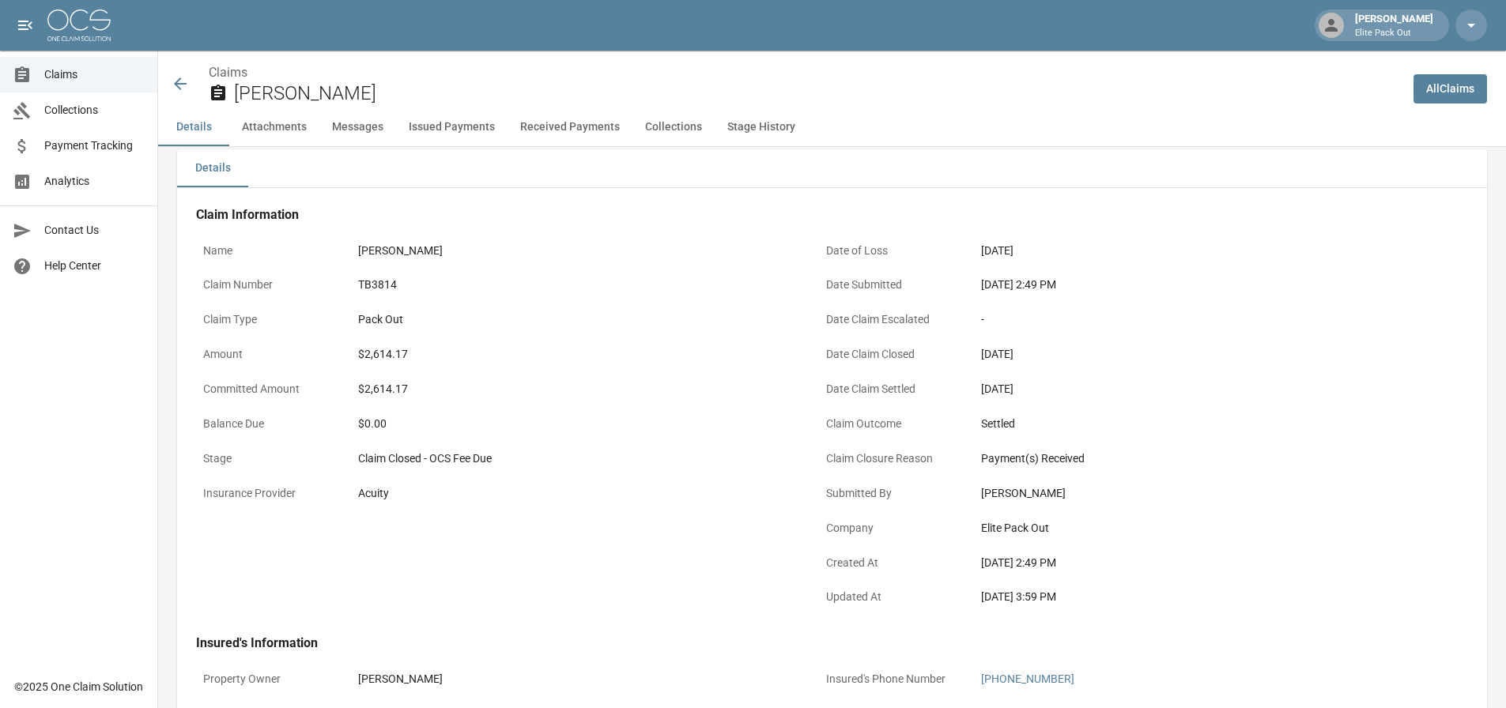
scroll to position [316, 0]
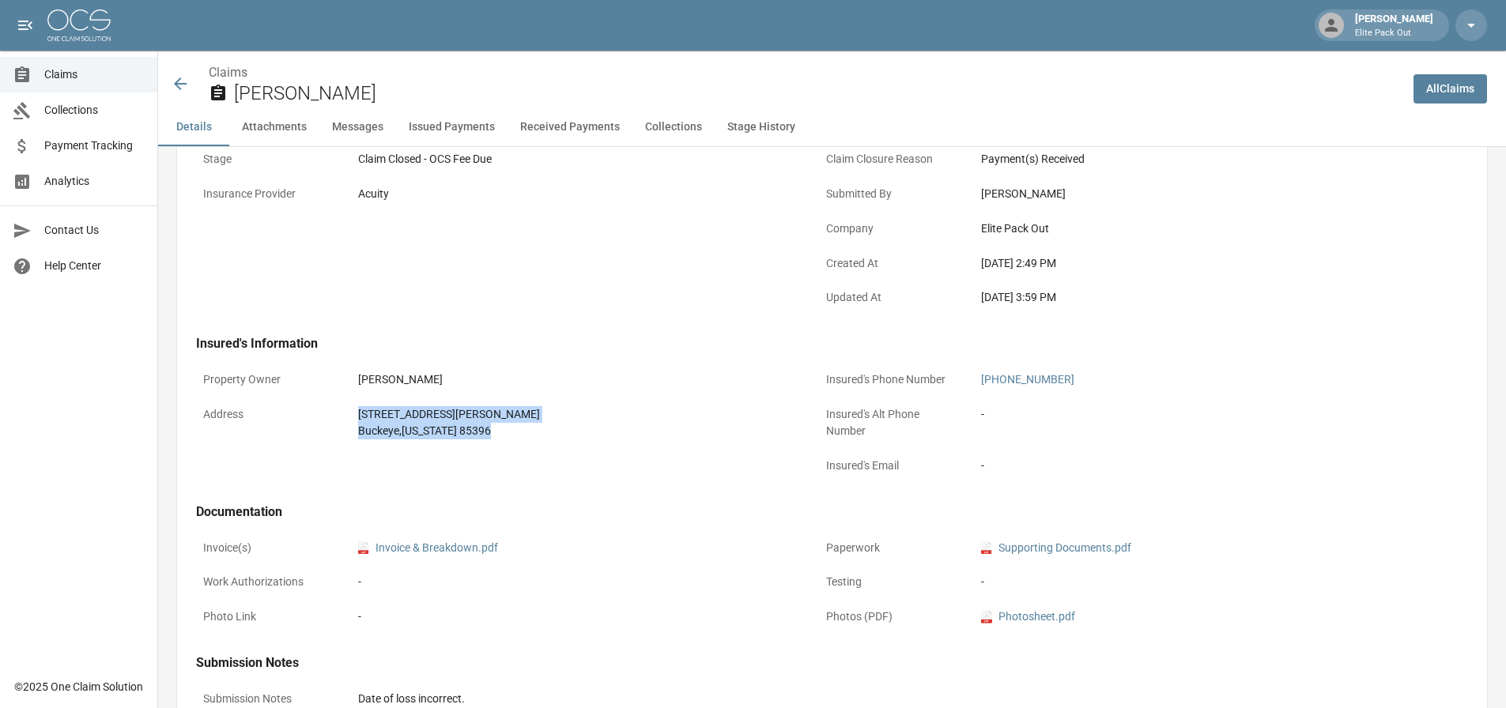
drag, startPoint x: 349, startPoint y: 411, endPoint x: 619, endPoint y: 475, distance: 277.0
click at [619, 475] on div "Property Owner [PERSON_NAME] Address [STREET_ADDRESS][PERSON_NAME][US_STATE]" at bounding box center [488, 415] width 623 height 140
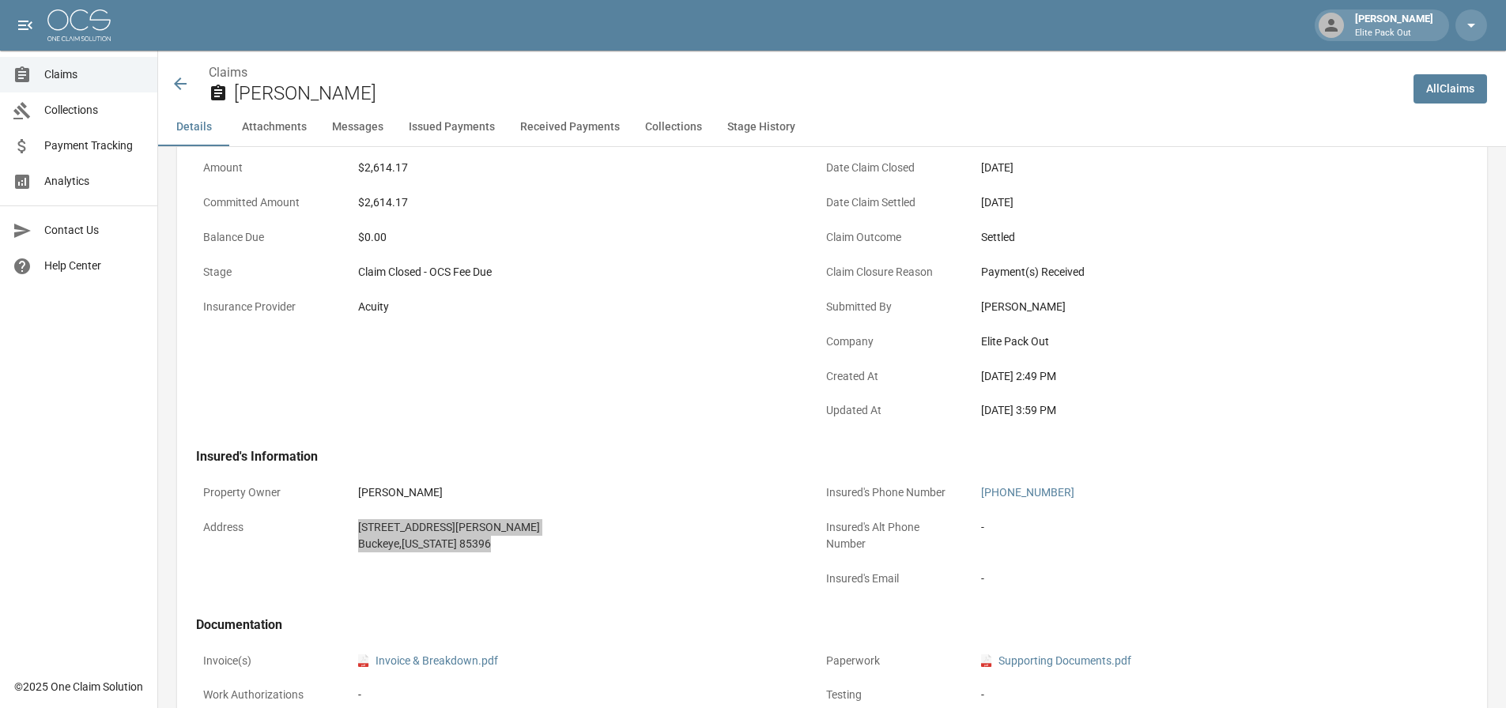
scroll to position [0, 0]
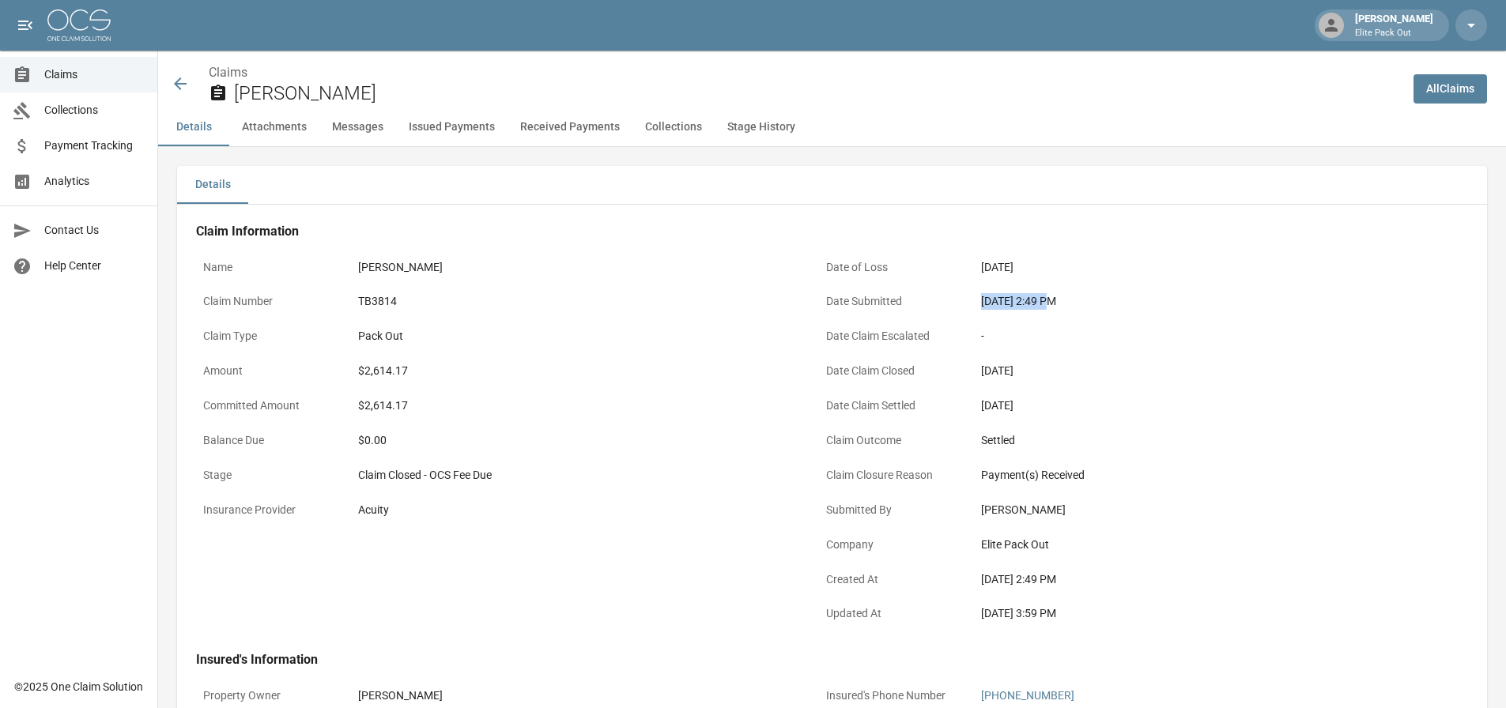
drag, startPoint x: 975, startPoint y: 296, endPoint x: 1046, endPoint y: 309, distance: 72.3
click at [1046, 309] on div "Date Submitted [DATE] 2:49 PM" at bounding box center [1121, 303] width 604 height 35
click at [179, 85] on icon at bounding box center [180, 83] width 19 height 19
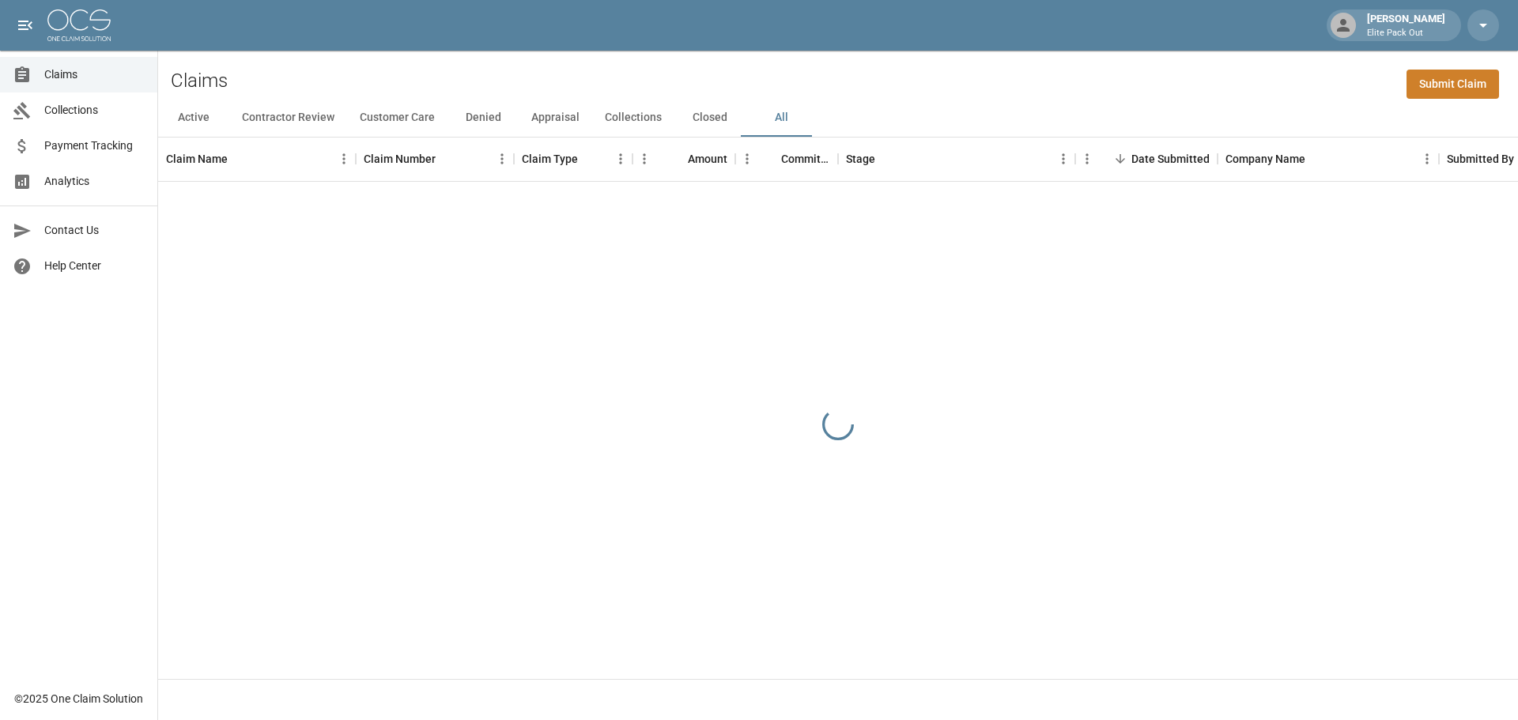
click at [1079, 95] on div "Claims Submit Claim" at bounding box center [837, 75] width 1359 height 48
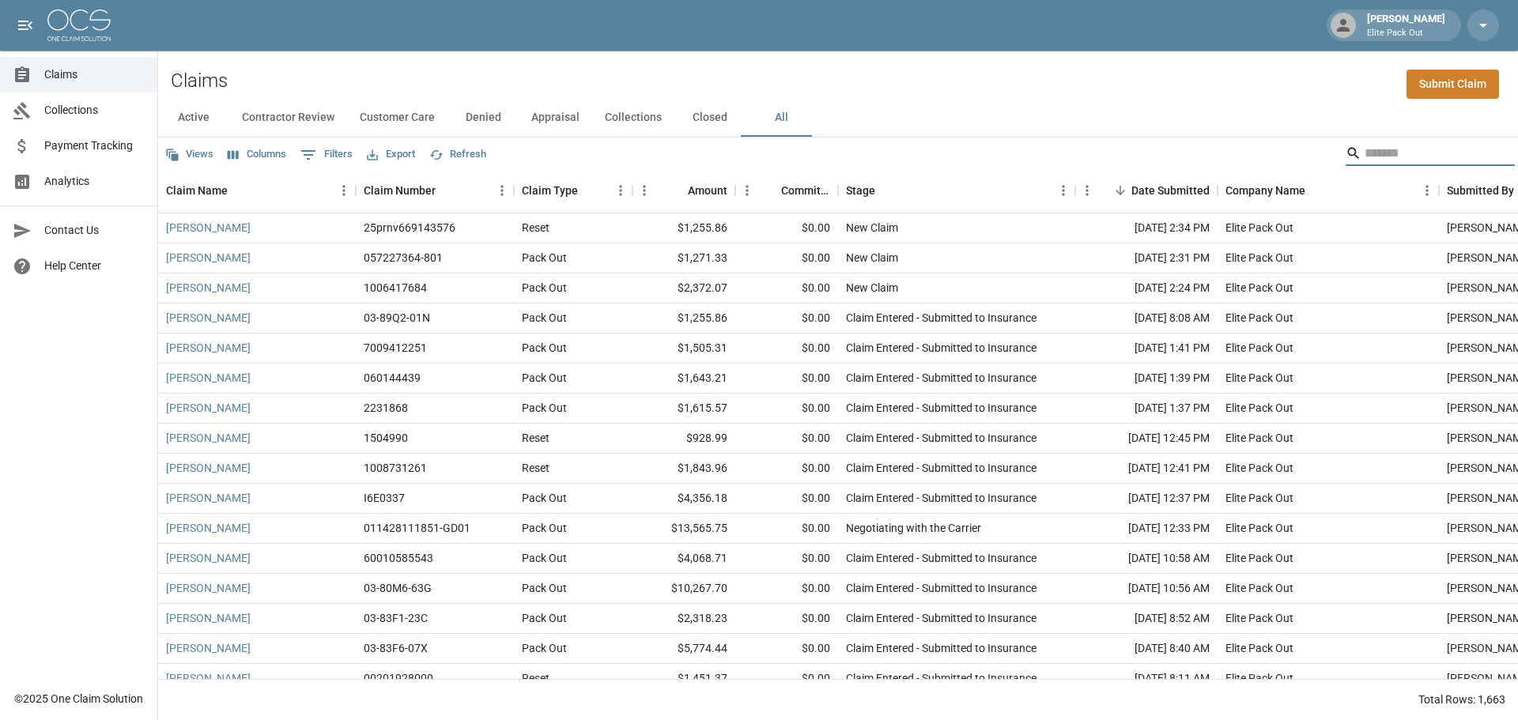
click at [1371, 155] on input "Search" at bounding box center [1427, 153] width 126 height 25
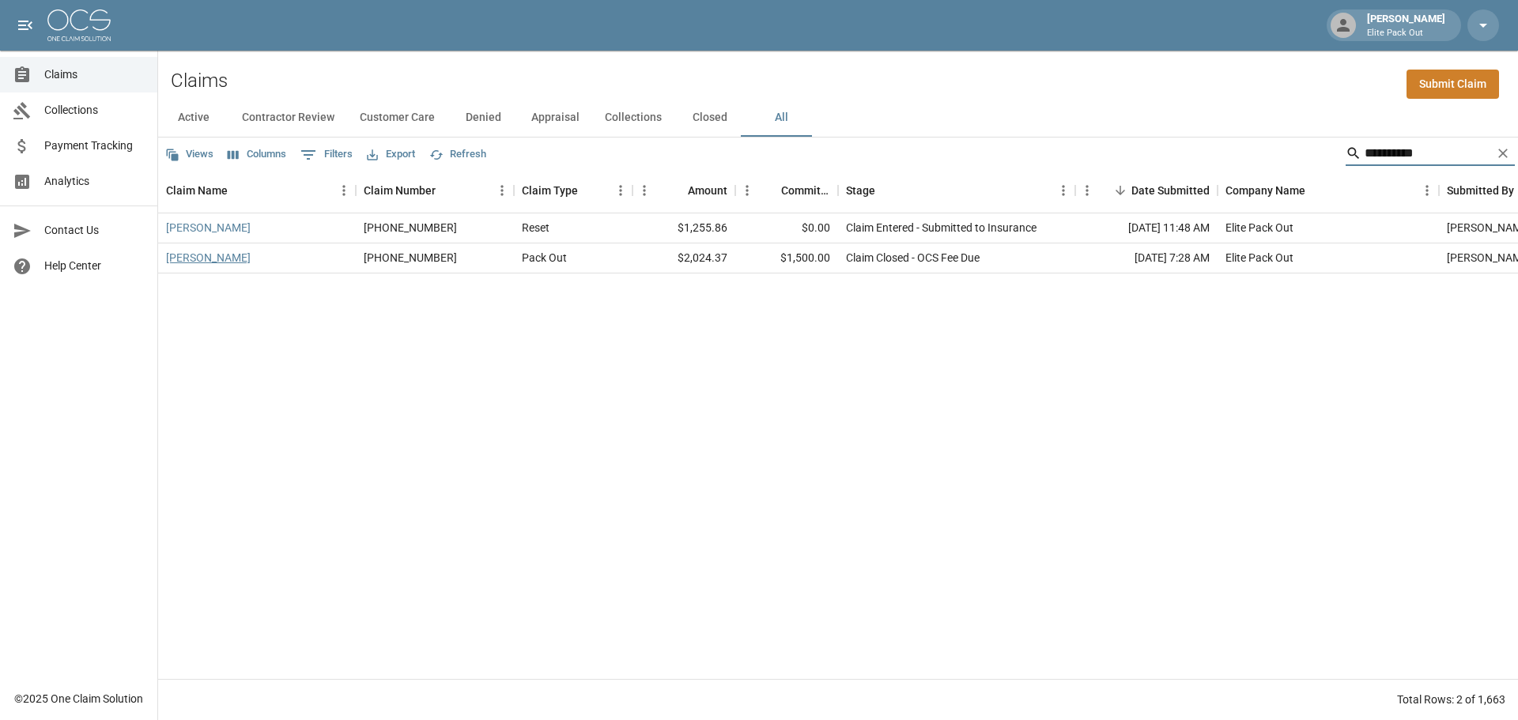
type input "**********"
click at [190, 262] on link "[PERSON_NAME]" at bounding box center [208, 258] width 85 height 16
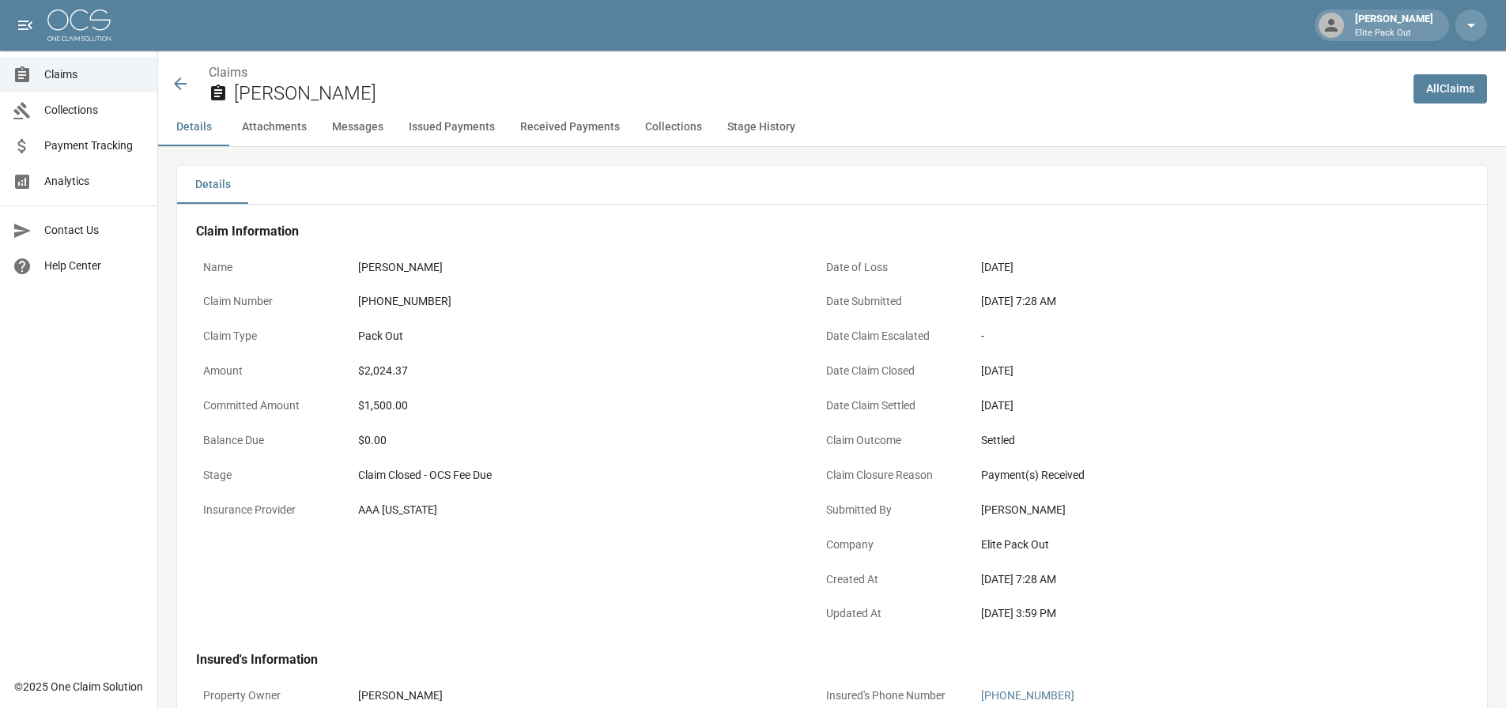
click at [379, 294] on div "[PHONE_NUMBER]" at bounding box center [575, 301] width 435 height 17
click at [387, 377] on div "$2,024.37" at bounding box center [575, 371] width 435 height 17
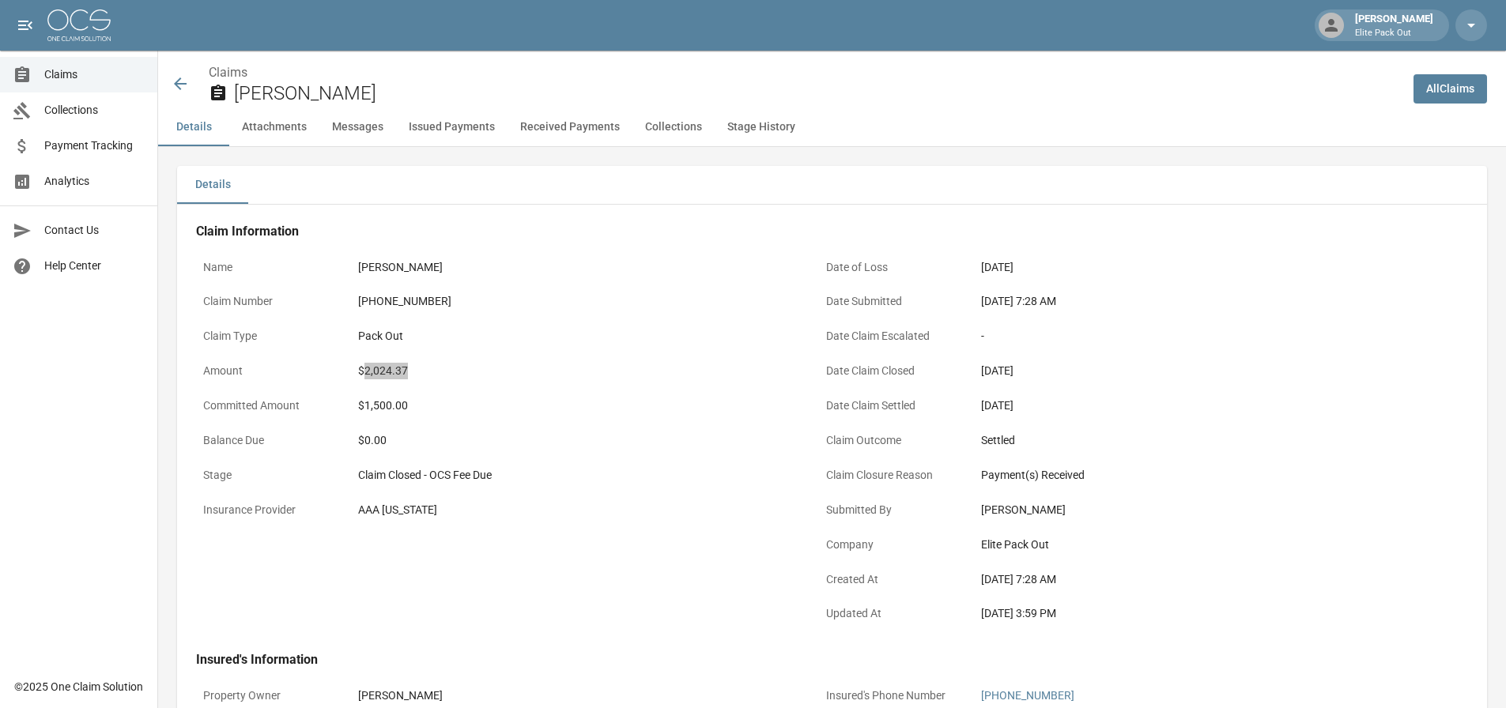
scroll to position [316, 0]
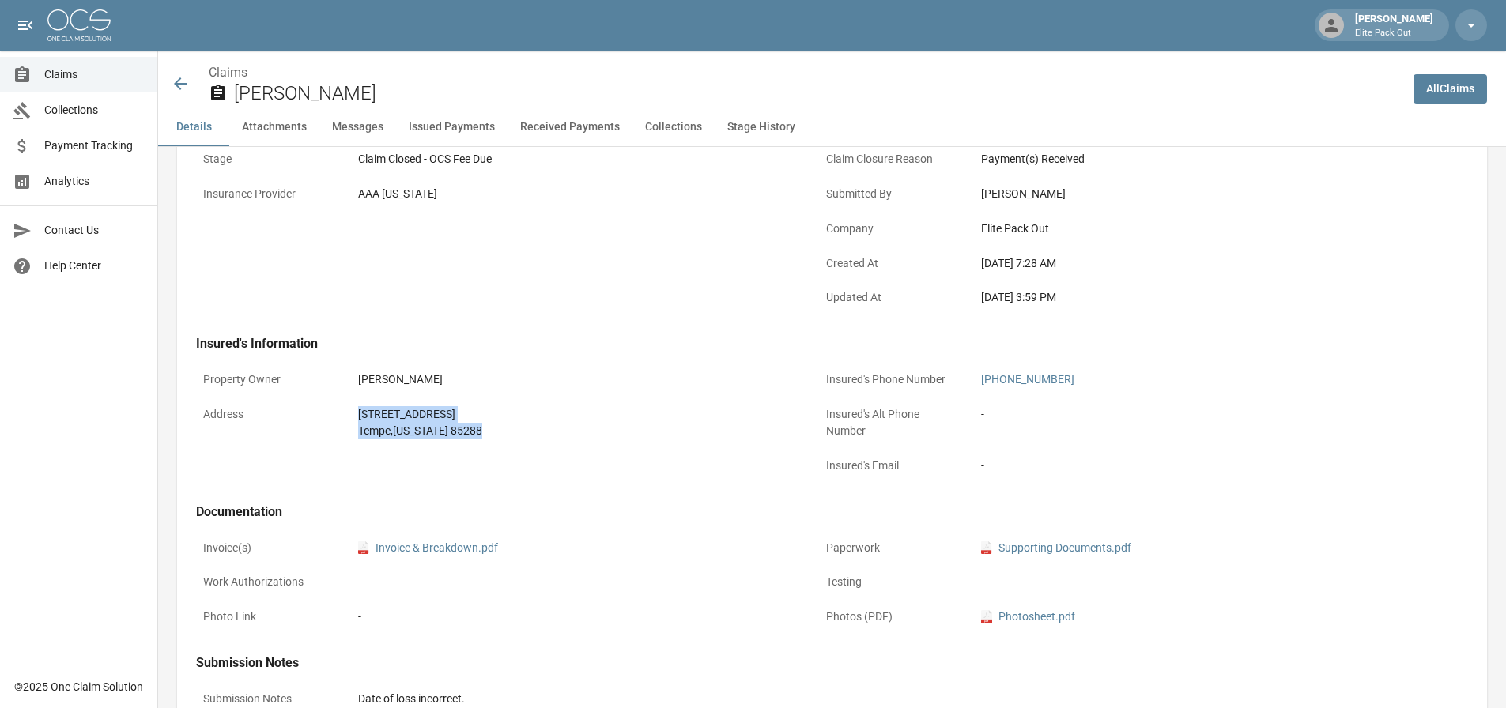
drag, startPoint x: 356, startPoint y: 419, endPoint x: 485, endPoint y: 441, distance: 130.7
click at [485, 441] on div "[STREET_ADDRESS][US_STATE]" at bounding box center [575, 422] width 449 height 47
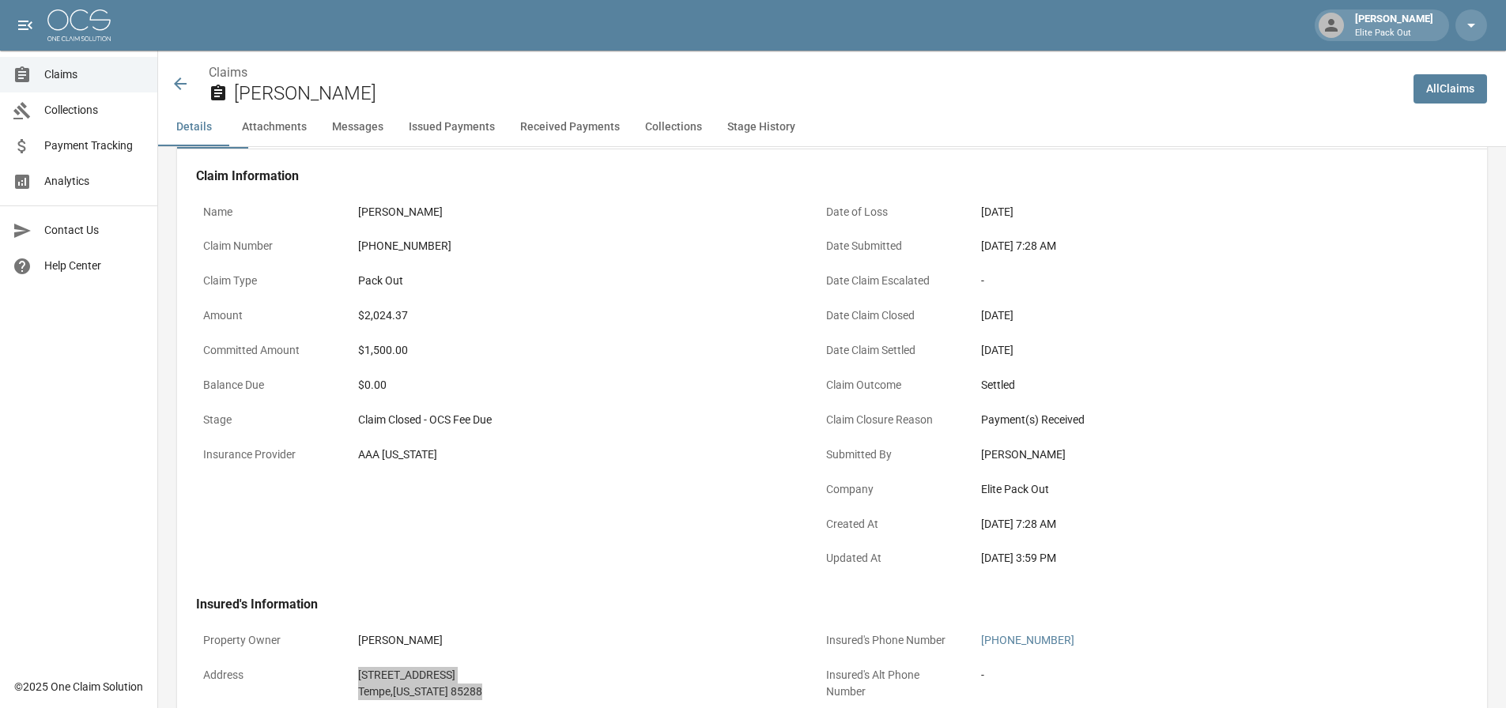
scroll to position [0, 0]
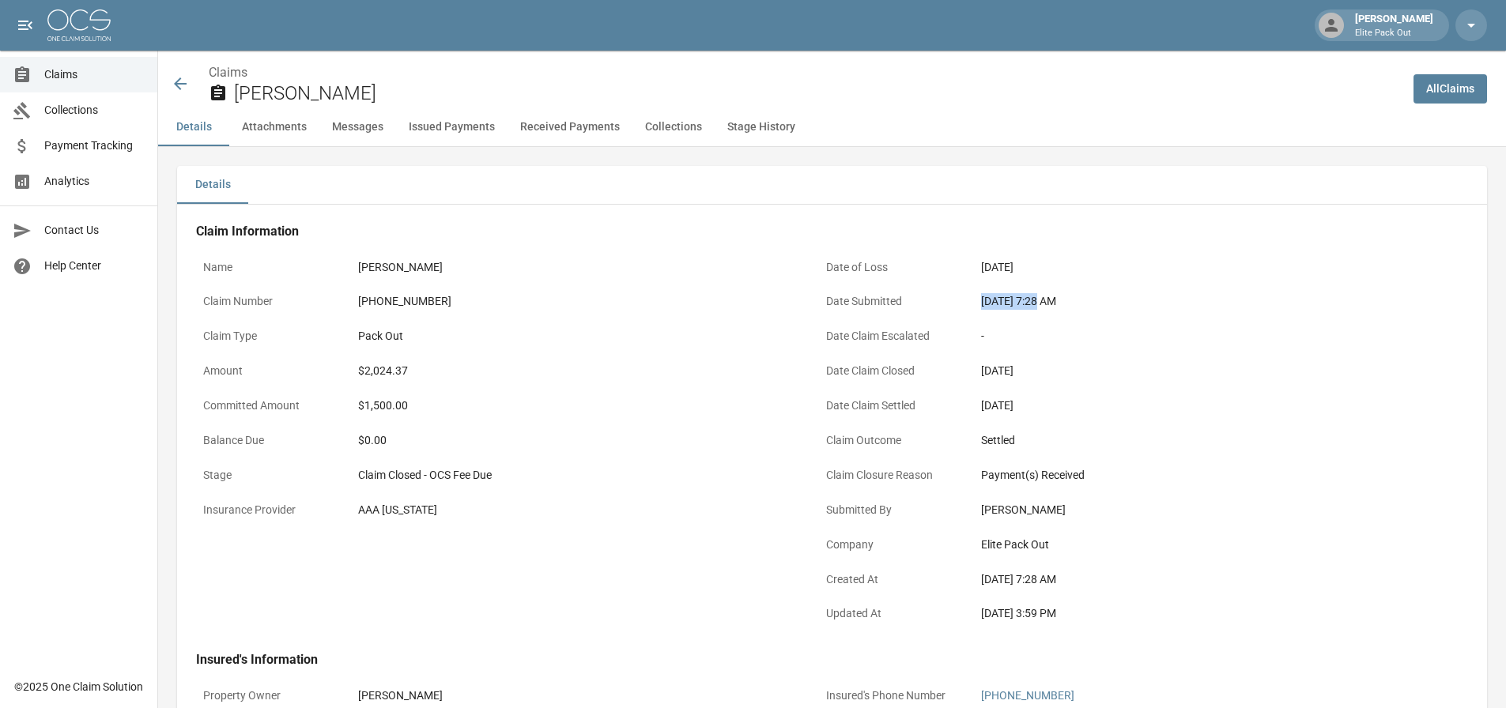
drag, startPoint x: 982, startPoint y: 301, endPoint x: 1039, endPoint y: 304, distance: 56.2
click at [1039, 304] on div "[DATE] 7:28 AM" at bounding box center [1198, 301] width 435 height 17
click at [180, 91] on icon at bounding box center [180, 83] width 19 height 19
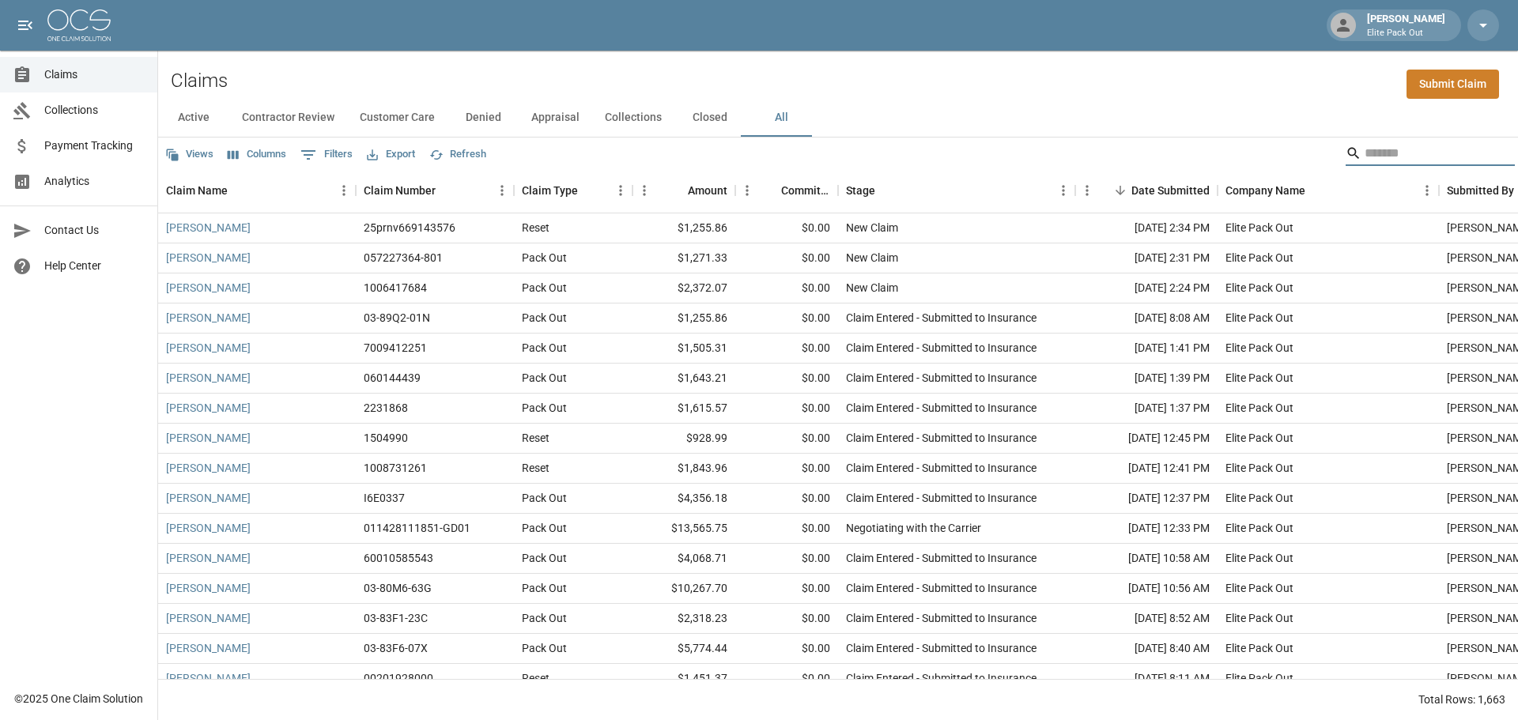
click at [1364, 156] on input "Search" at bounding box center [1427, 153] width 126 height 25
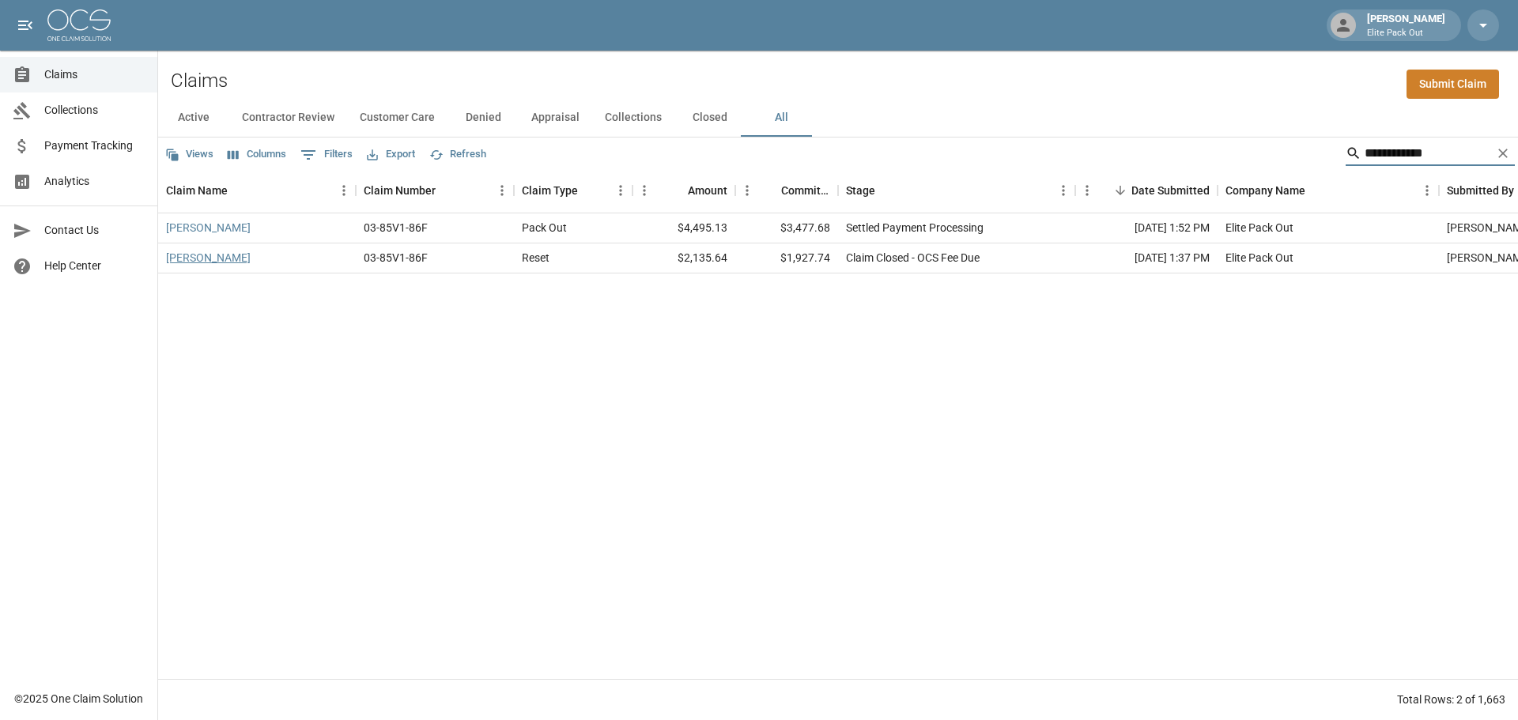
type input "**********"
click at [217, 258] on link "[PERSON_NAME]" at bounding box center [208, 258] width 85 height 16
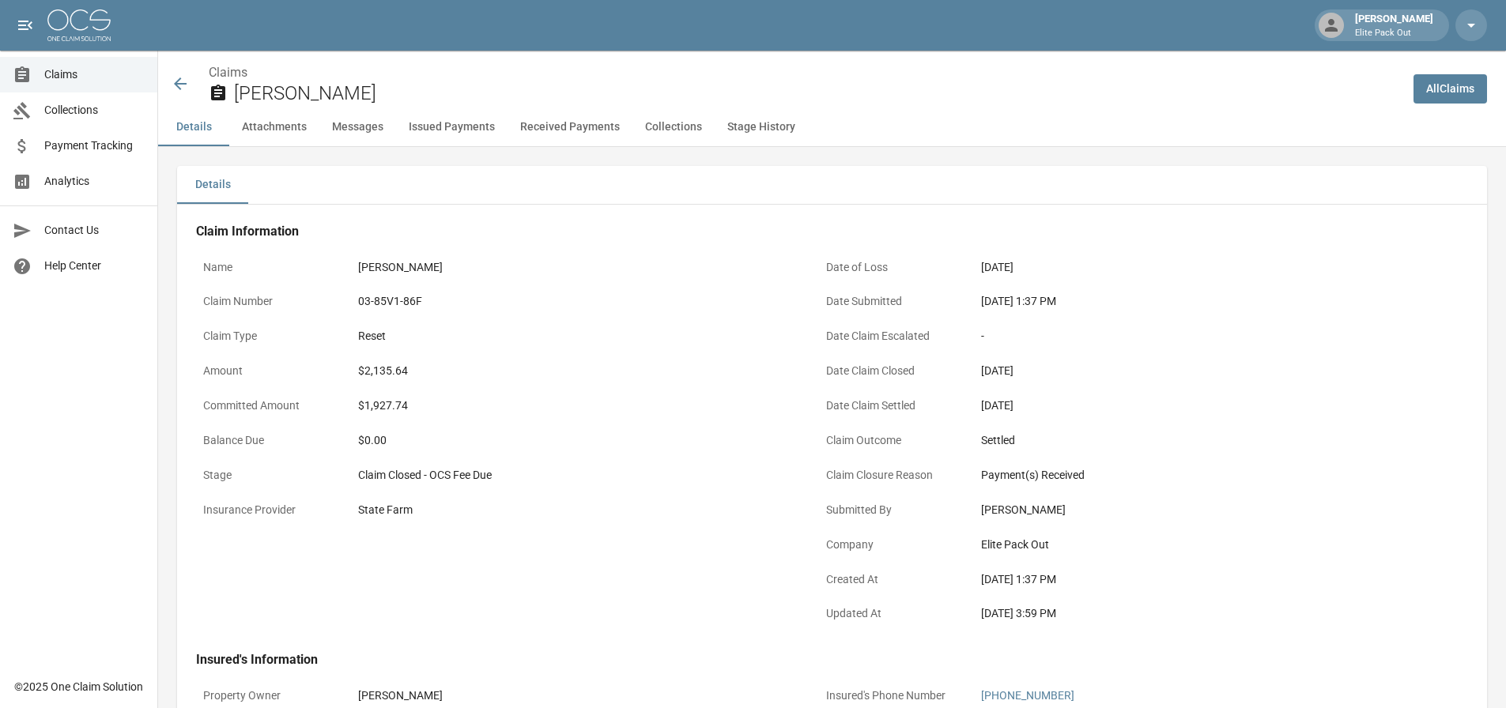
click at [392, 307] on div "03-85V1-86F" at bounding box center [575, 301] width 435 height 17
click at [378, 370] on div "$2,135.64" at bounding box center [575, 371] width 435 height 17
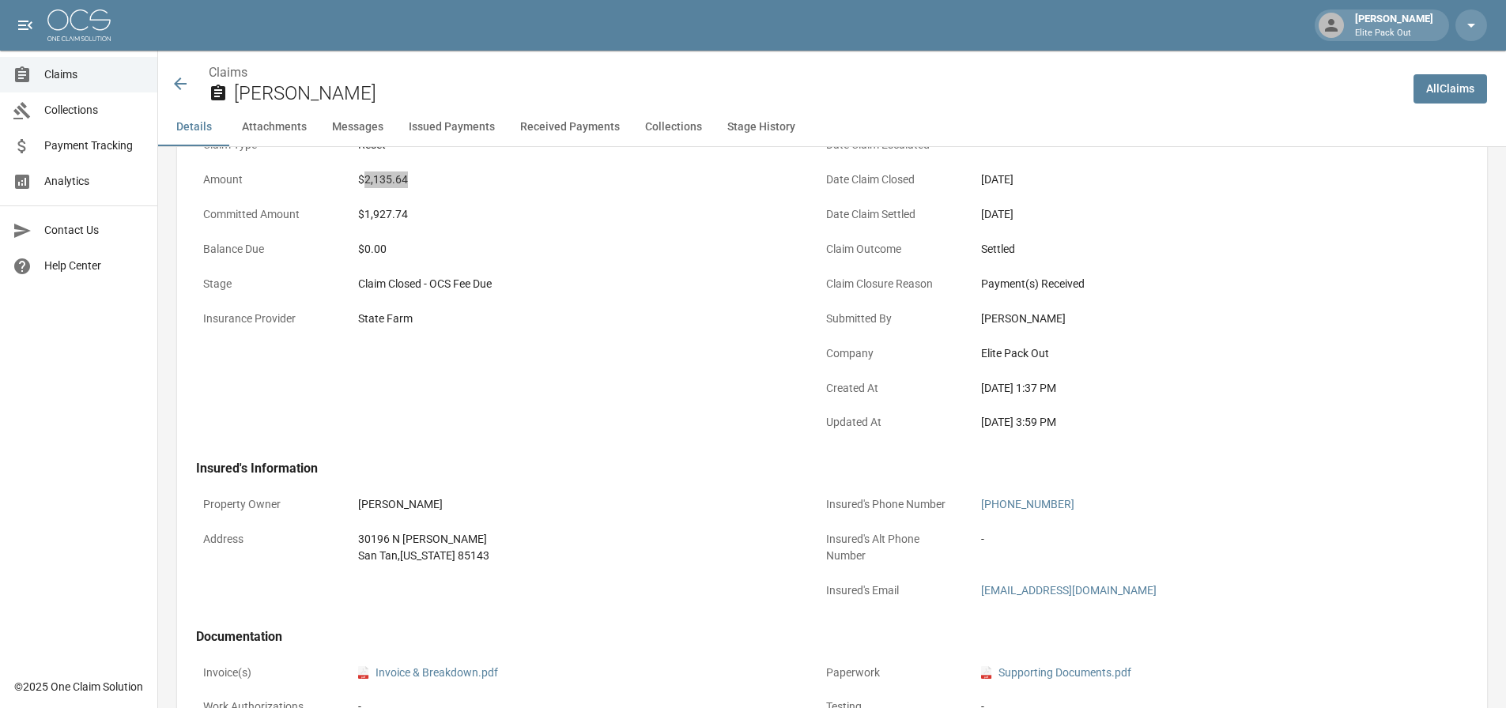
scroll to position [316, 0]
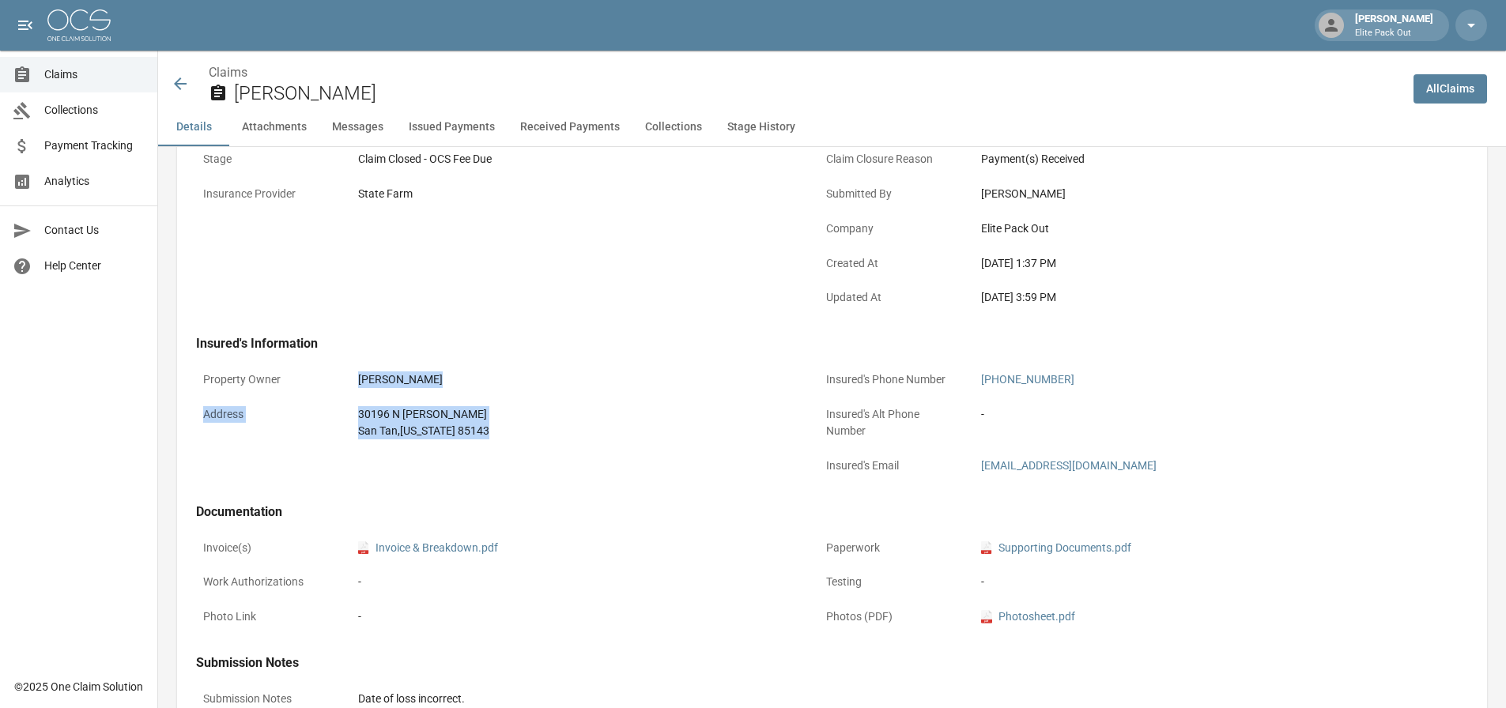
drag, startPoint x: 339, startPoint y: 395, endPoint x: 503, endPoint y: 450, distance: 172.5
click at [503, 450] on div "Property Owner [PERSON_NAME] Address [STREET_ADDRESS][US_STATE]" at bounding box center [488, 415] width 623 height 140
drag, startPoint x: 356, startPoint y: 417, endPoint x: 471, endPoint y: 439, distance: 116.7
click at [471, 439] on div "[STREET_ADDRESS][PERSON_NAME][US_STATE]" at bounding box center [575, 422] width 449 height 47
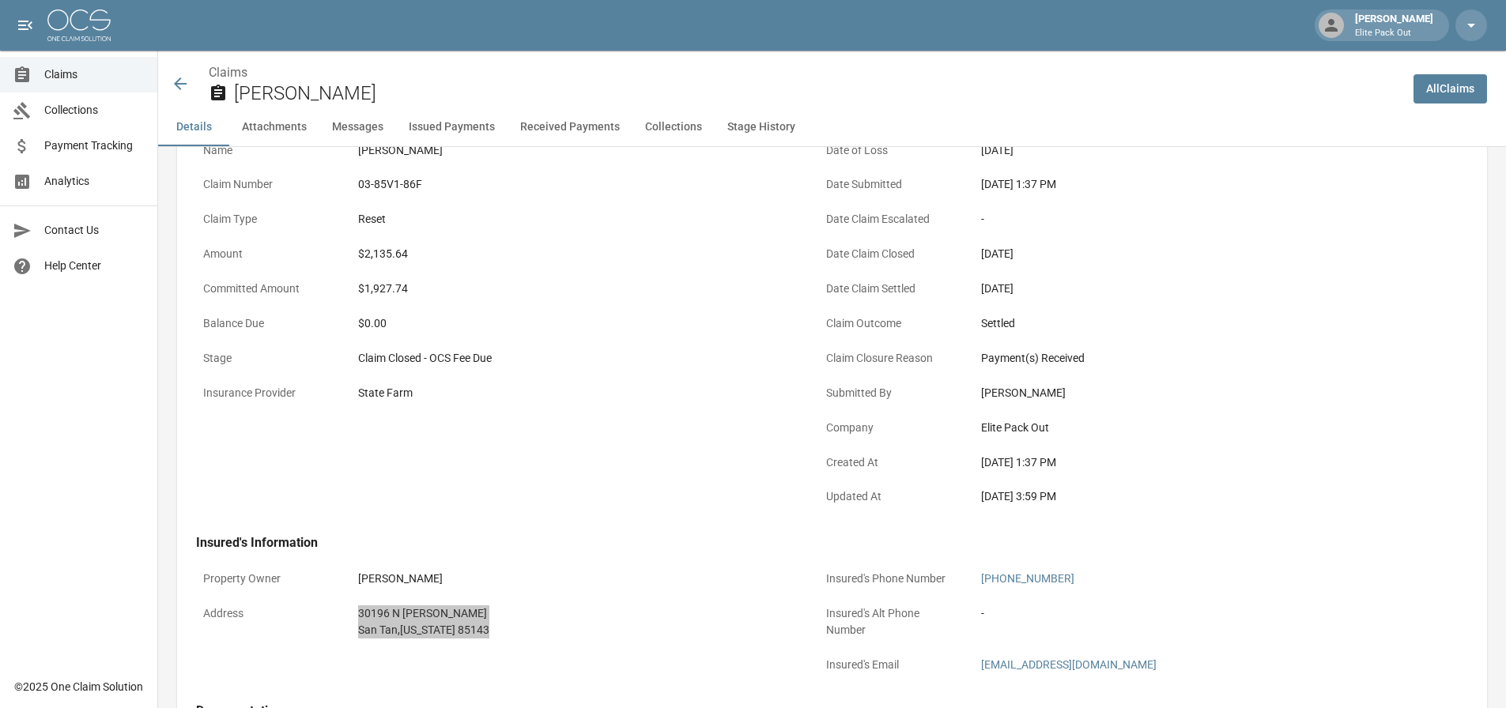
scroll to position [0, 0]
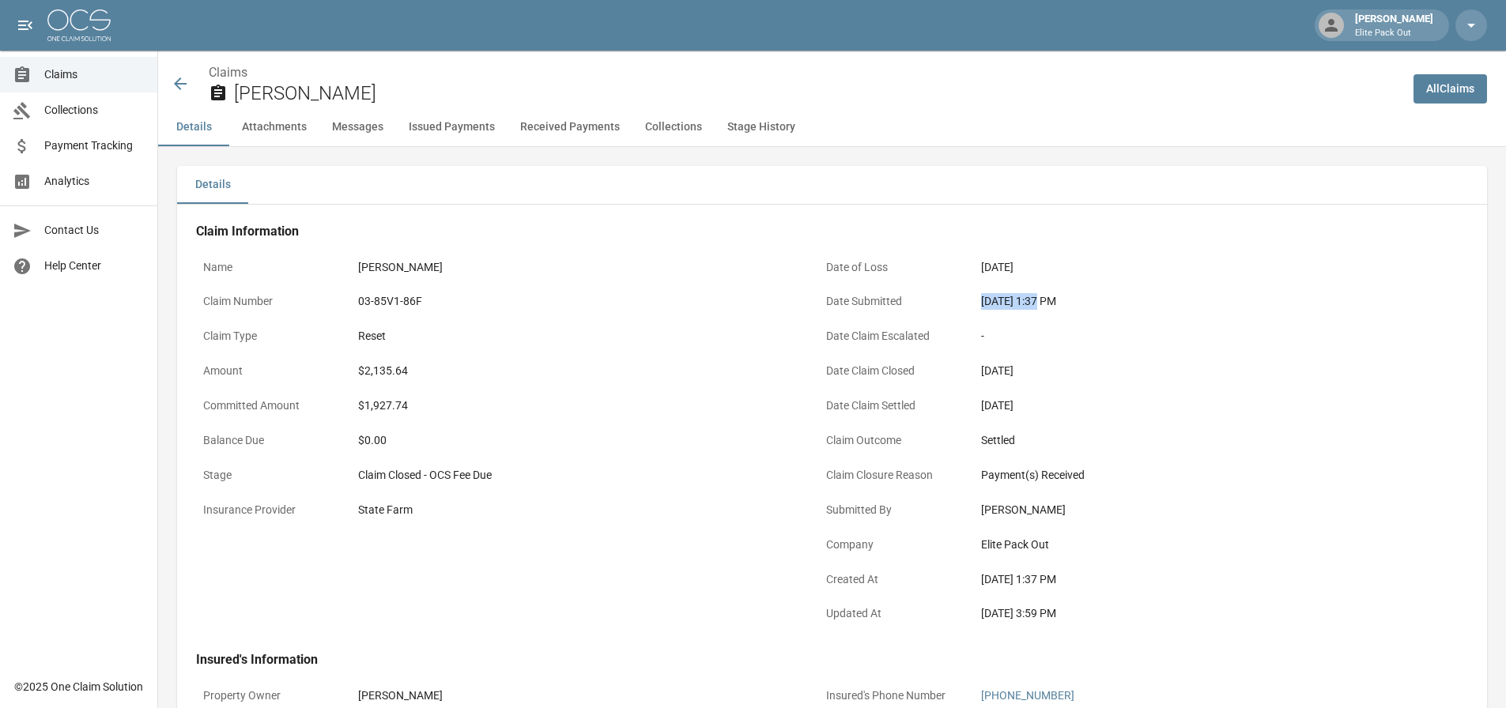
drag, startPoint x: 975, startPoint y: 300, endPoint x: 1035, endPoint y: 300, distance: 60.1
click at [1035, 300] on div "[DATE] 1:37 PM" at bounding box center [1198, 301] width 449 height 31
click at [183, 79] on icon at bounding box center [180, 83] width 19 height 19
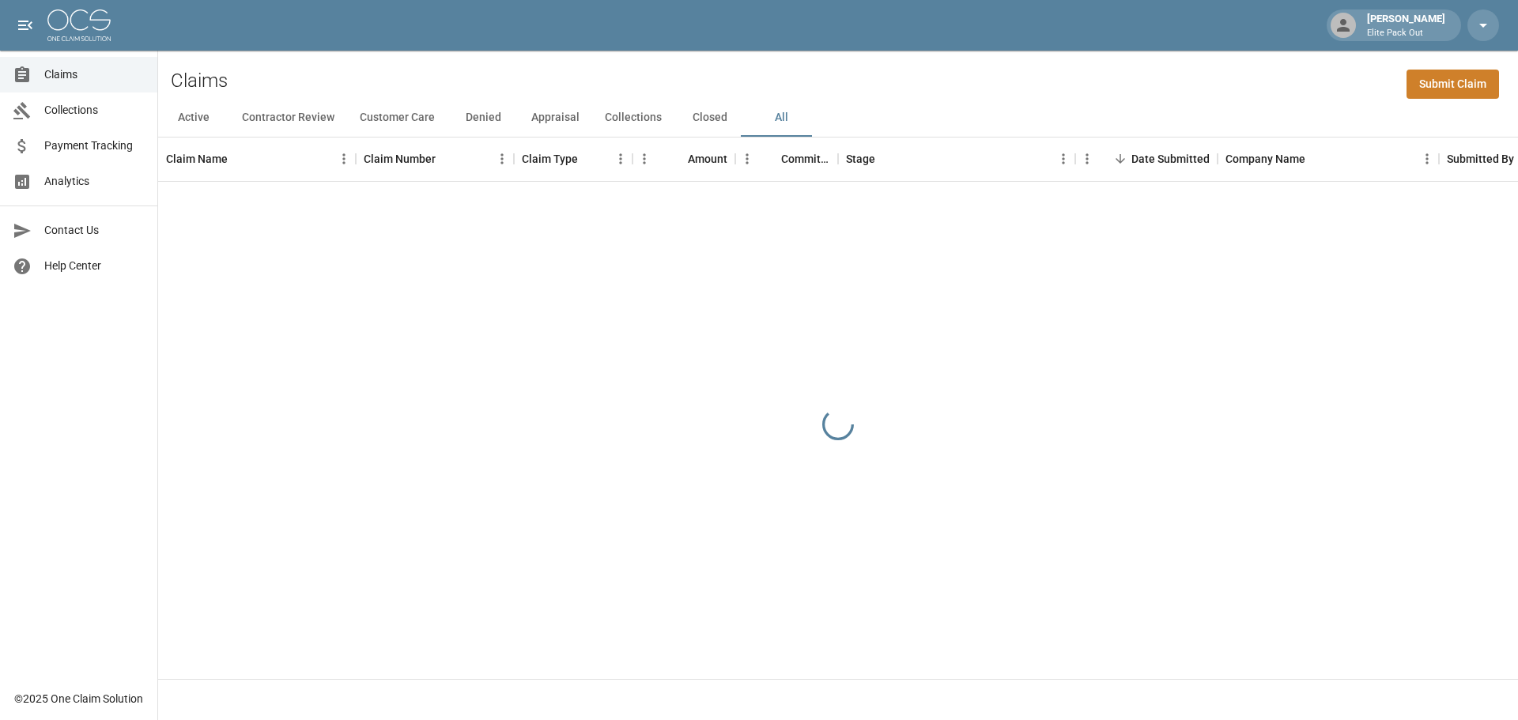
click at [1248, 76] on div "Claims Submit Claim" at bounding box center [837, 75] width 1359 height 48
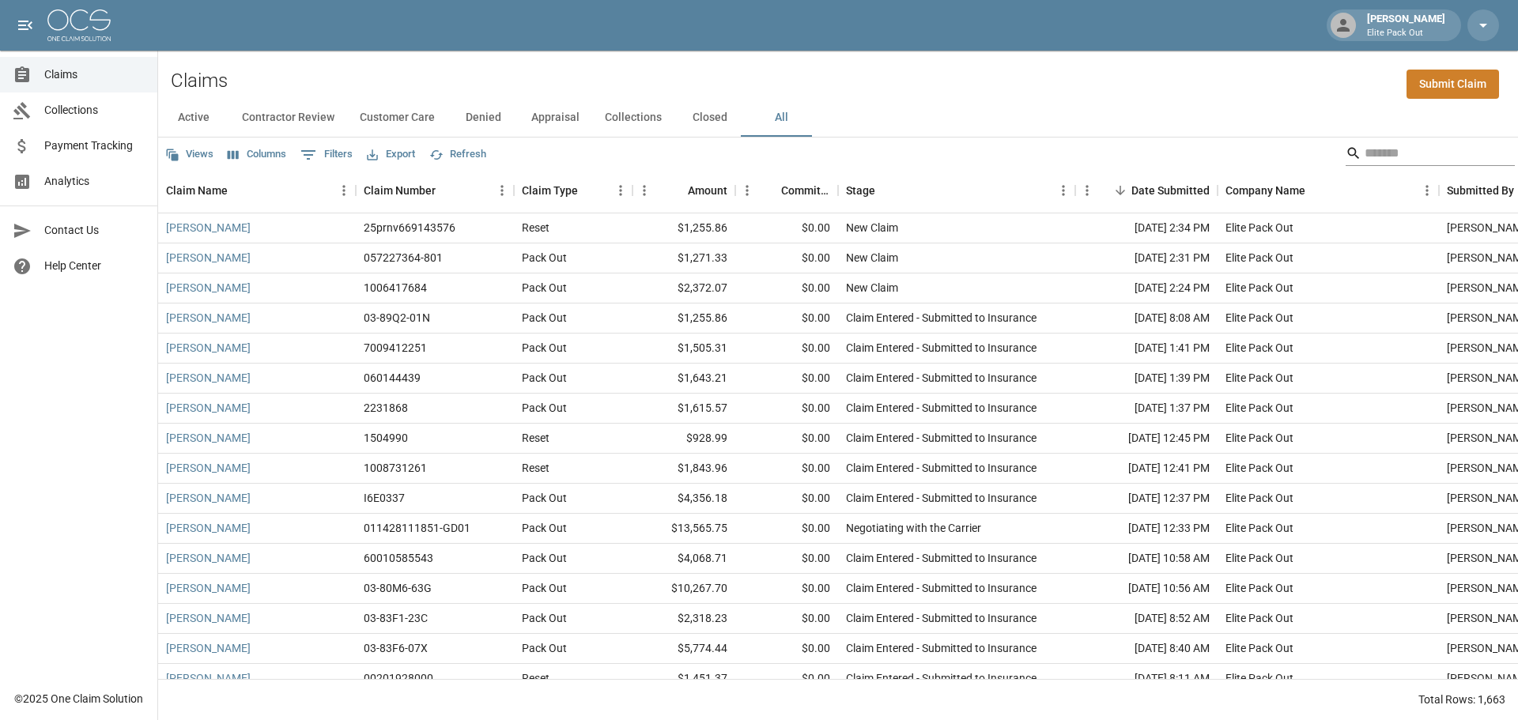
click at [1368, 147] on input "Search" at bounding box center [1427, 153] width 126 height 25
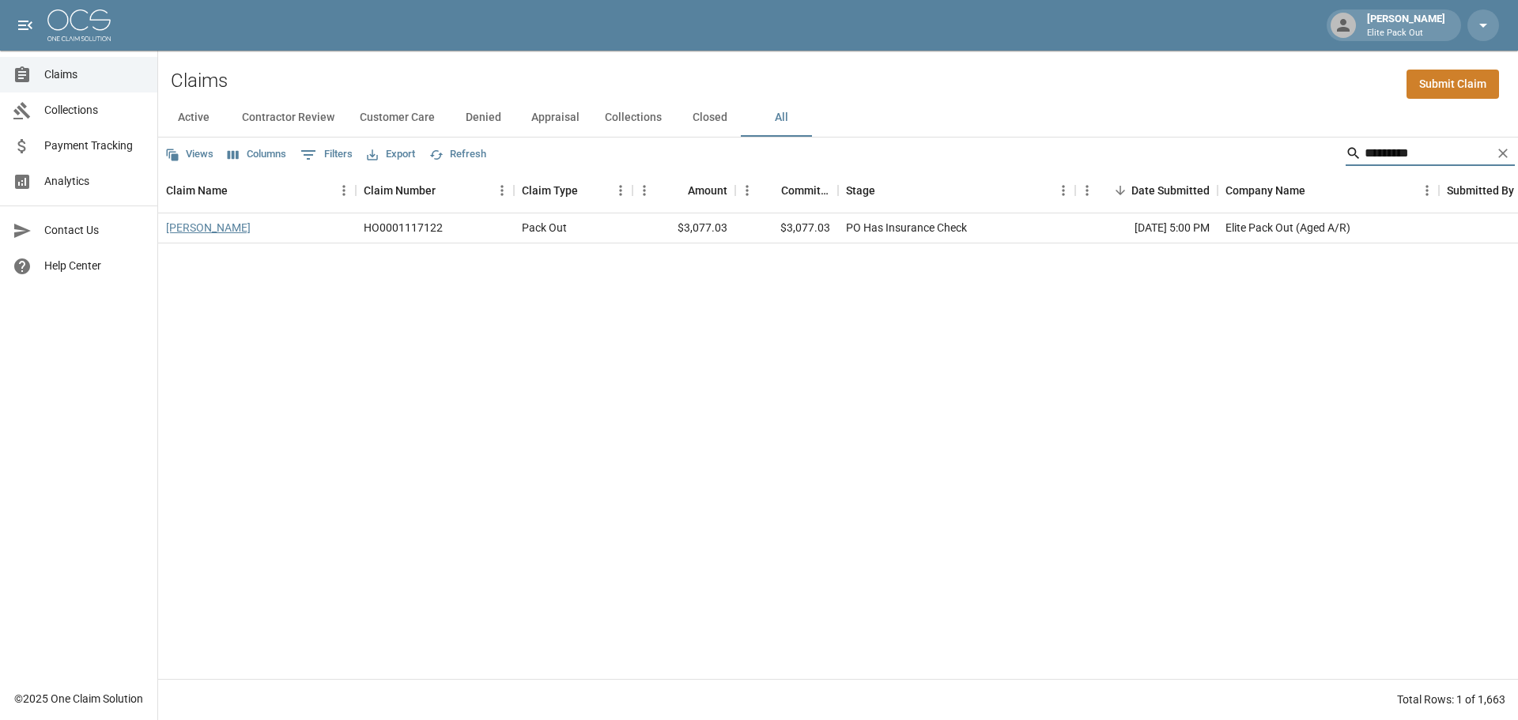
type input "*********"
click at [204, 222] on link "[PERSON_NAME]" at bounding box center [208, 228] width 85 height 16
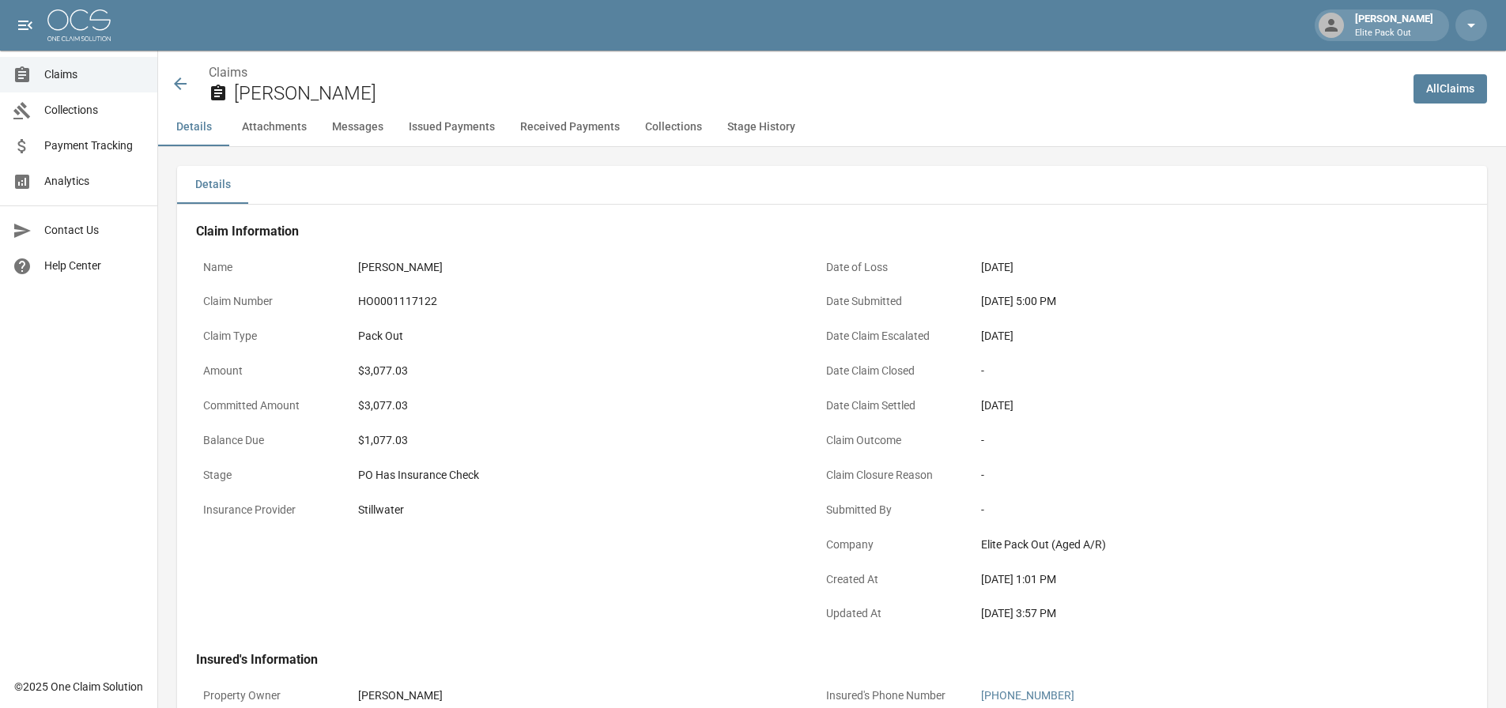
click at [409, 295] on div "HO0001117122" at bounding box center [575, 301] width 435 height 17
click at [378, 408] on div "$3,077.03" at bounding box center [575, 406] width 435 height 17
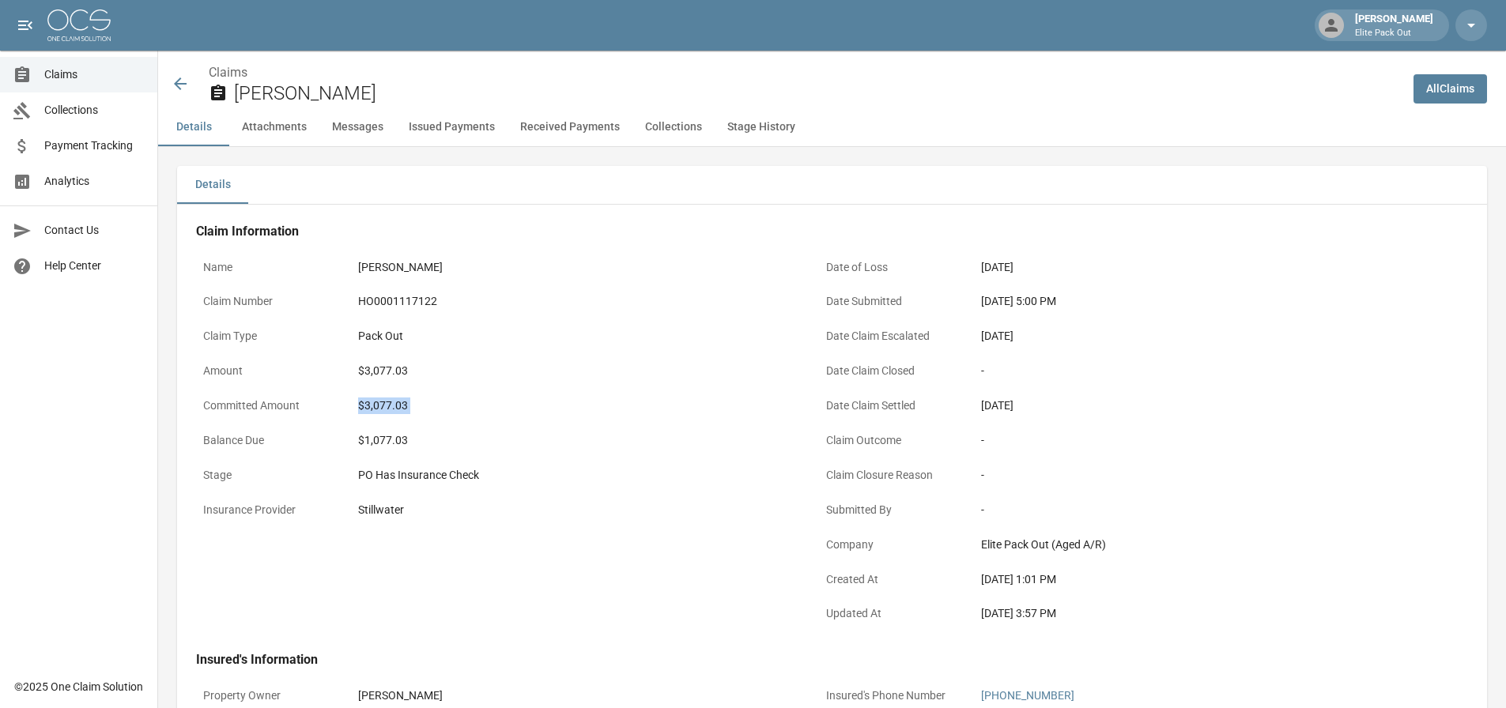
click at [378, 408] on div "$3,077.03" at bounding box center [575, 406] width 435 height 17
click at [492, 361] on div "$3,077.03" at bounding box center [575, 371] width 449 height 31
drag, startPoint x: 975, startPoint y: 297, endPoint x: 1038, endPoint y: 299, distance: 62.5
click at [1038, 299] on div "[DATE] 5:00 PM" at bounding box center [1198, 301] width 449 height 31
click at [723, 381] on div "$3,077.03" at bounding box center [575, 371] width 449 height 31
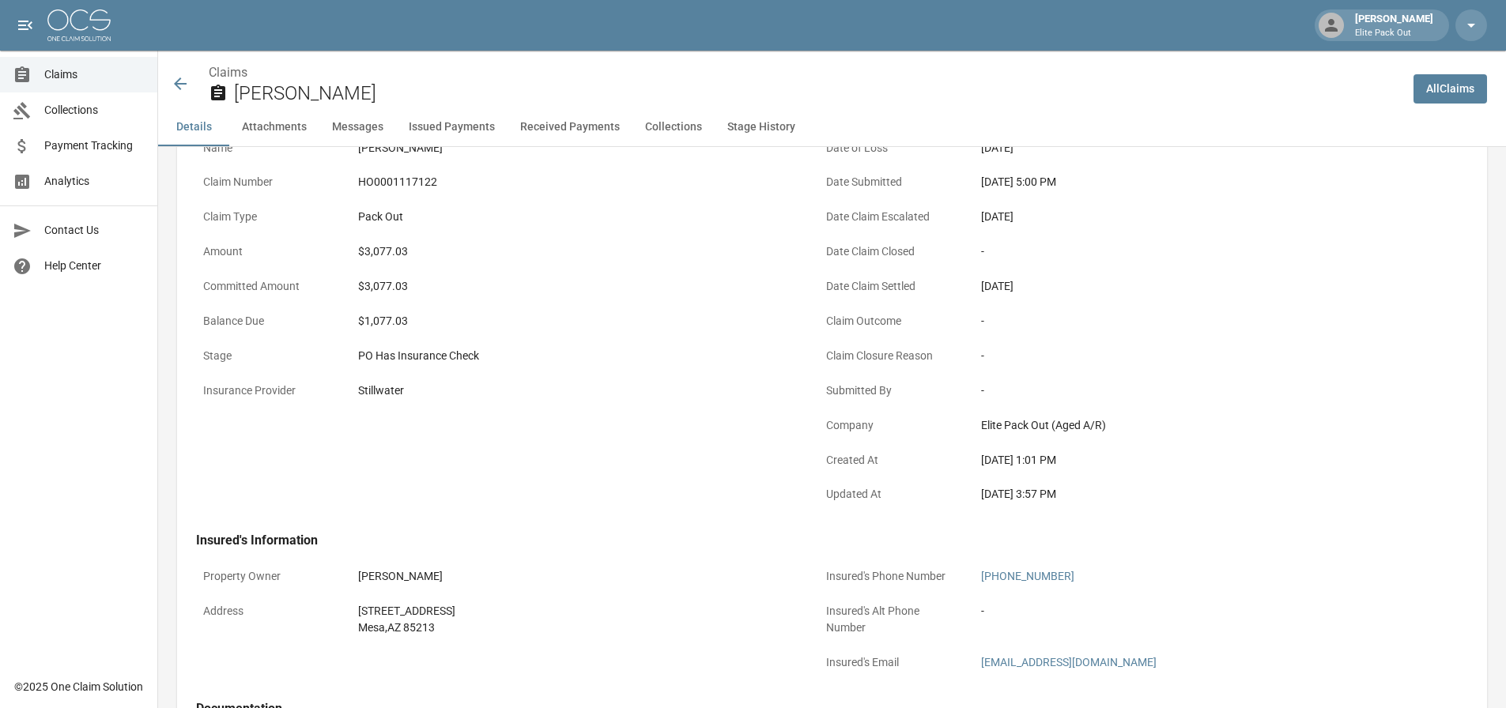
scroll to position [158, 0]
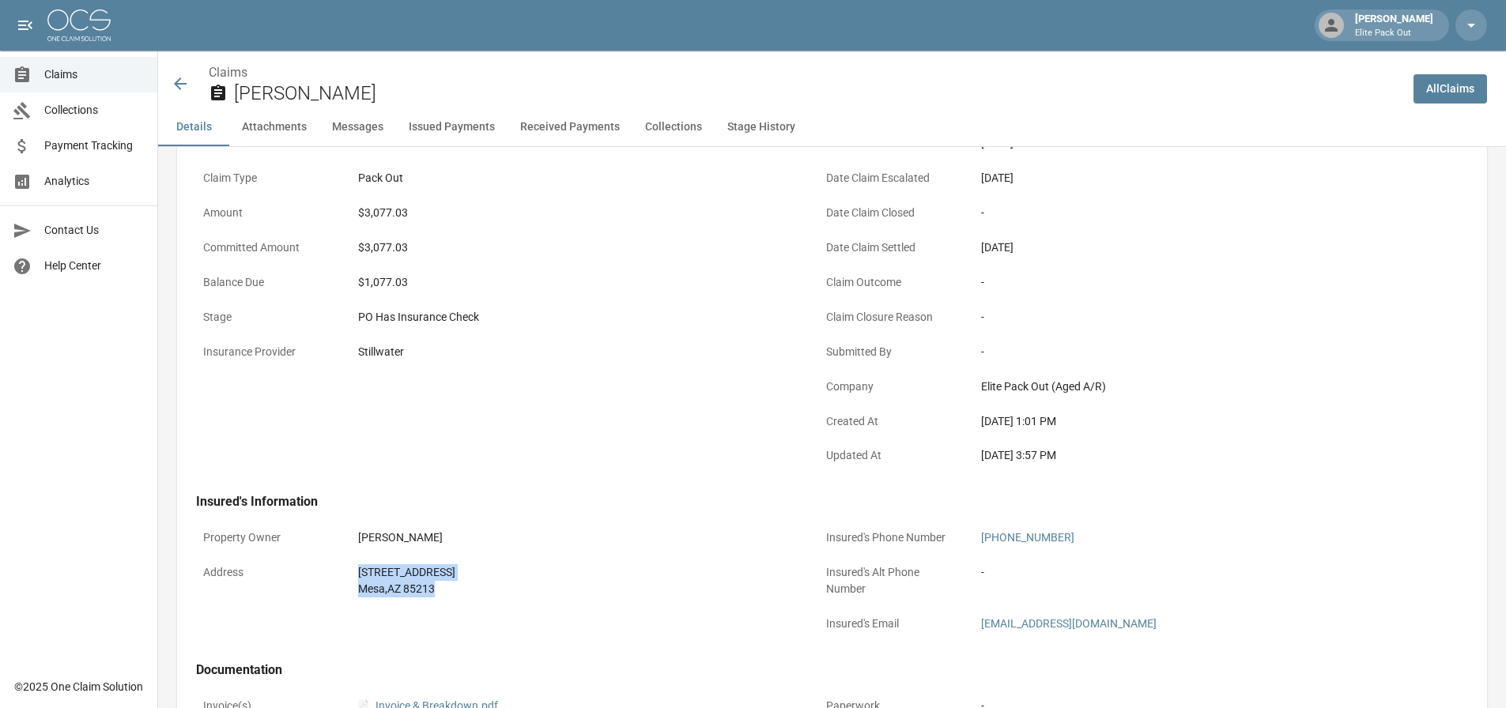
drag, startPoint x: 349, startPoint y: 575, endPoint x: 440, endPoint y: 581, distance: 91.9
click at [440, 581] on div "Address [STREET_ADDRESS]" at bounding box center [498, 580] width 604 height 47
click at [182, 77] on icon at bounding box center [180, 83] width 19 height 19
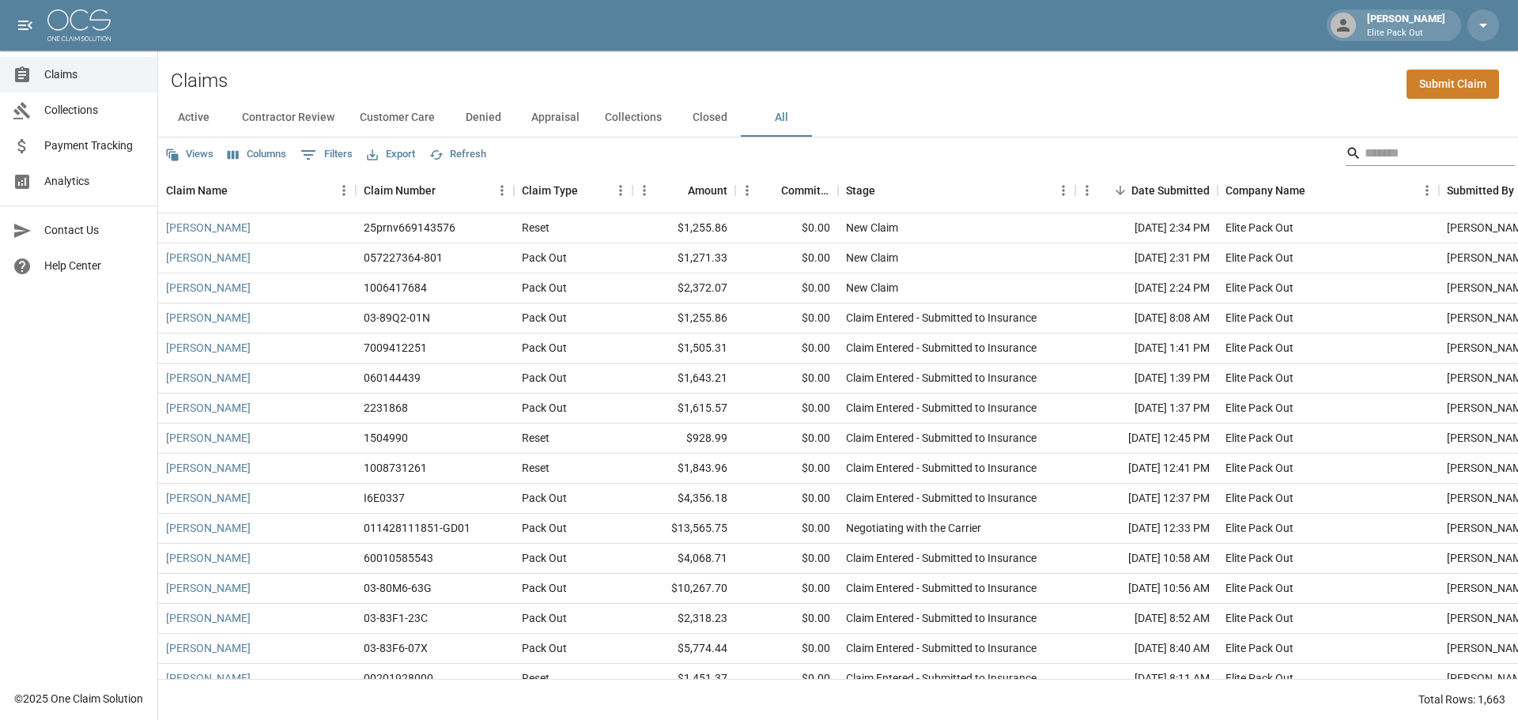
click at [1400, 148] on input "Search" at bounding box center [1427, 153] width 126 height 25
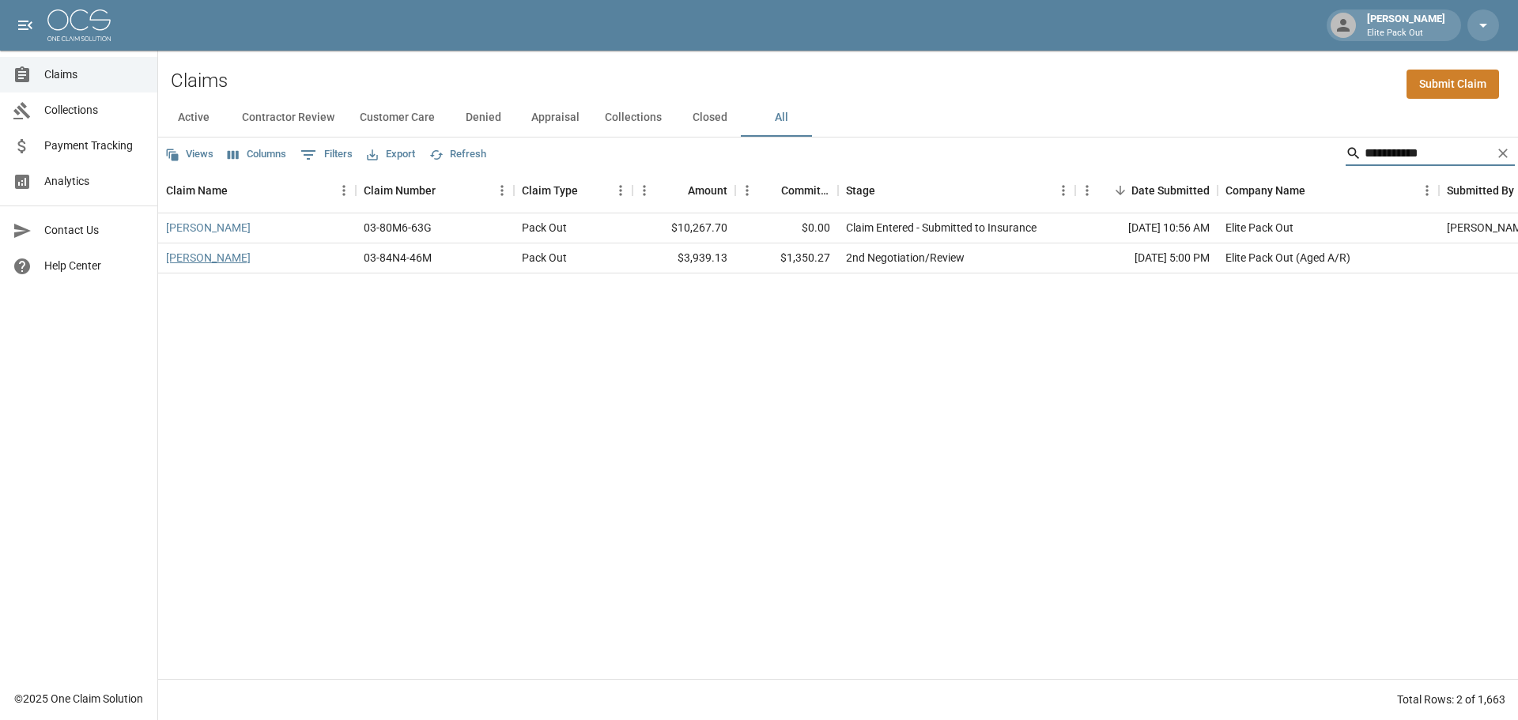
type input "**********"
click at [208, 259] on link "[PERSON_NAME]" at bounding box center [208, 258] width 85 height 16
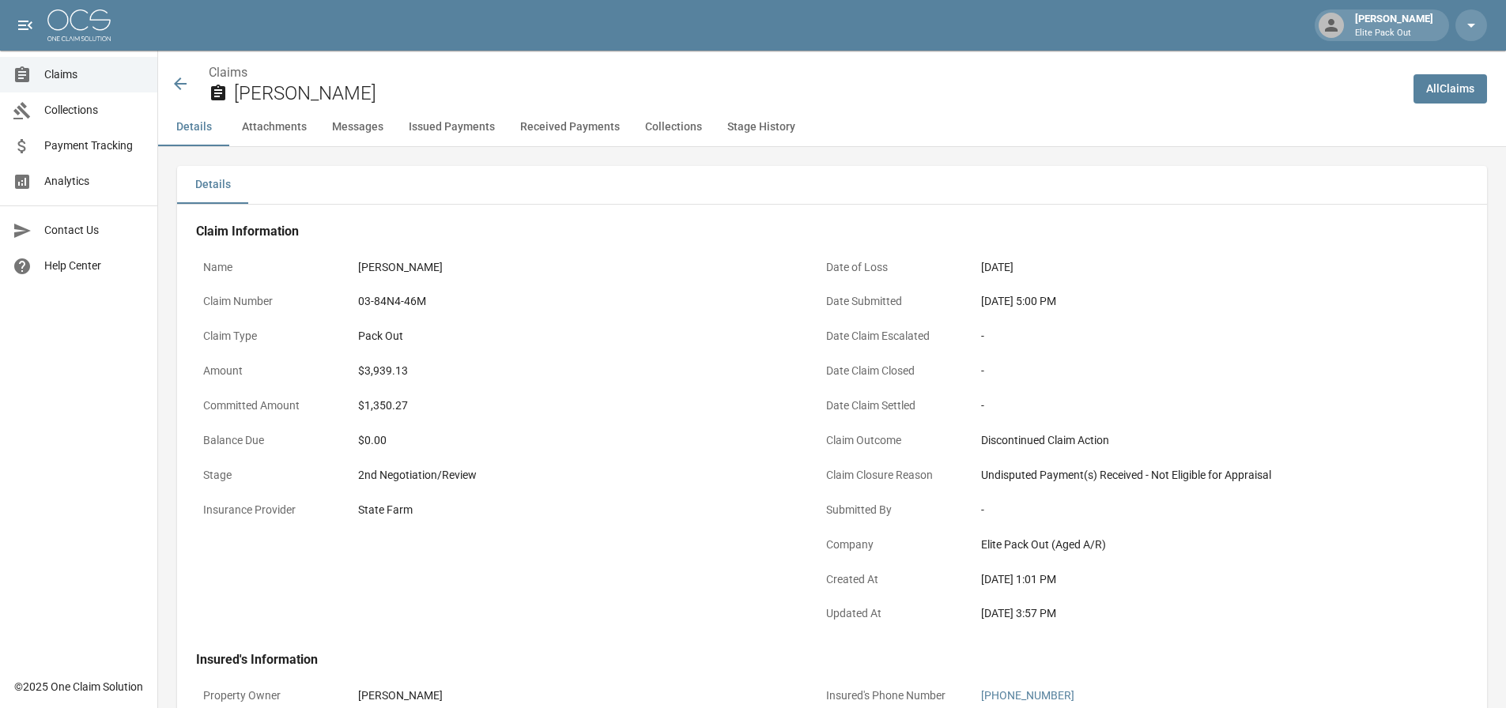
click at [183, 81] on icon at bounding box center [180, 83] width 19 height 19
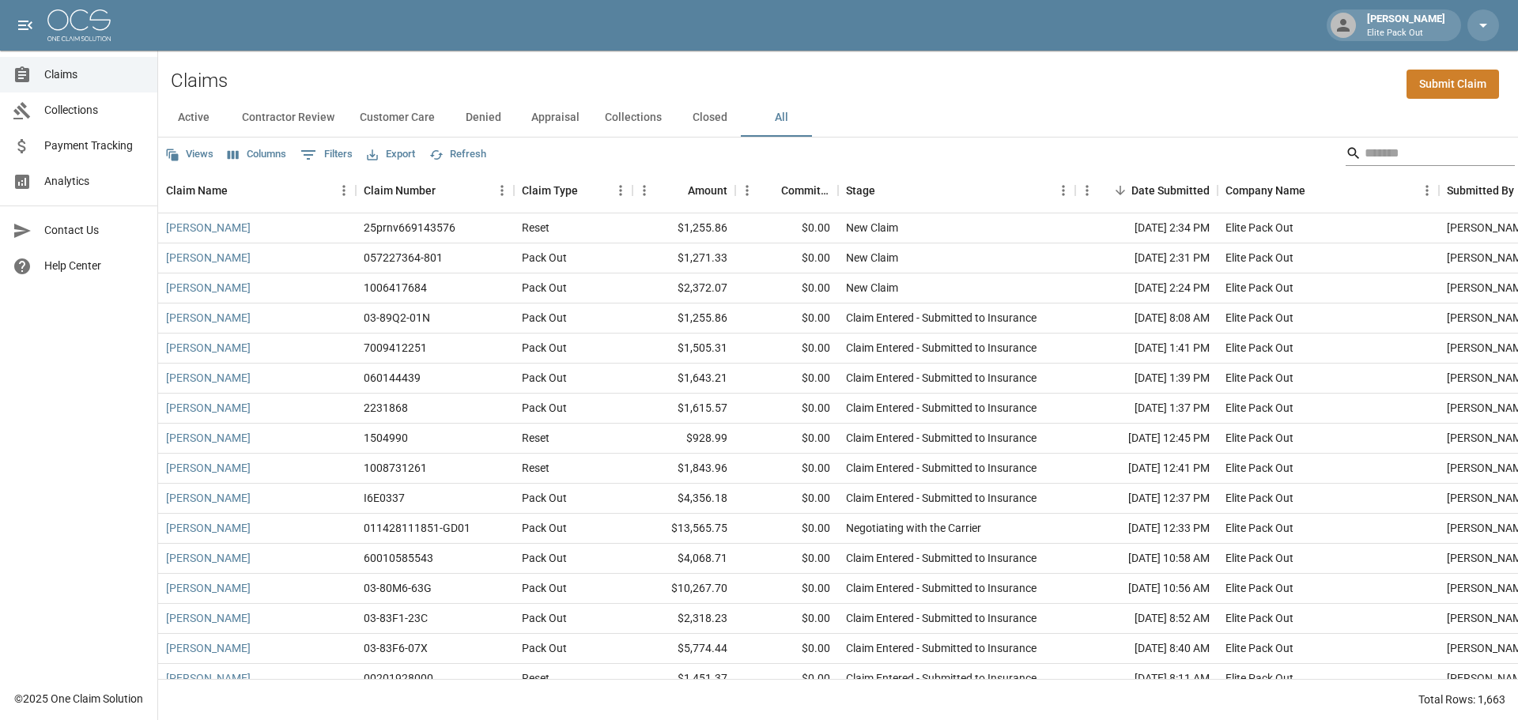
click at [1347, 157] on div "Search" at bounding box center [1429, 153] width 169 height 25
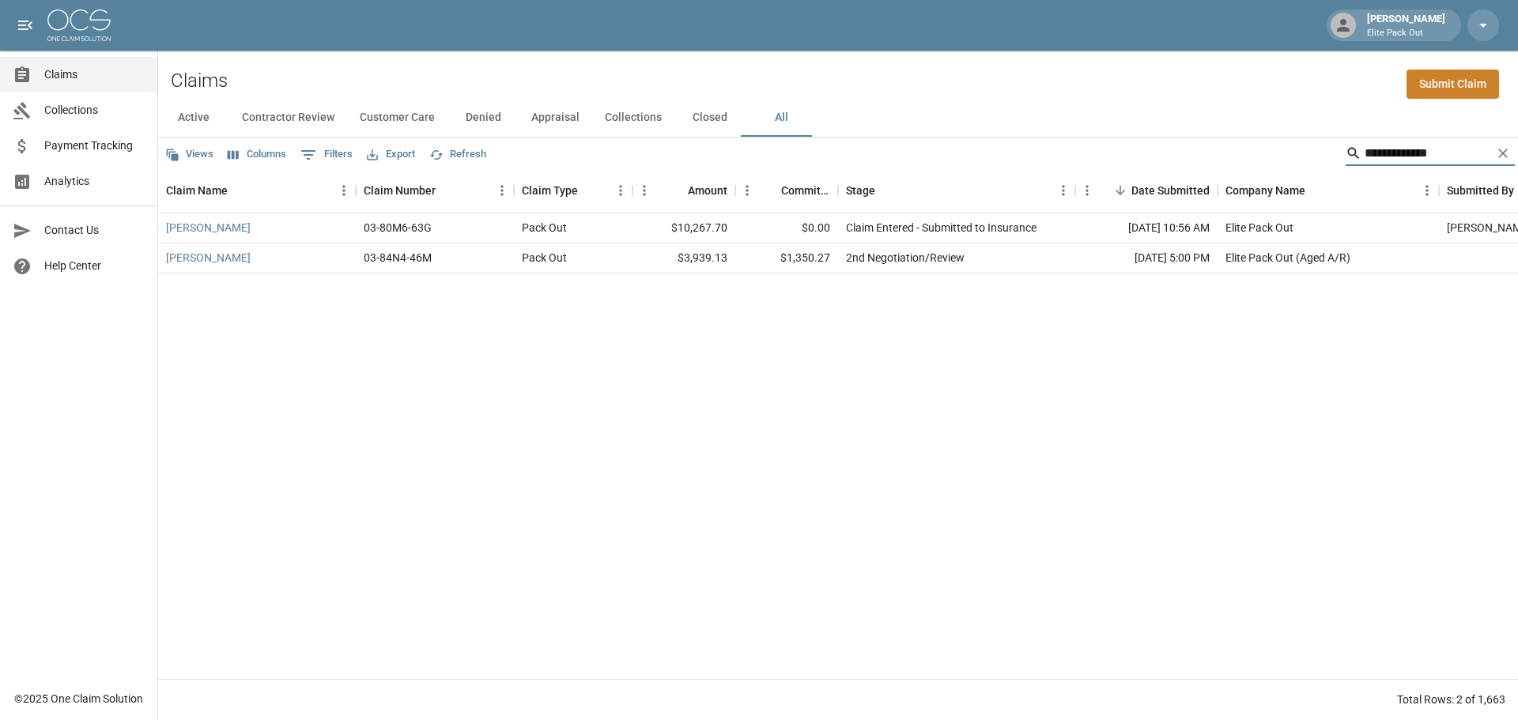
type input "**********"
click at [1062, 365] on div "[PERSON_NAME] 03-80M6-63G Pack Out $10,267.70 $0.00 Claim Entered - Submitted t…" at bounding box center [897, 446] width 1478 height 466
click at [232, 254] on link "[PERSON_NAME]" at bounding box center [208, 258] width 85 height 16
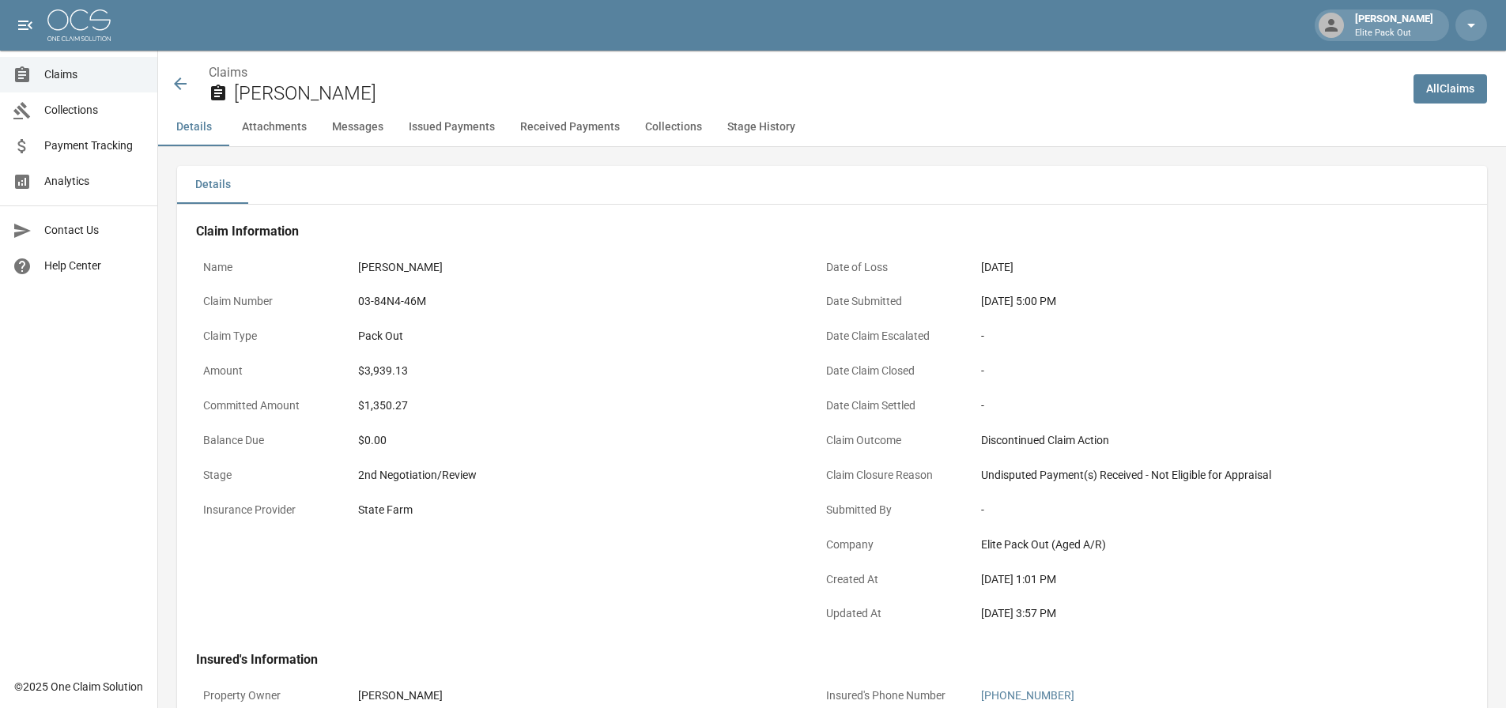
click at [410, 302] on div "03-84N4-46M" at bounding box center [575, 301] width 435 height 17
drag, startPoint x: 976, startPoint y: 295, endPoint x: 1045, endPoint y: 304, distance: 69.3
click at [1045, 304] on div "[DATE] 5:00 PM" at bounding box center [1198, 301] width 449 height 31
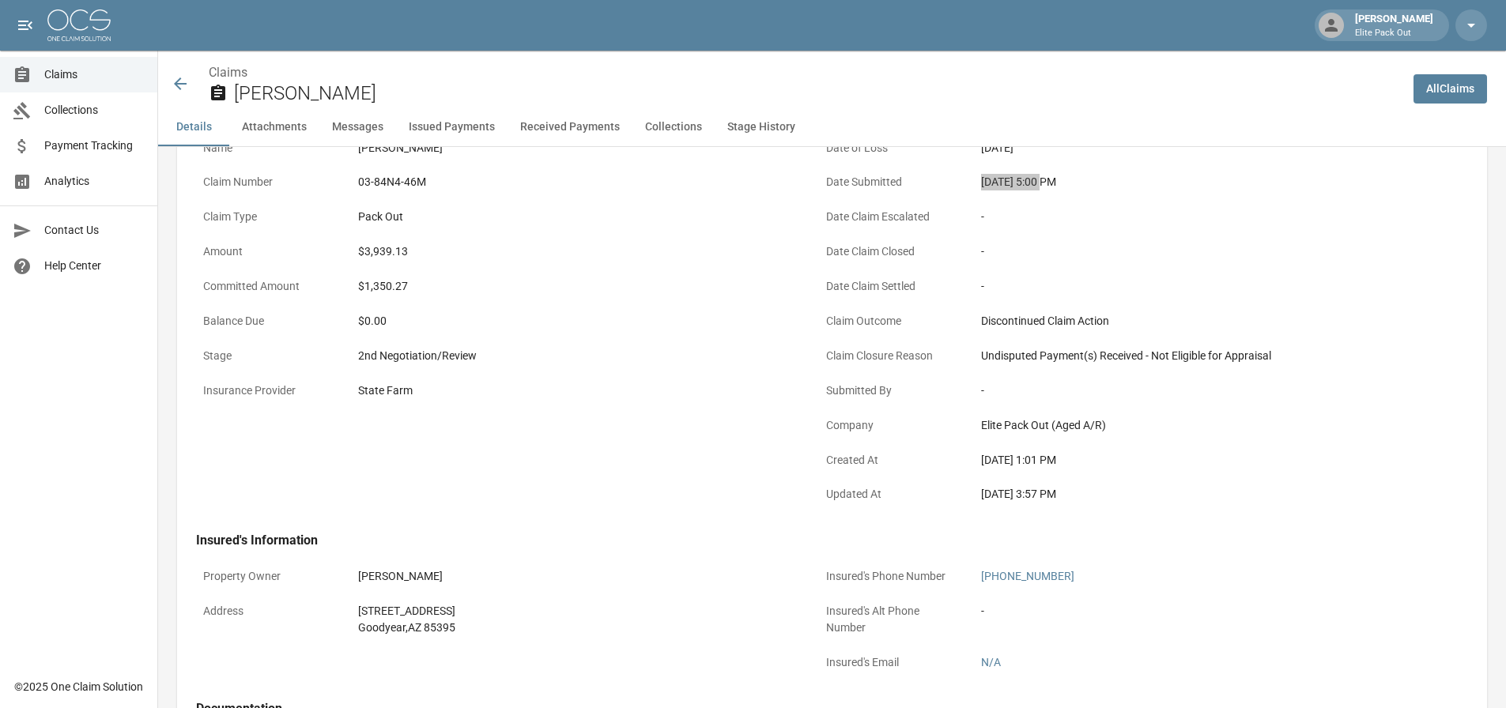
scroll to position [158, 0]
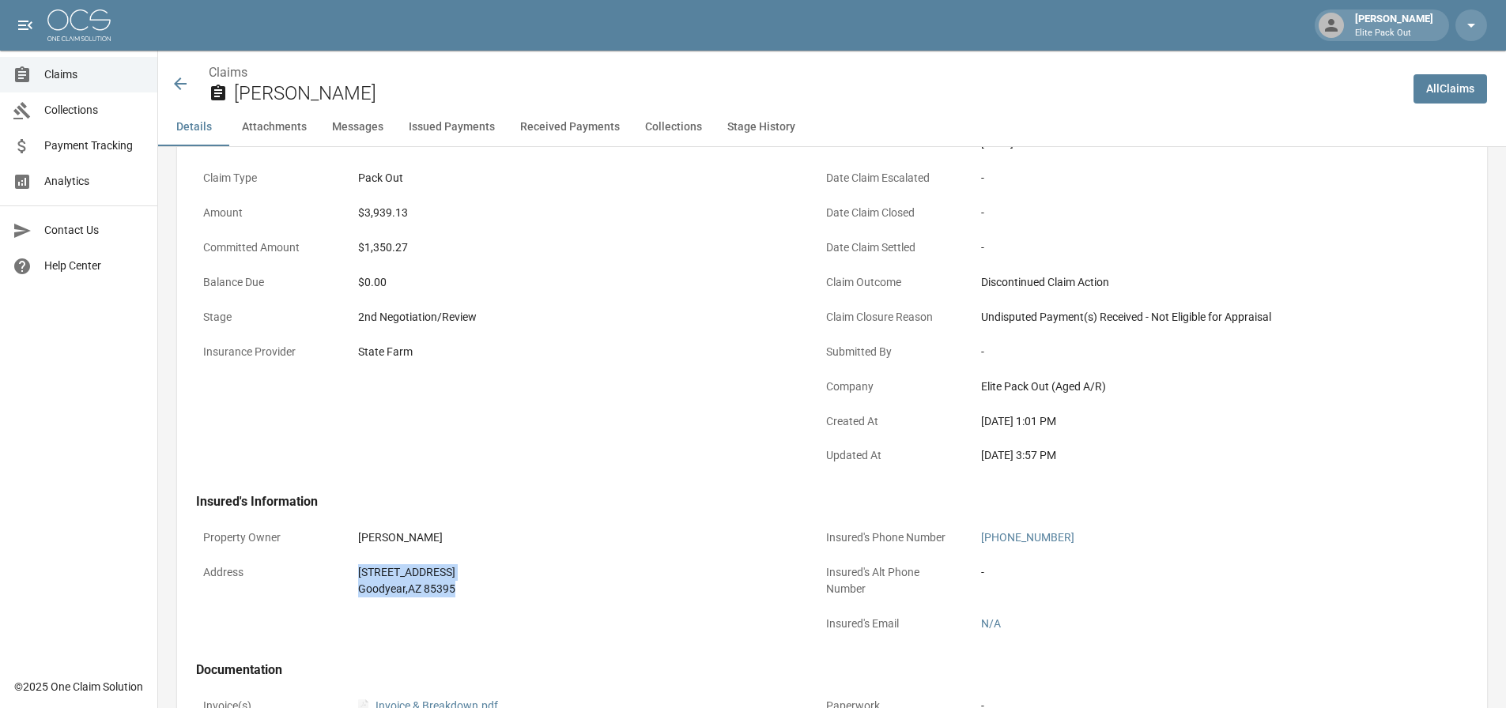
drag, startPoint x: 333, startPoint y: 579, endPoint x: 481, endPoint y: 593, distance: 149.2
click at [481, 593] on div "Address [STREET_ADDRESS]" at bounding box center [498, 580] width 604 height 47
click at [386, 215] on div "$3,939.13" at bounding box center [575, 213] width 435 height 17
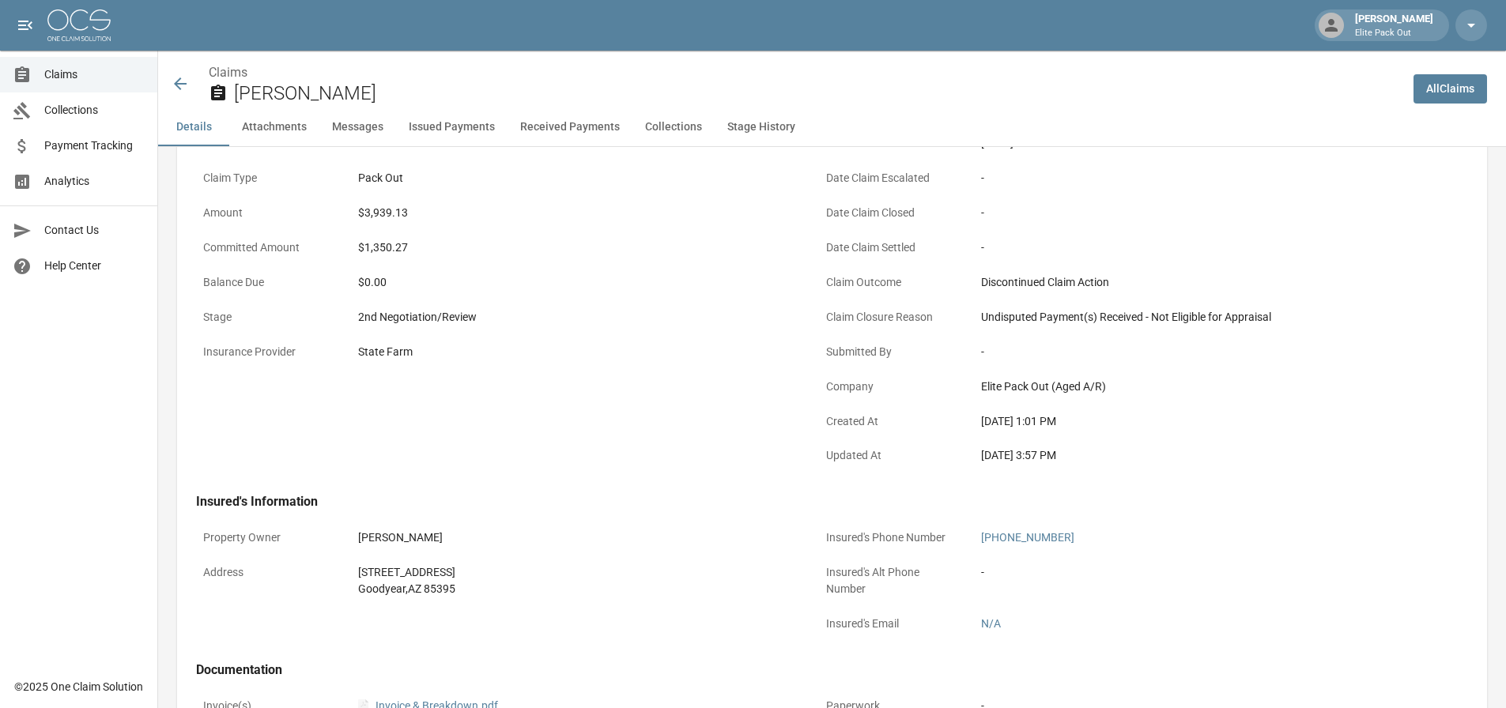
click at [598, 353] on div "State Farm" at bounding box center [575, 352] width 435 height 17
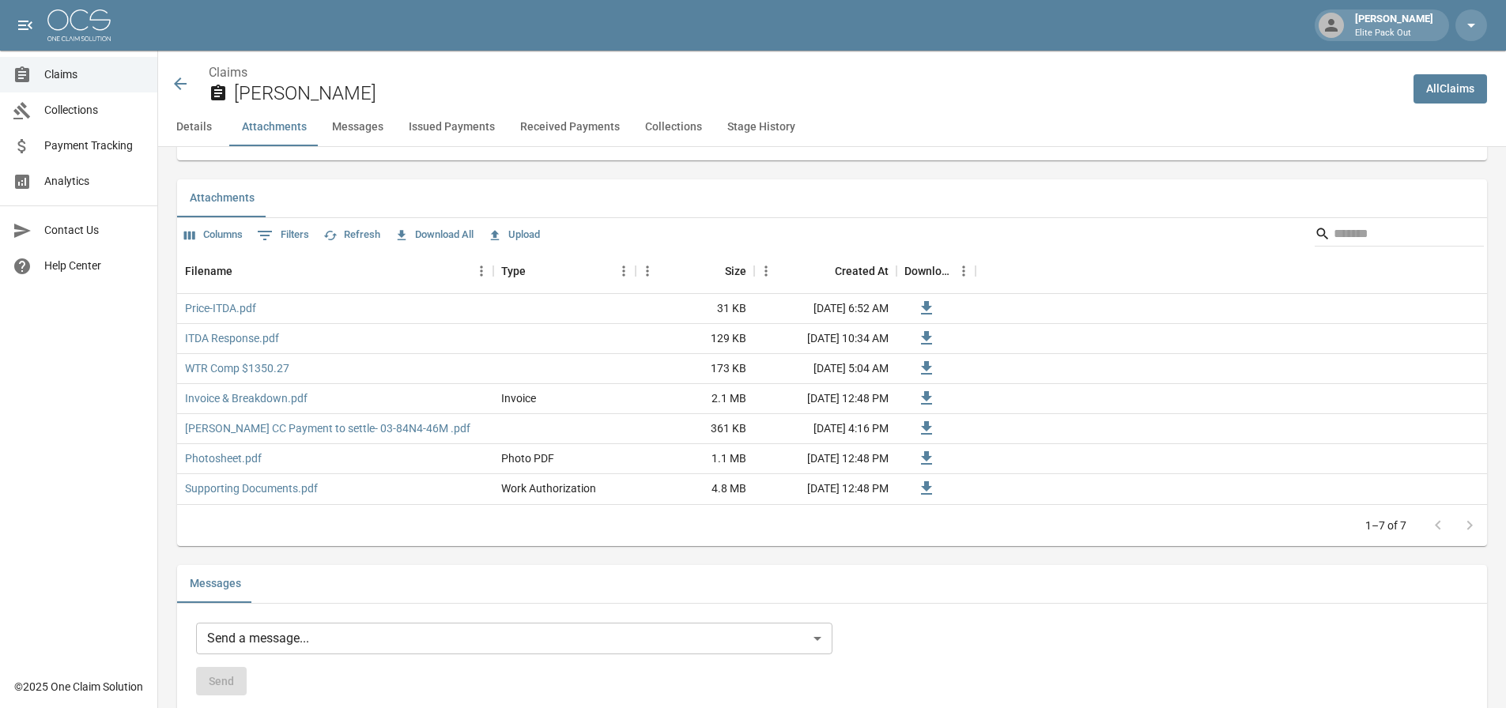
scroll to position [1107, 0]
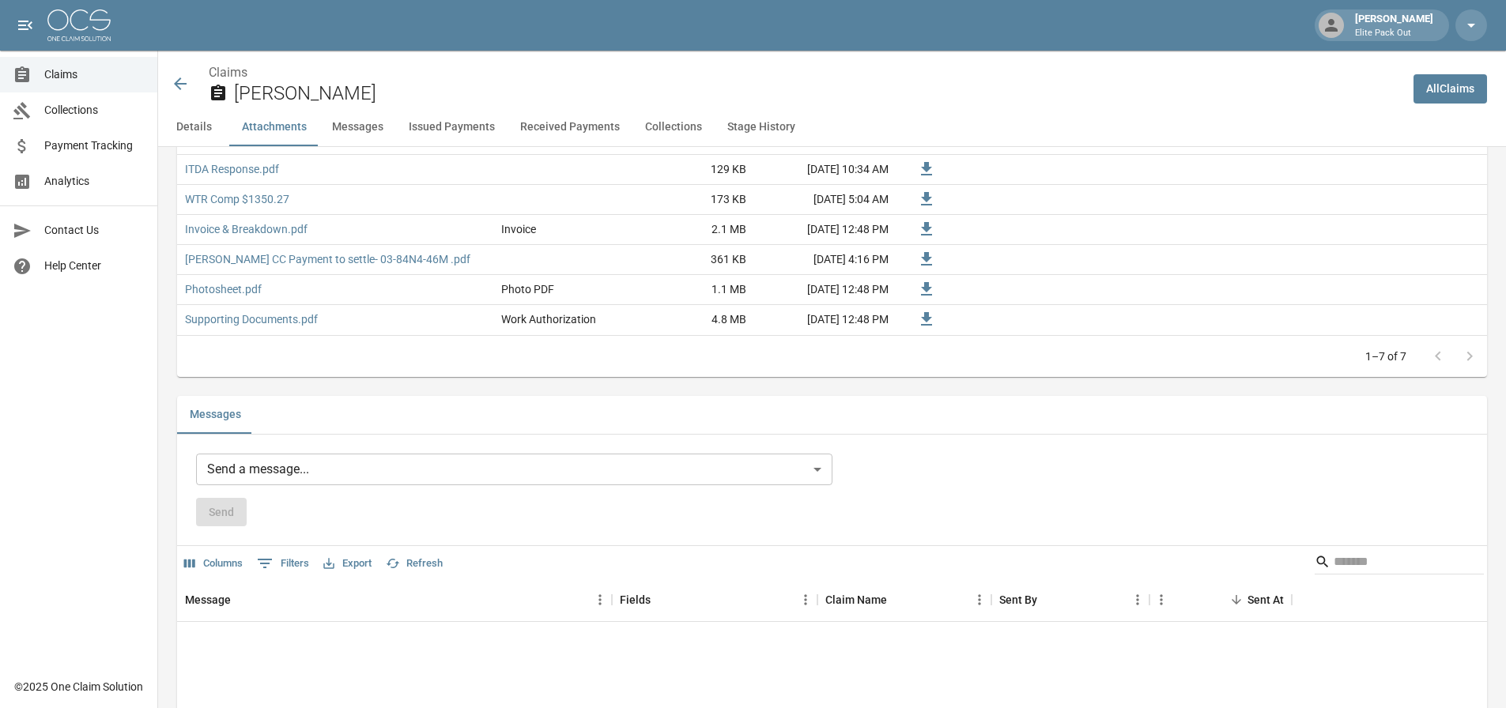
click at [473, 458] on body "[PERSON_NAME] Elite Pack Out Claims Collections Payment Tracking Analytics Cont…" at bounding box center [753, 590] width 1506 height 3395
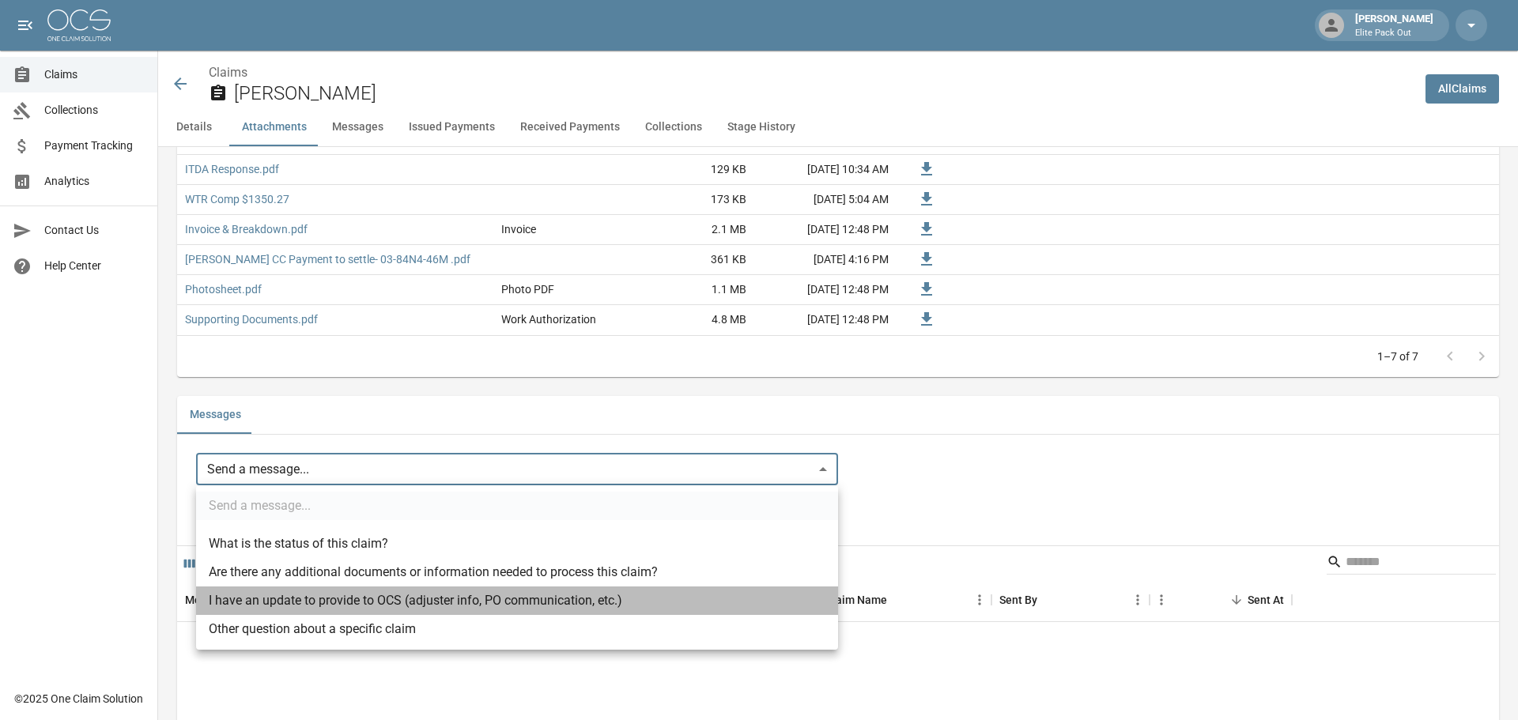
click at [519, 601] on li "I have an update to provide to OCS (adjuster info, PO communication, etc.)" at bounding box center [517, 600] width 642 height 28
type input "**********"
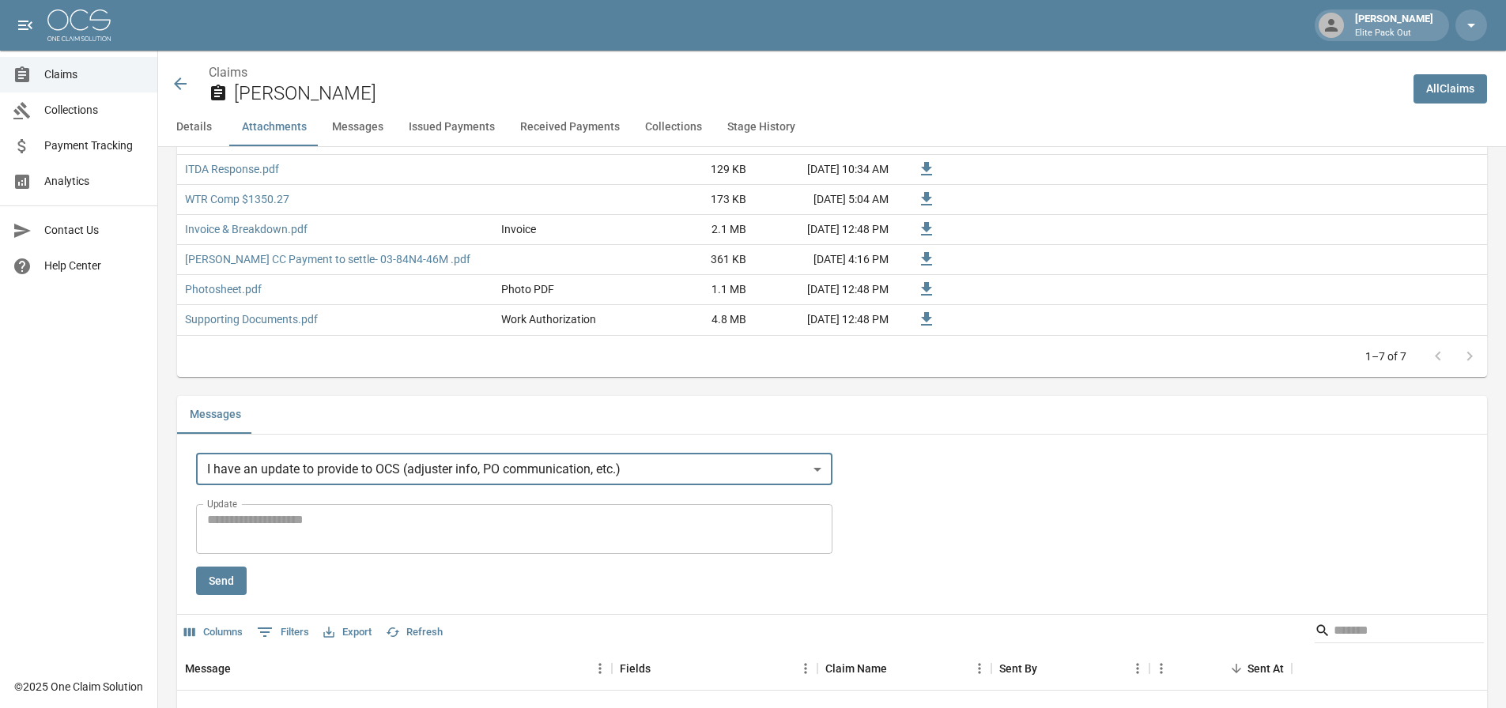
click at [533, 532] on textarea "Update" at bounding box center [514, 529] width 614 height 36
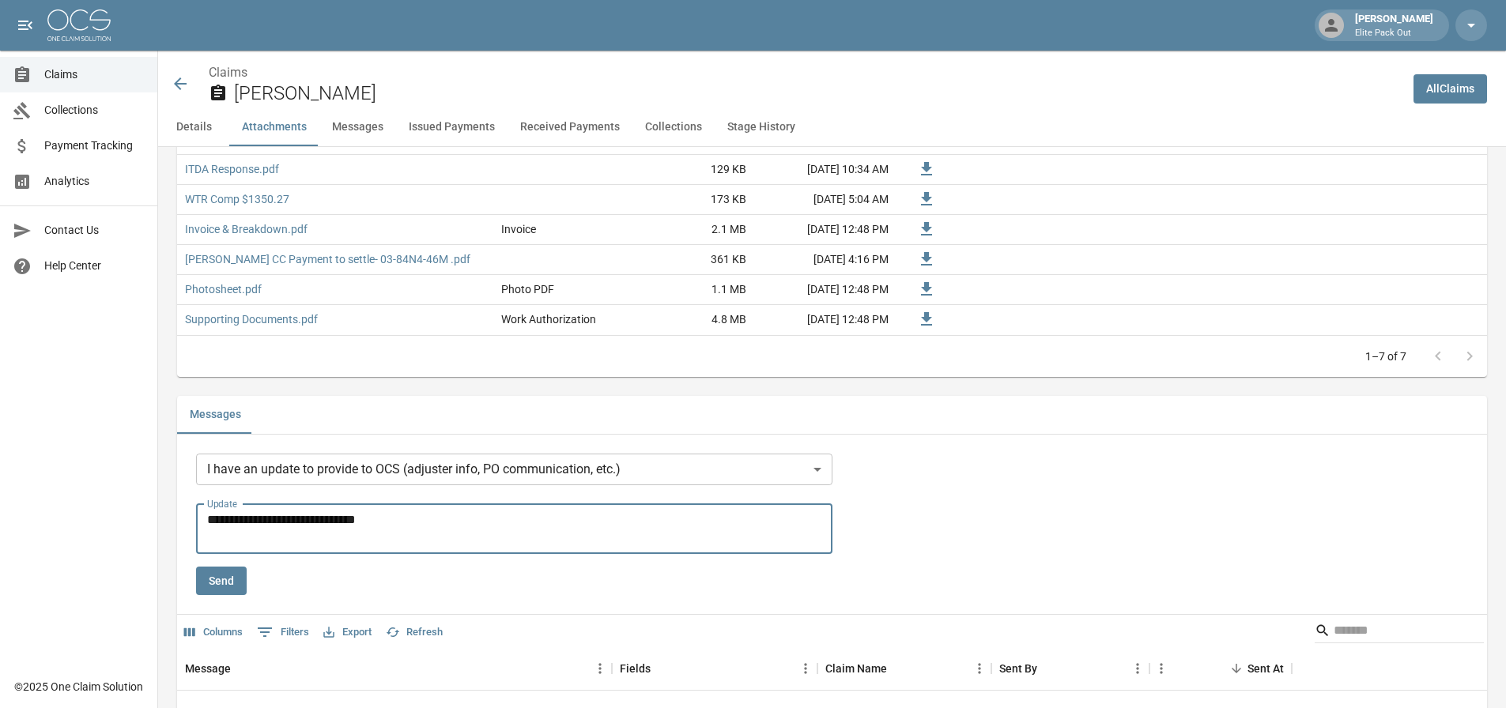
type textarea "**********"
click at [225, 578] on button "Send" at bounding box center [221, 581] width 51 height 29
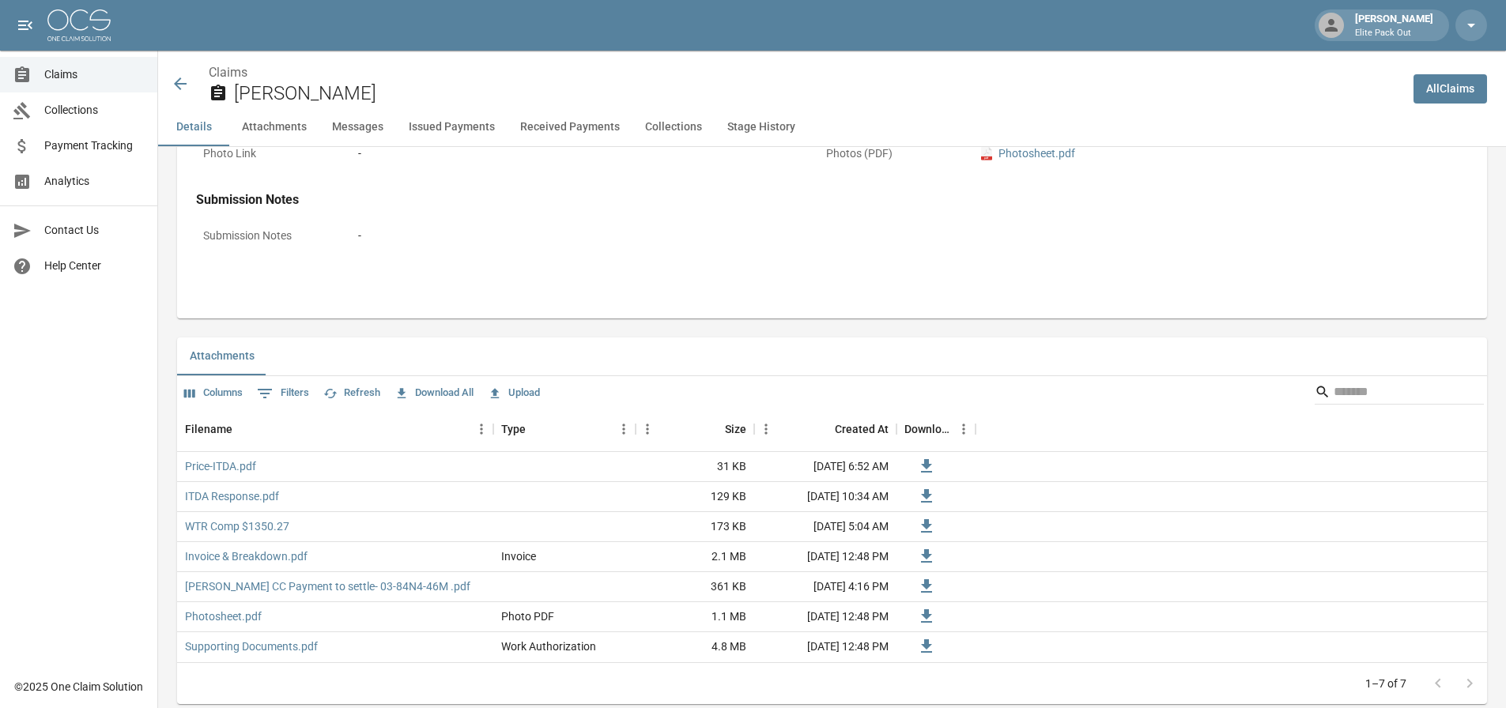
scroll to position [474, 0]
